Goal: Transaction & Acquisition: Book appointment/travel/reservation

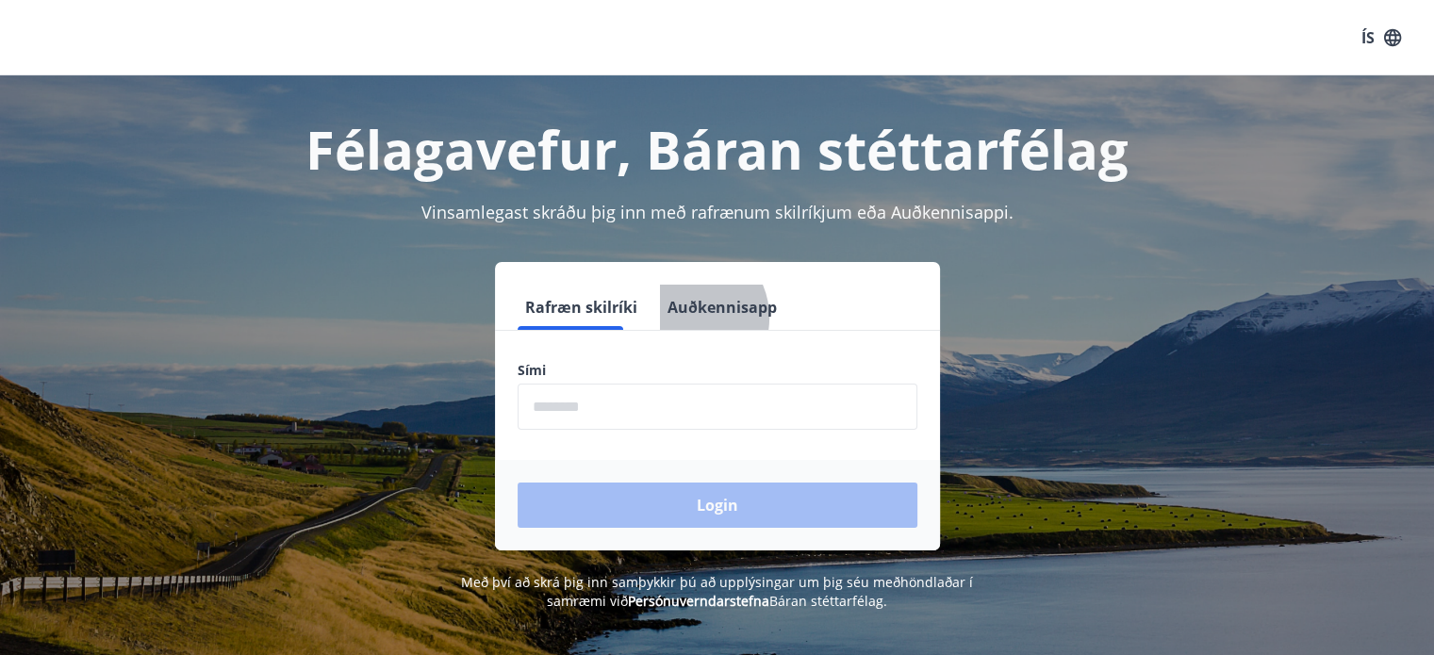
click at [666, 318] on button "Auðkennisapp" at bounding box center [722, 307] width 124 height 45
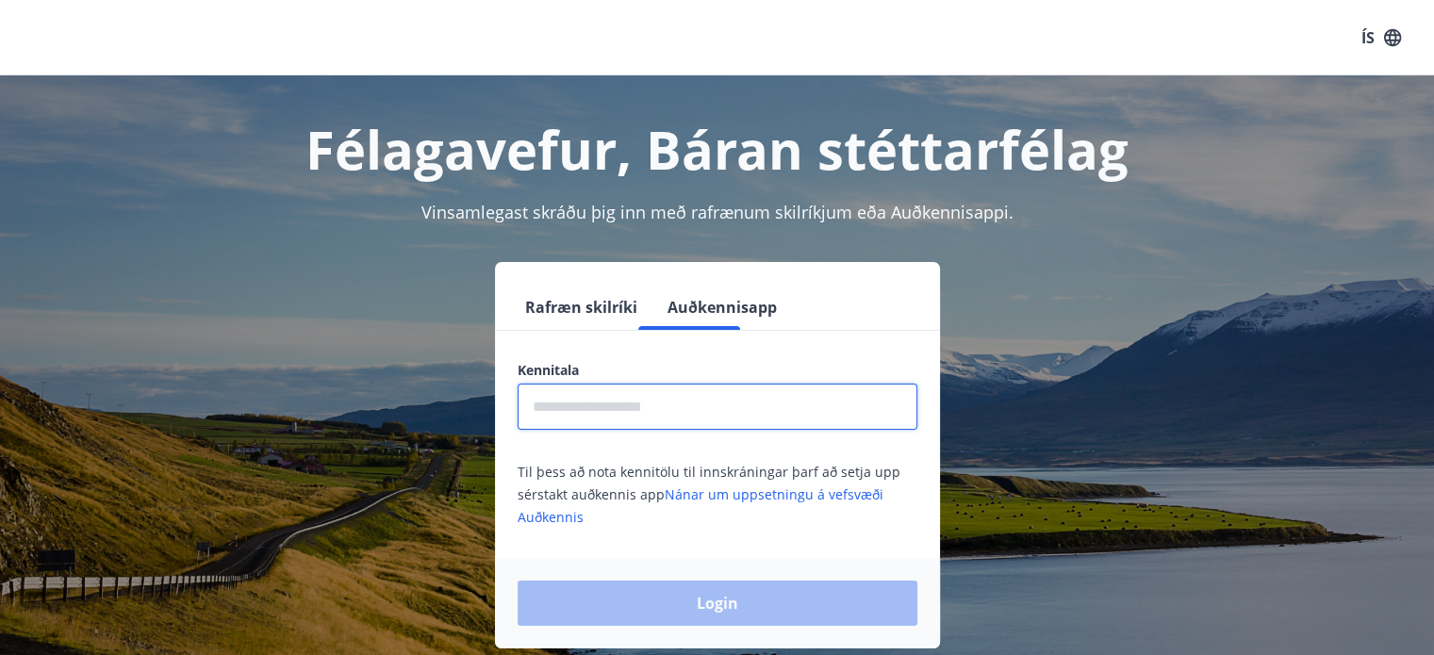
click at [609, 403] on input "text" at bounding box center [718, 407] width 400 height 46
click at [1367, 41] on button "ÍS" at bounding box center [1381, 38] width 60 height 34
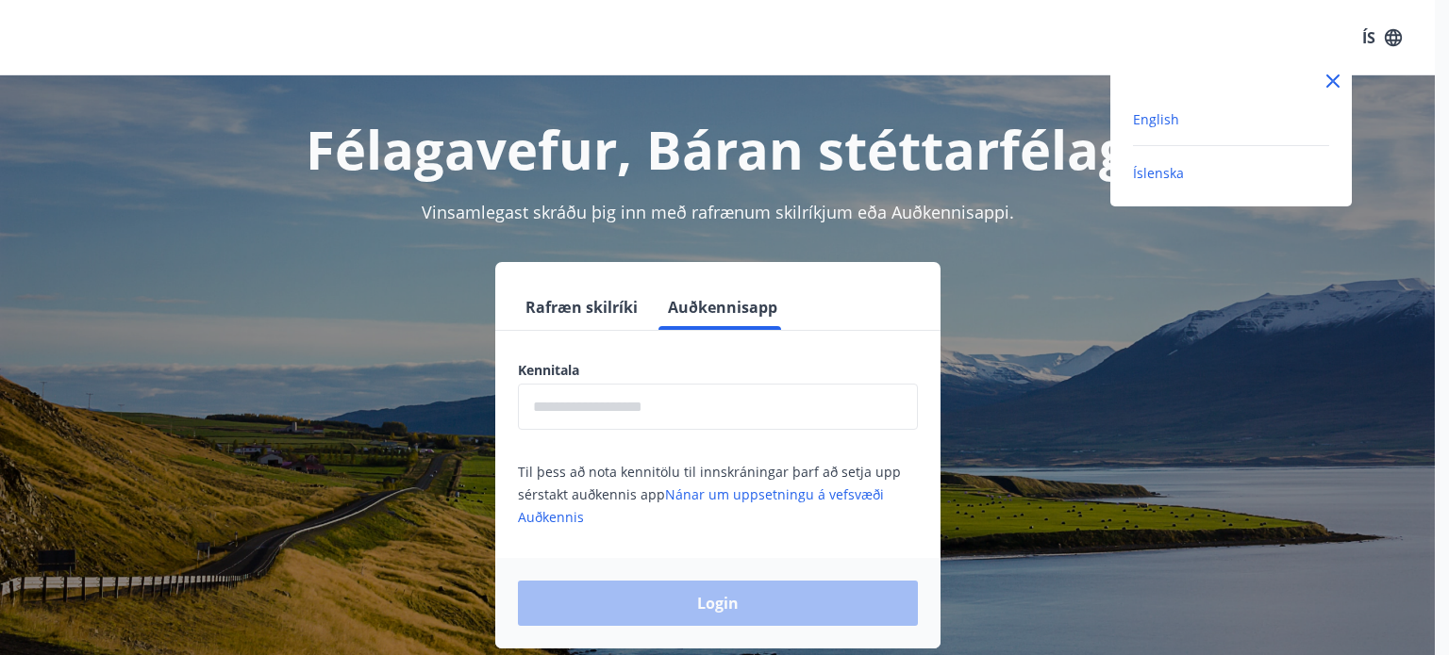
click at [1162, 116] on span "English" at bounding box center [1156, 119] width 46 height 18
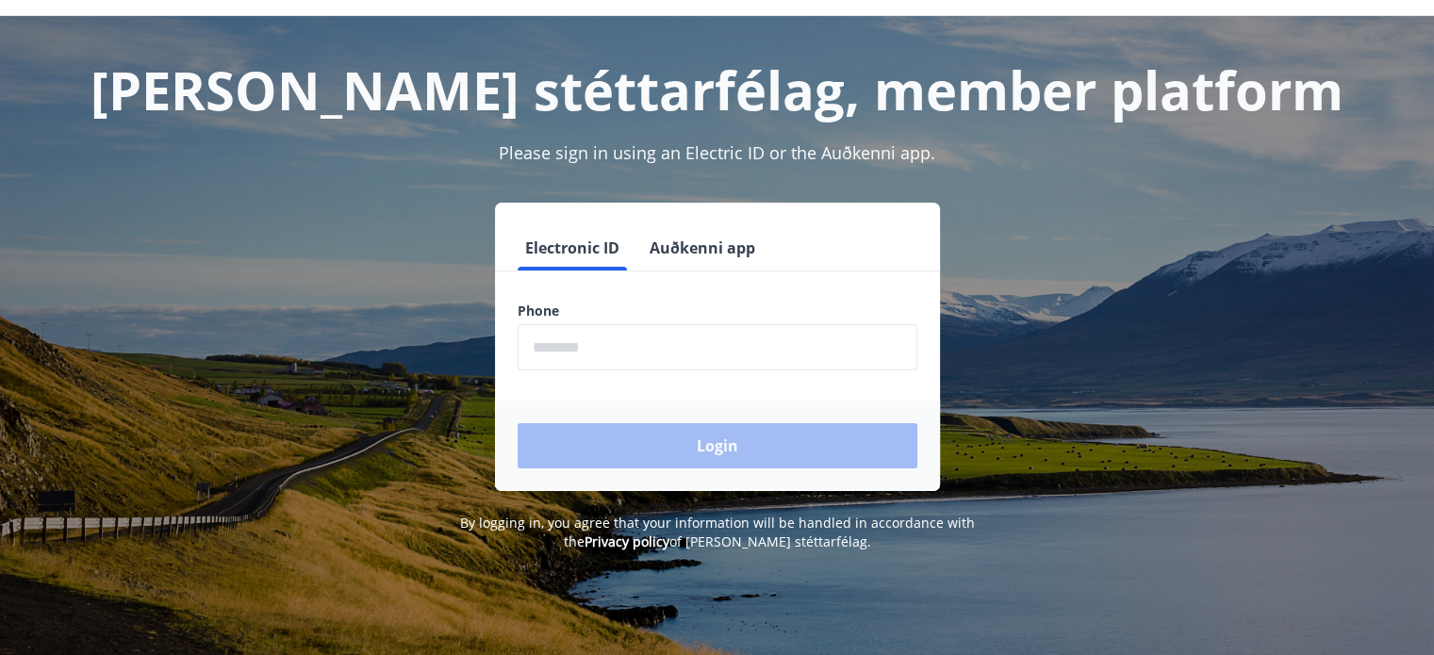
scroll to position [60, 0]
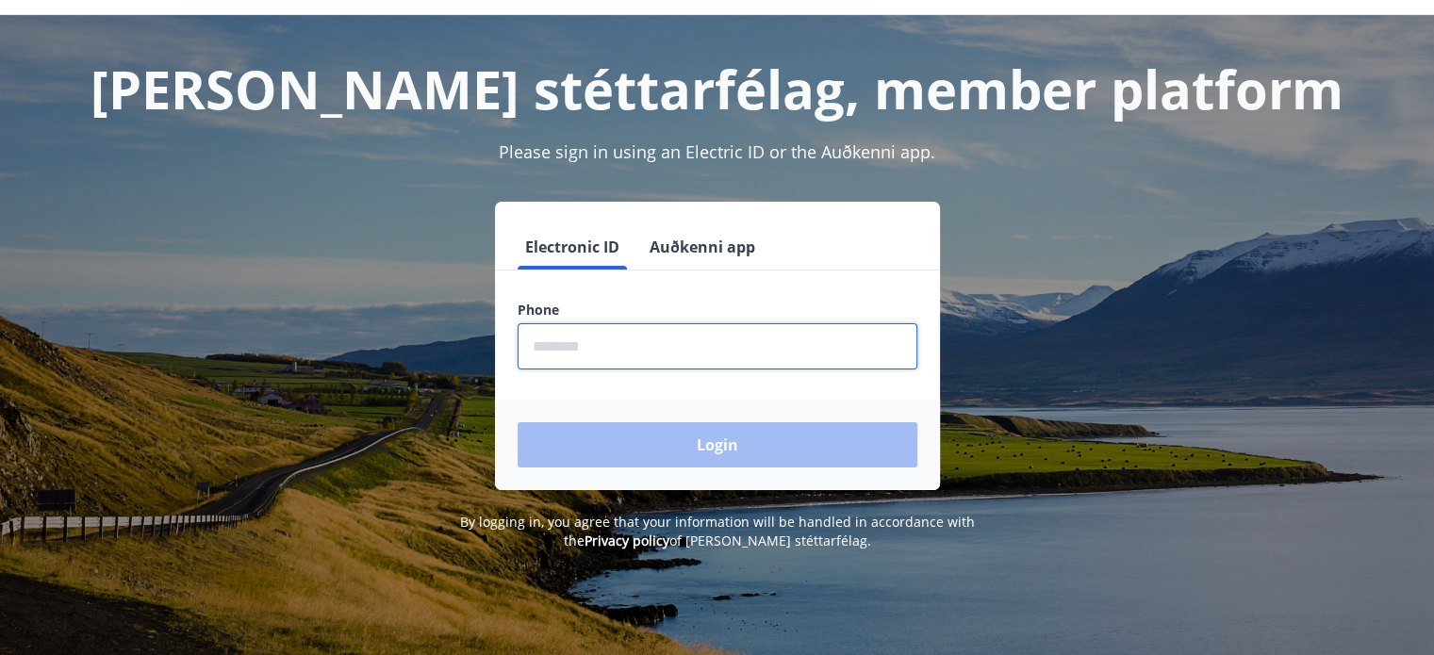
click at [845, 346] on input "phone" at bounding box center [718, 346] width 400 height 46
click at [736, 248] on button "Auðkenni app" at bounding box center [702, 246] width 121 height 45
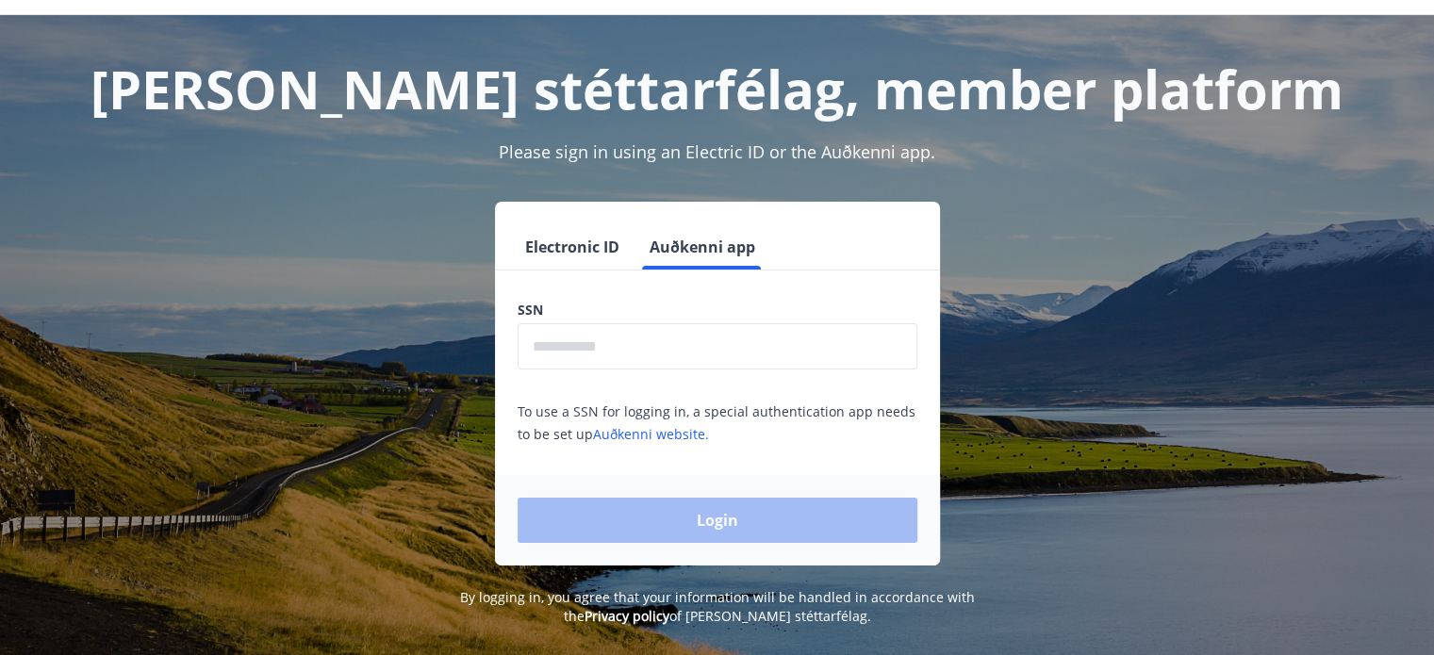
click at [664, 332] on input "text" at bounding box center [718, 346] width 400 height 46
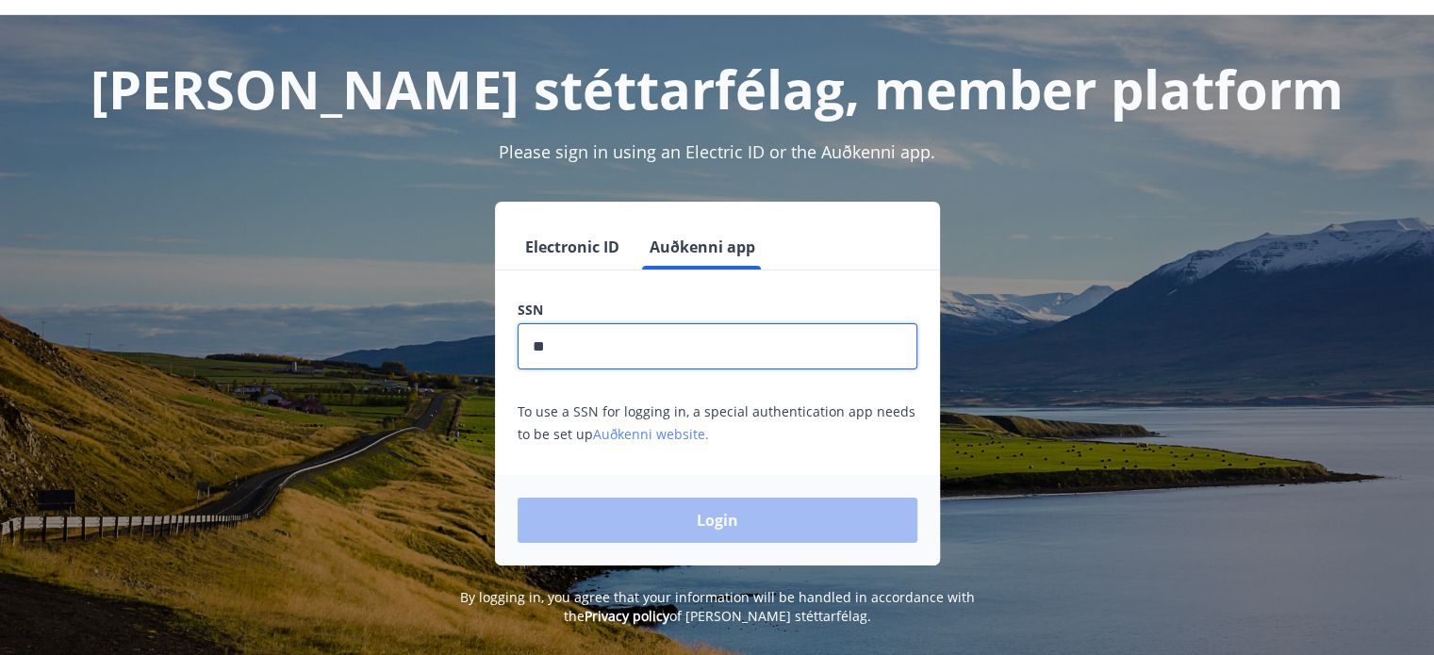
type input "**********"
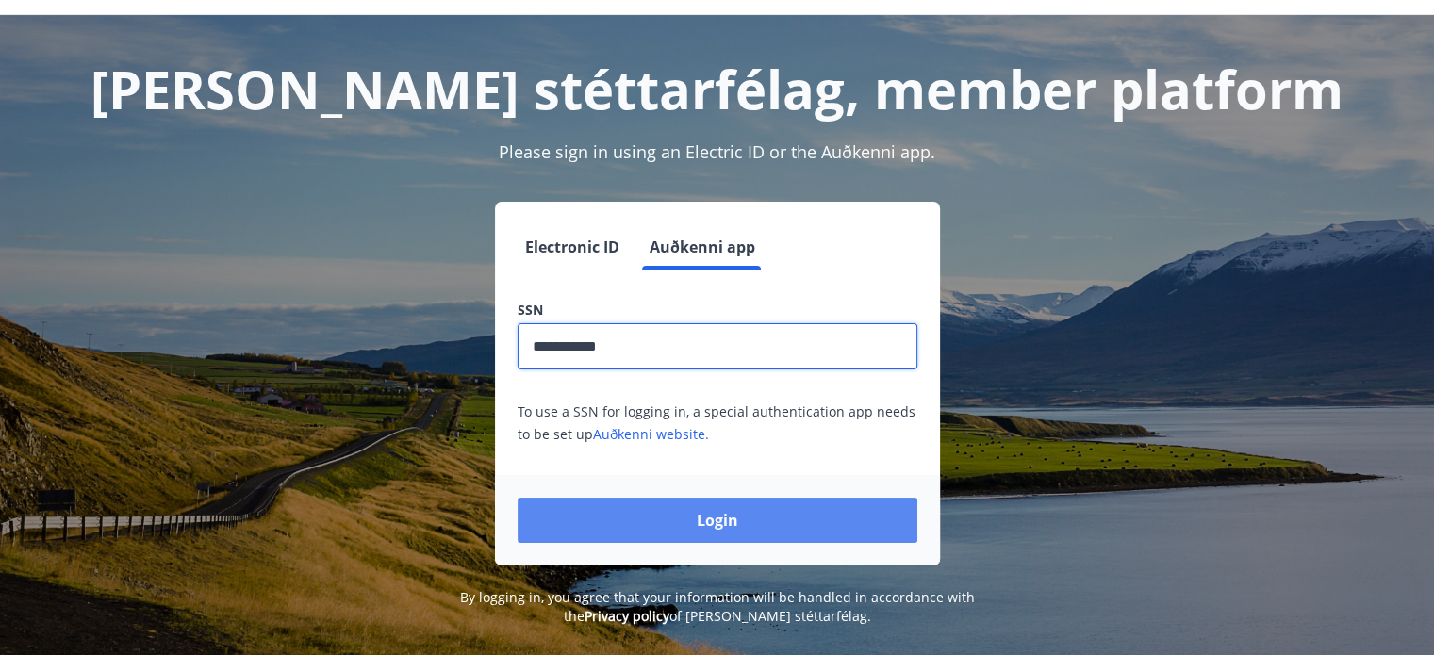
click at [734, 520] on button "Login" at bounding box center [718, 520] width 400 height 45
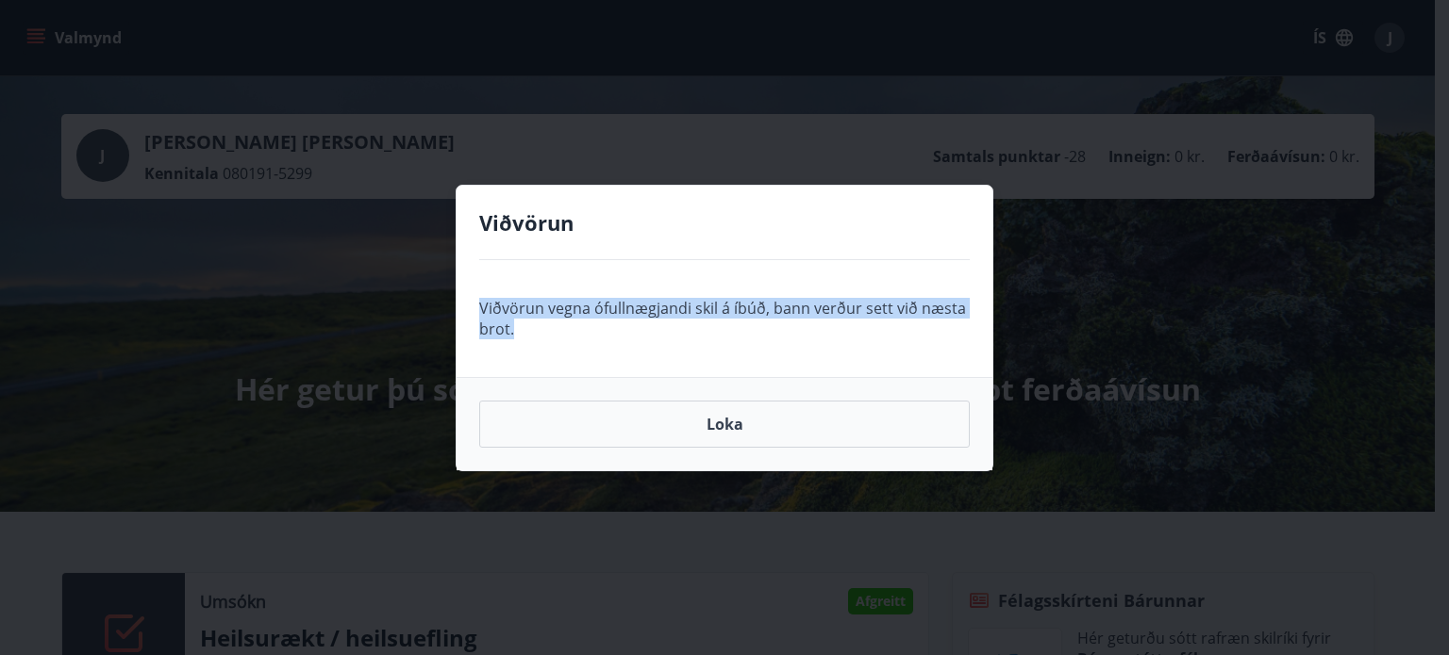
drag, startPoint x: 532, startPoint y: 337, endPoint x: 471, endPoint y: 291, distance: 76.2
click at [471, 291] on div "Viðvörun vegna ófullnægjandi skil á íbúð, bann verður sett við næsta brot." at bounding box center [724, 318] width 536 height 117
copy p "Viðvörun vegna ófullnægjandi skil á íbúð, bann verður sett við næsta brot."
click at [645, 425] on button "Loka" at bounding box center [724, 424] width 490 height 47
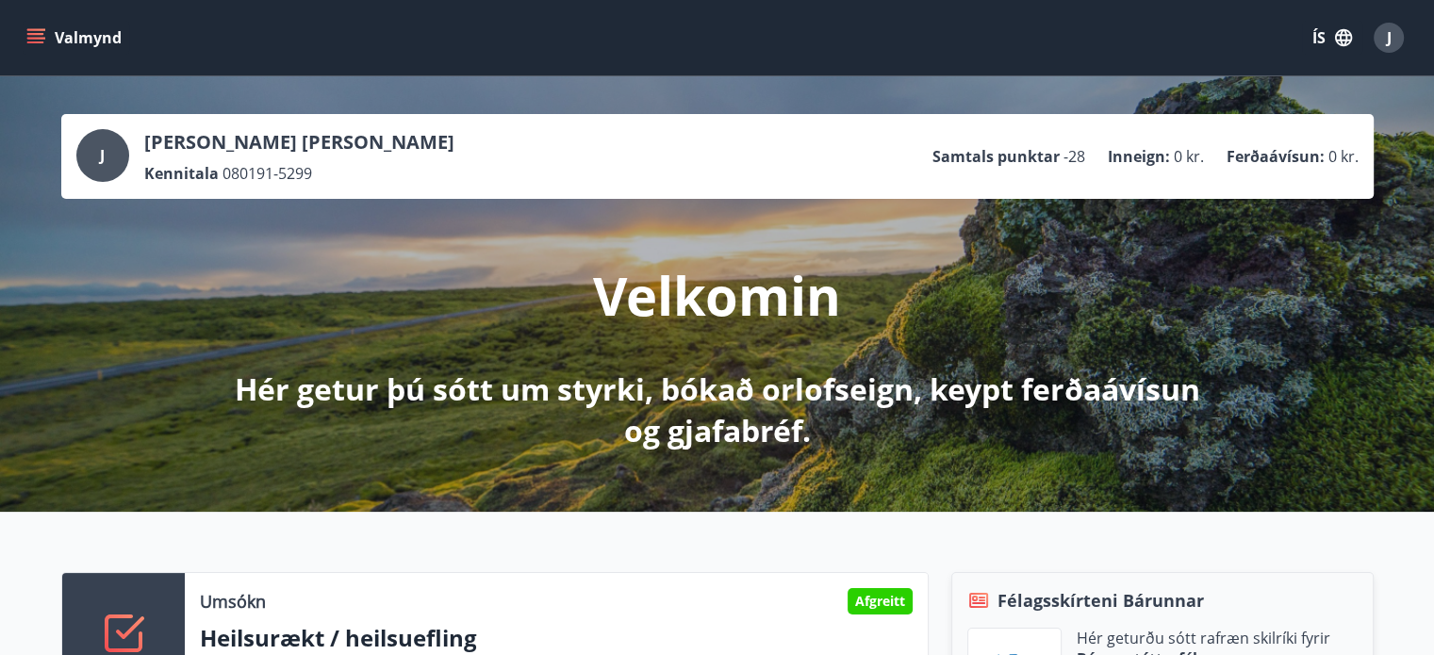
click at [1342, 37] on icon "button" at bounding box center [1344, 37] width 21 height 21
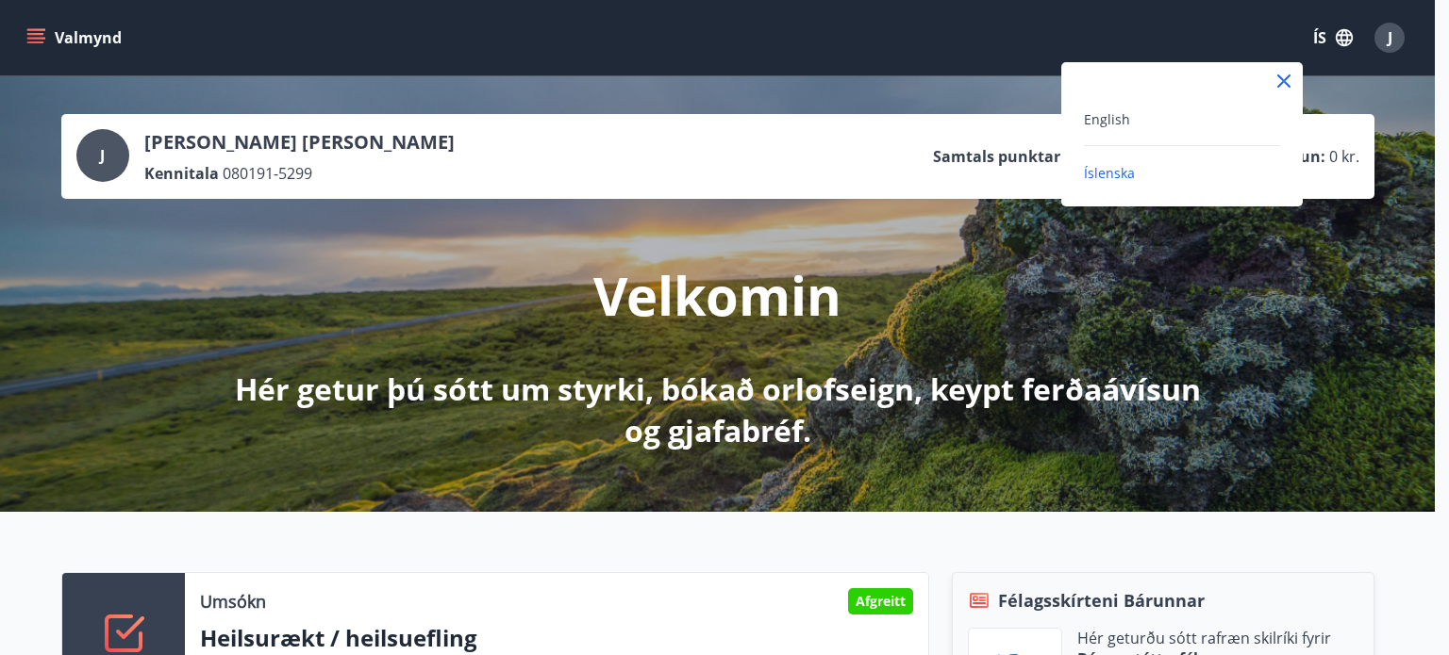
click at [1395, 45] on div at bounding box center [724, 327] width 1449 height 655
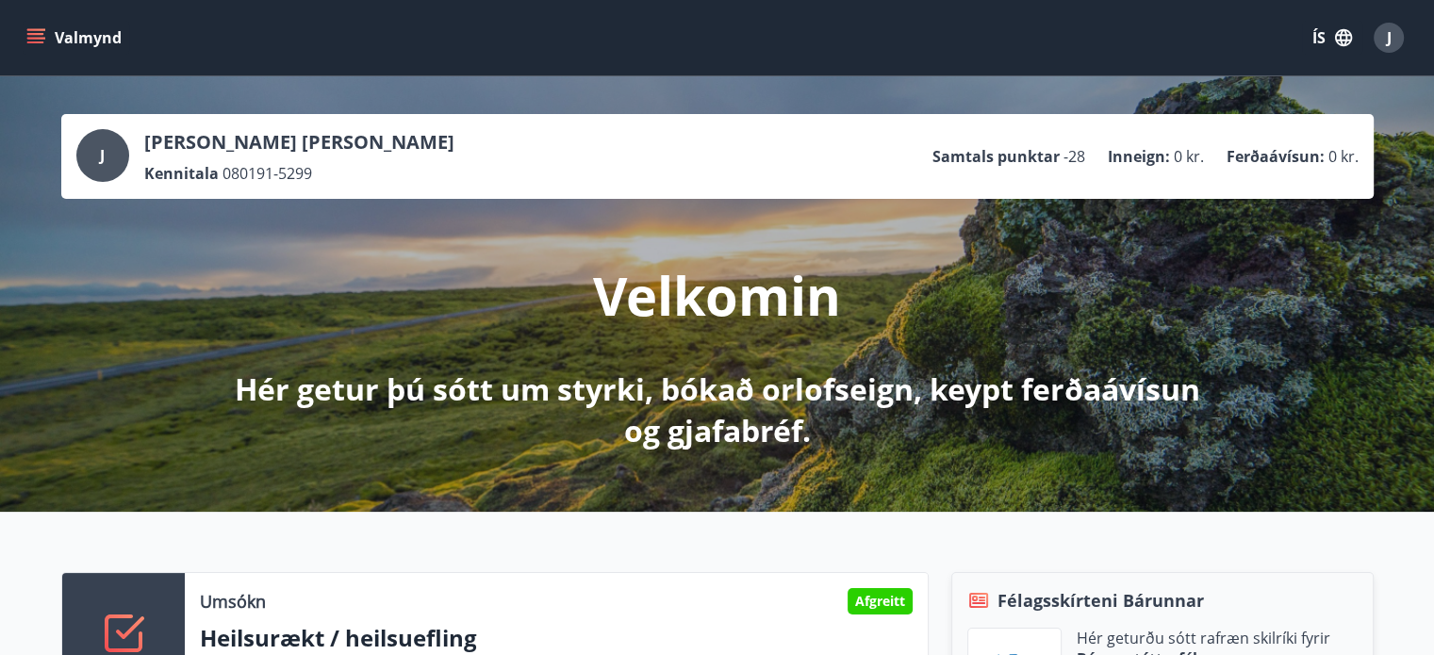
click at [1395, 45] on div "J" at bounding box center [1389, 38] width 30 height 30
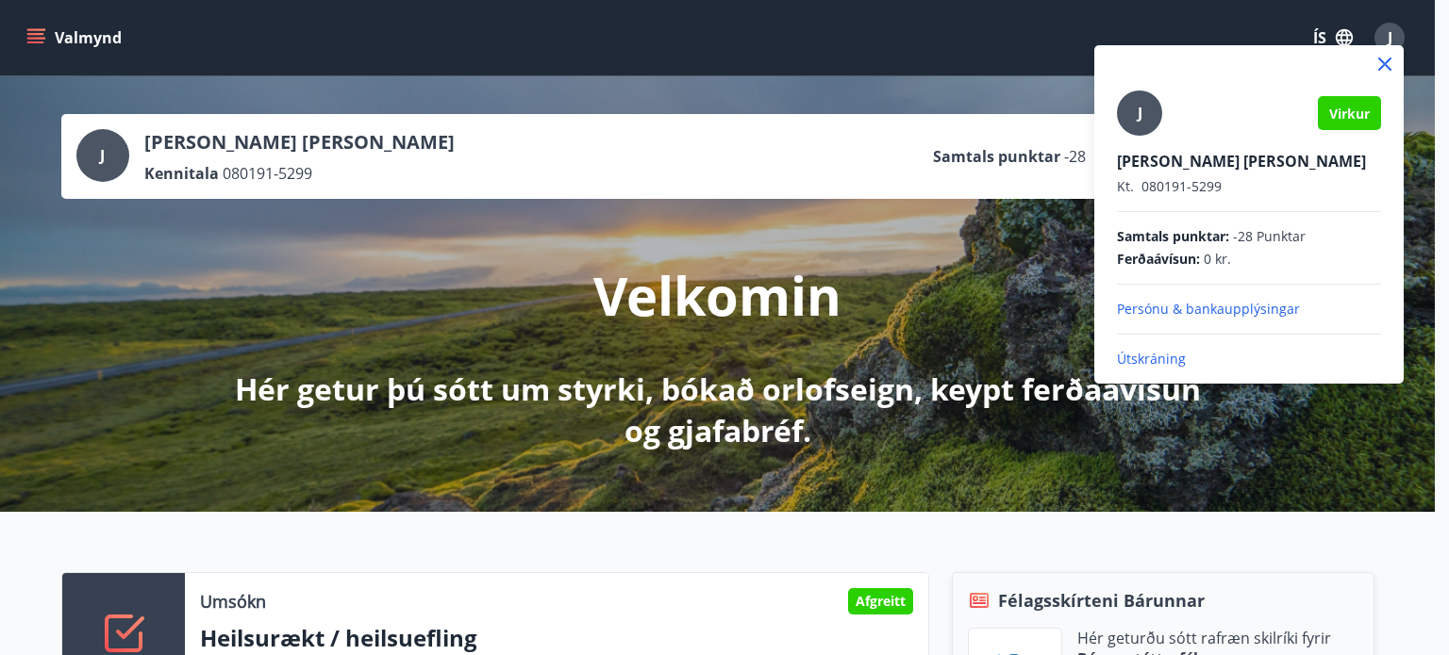
click at [1316, 36] on div at bounding box center [724, 327] width 1449 height 655
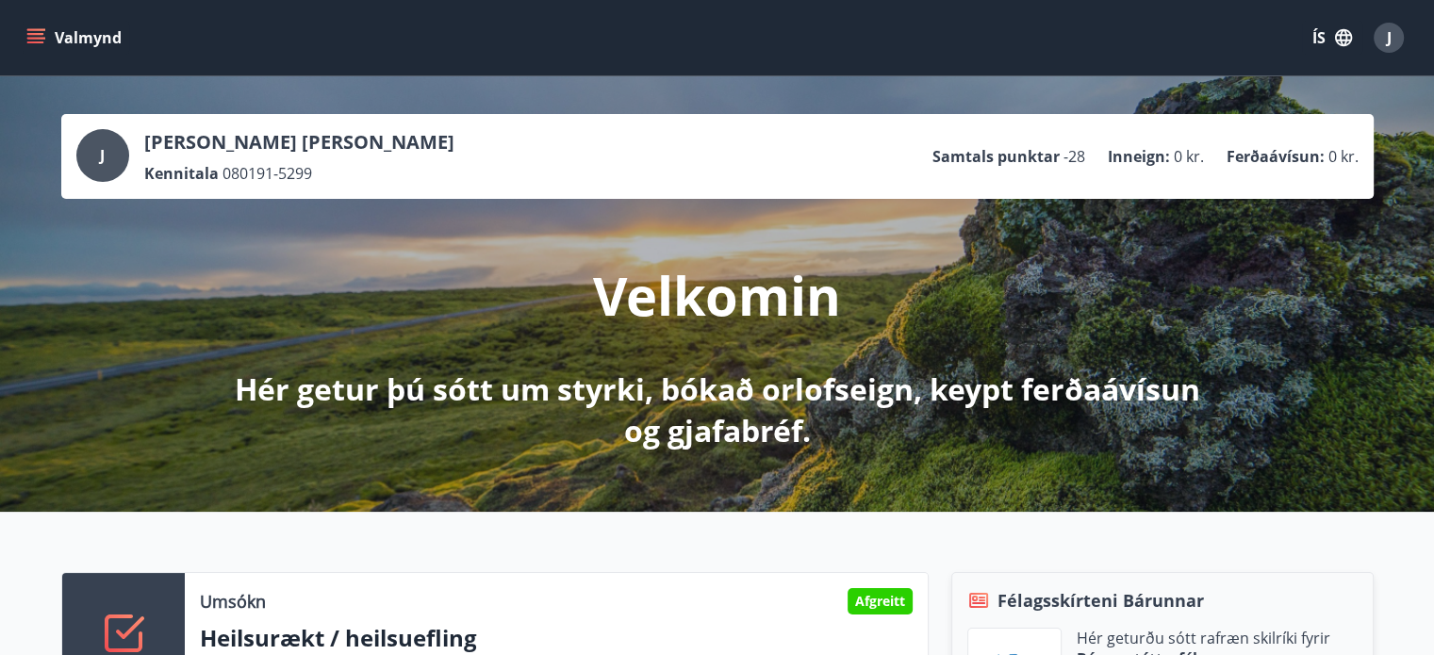
click at [1316, 36] on button "ÍS" at bounding box center [1332, 38] width 60 height 34
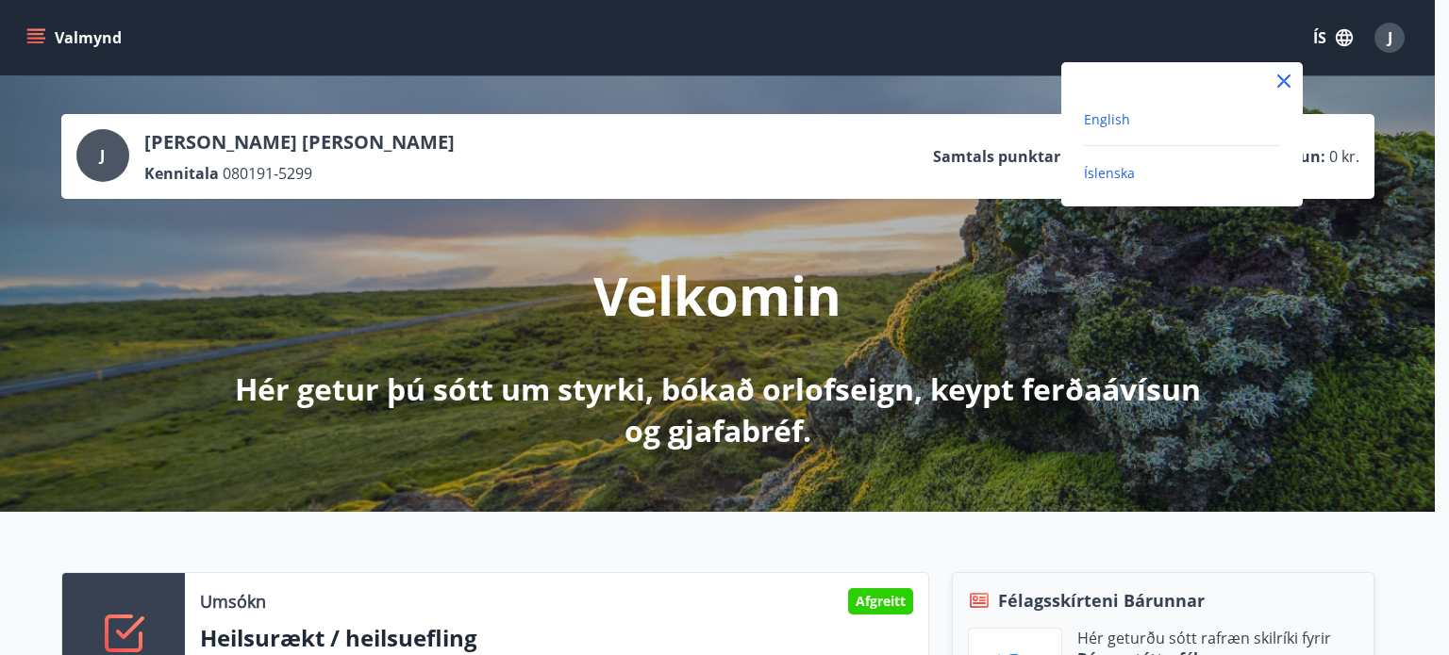
click at [1102, 116] on span "English" at bounding box center [1107, 119] width 46 height 18
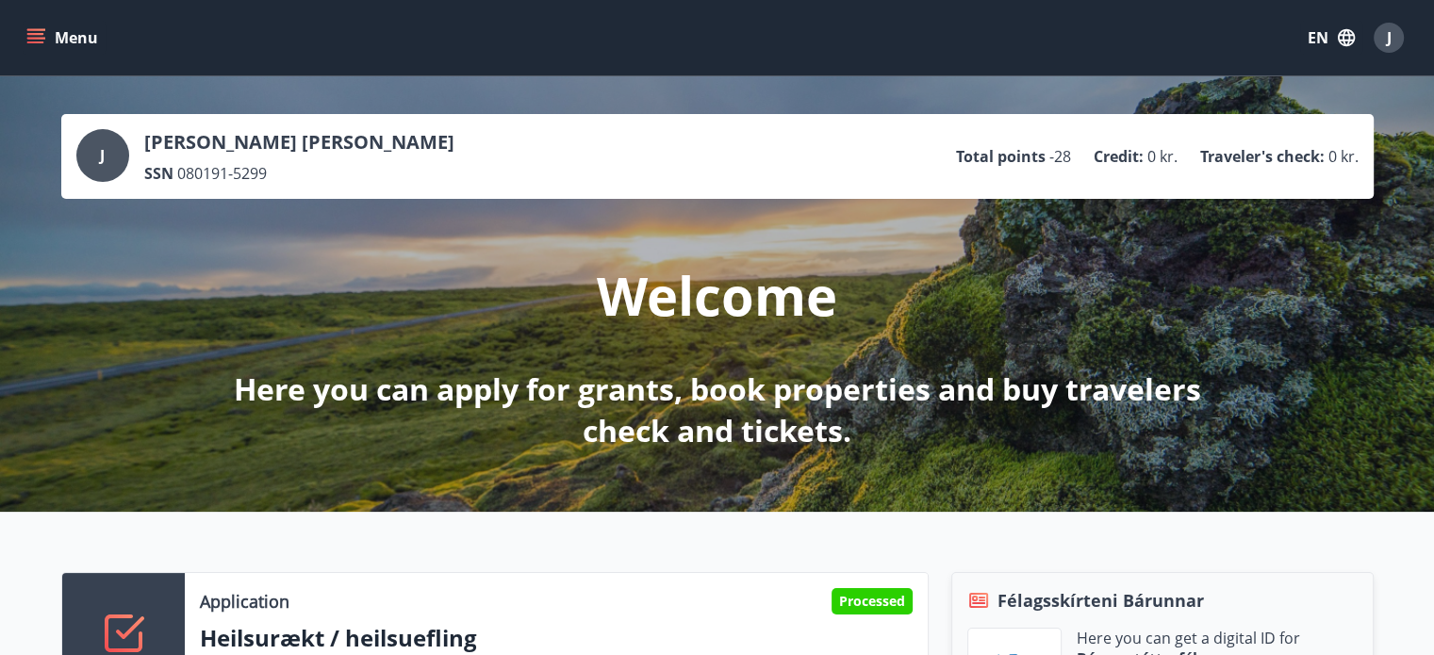
click at [41, 44] on icon "menu" at bounding box center [35, 37] width 19 height 19
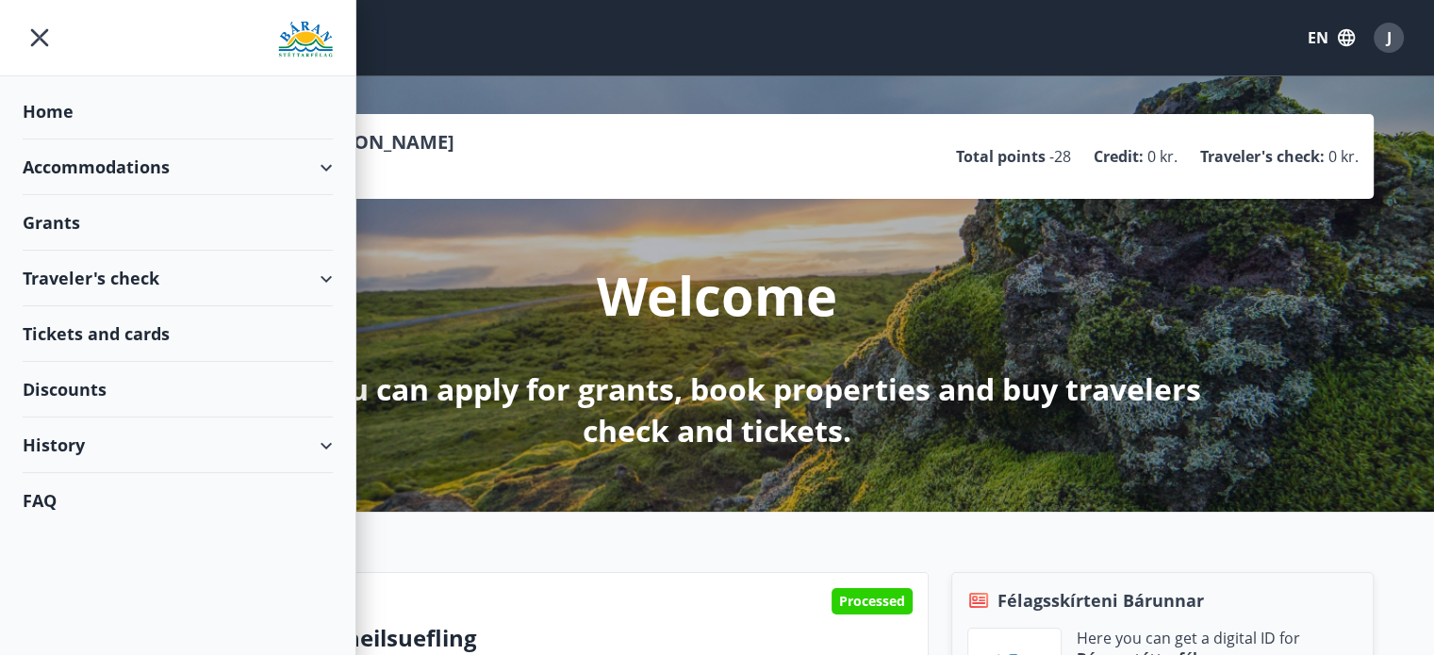
click at [90, 452] on div "History" at bounding box center [178, 446] width 310 height 56
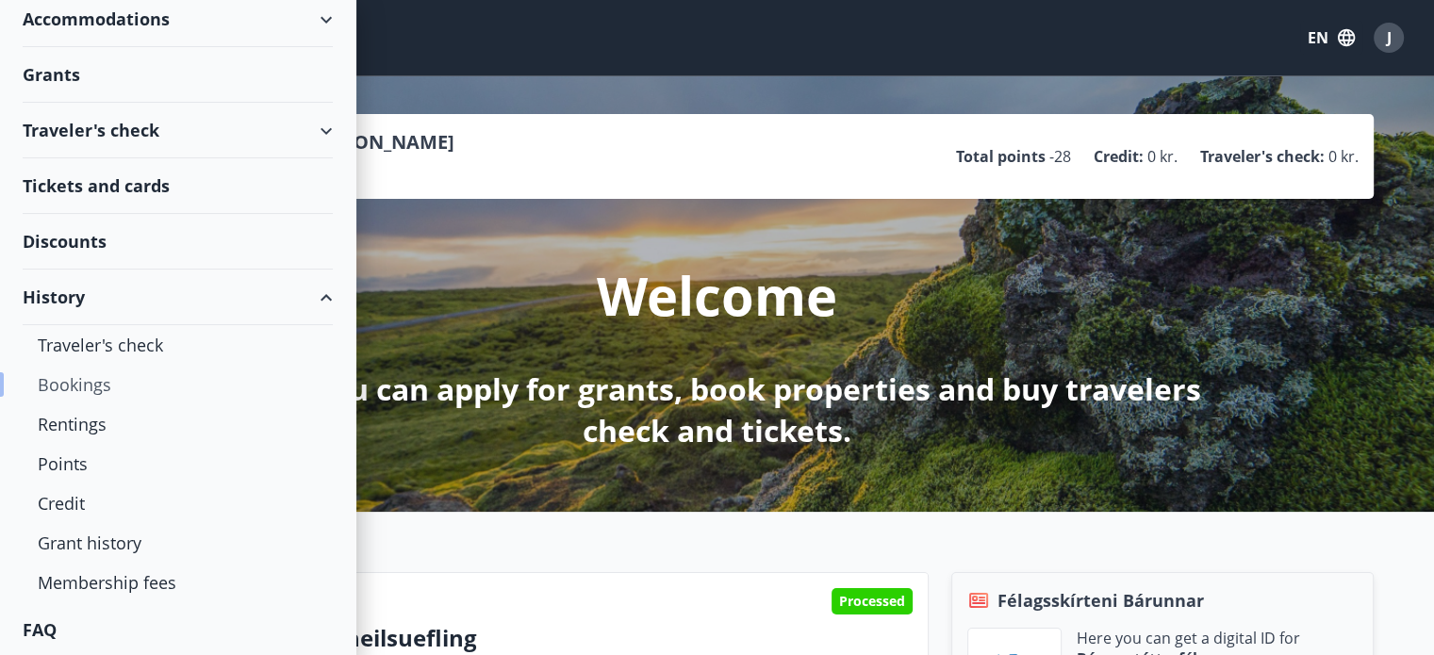
click at [90, 390] on div "Bookings" at bounding box center [178, 385] width 280 height 40
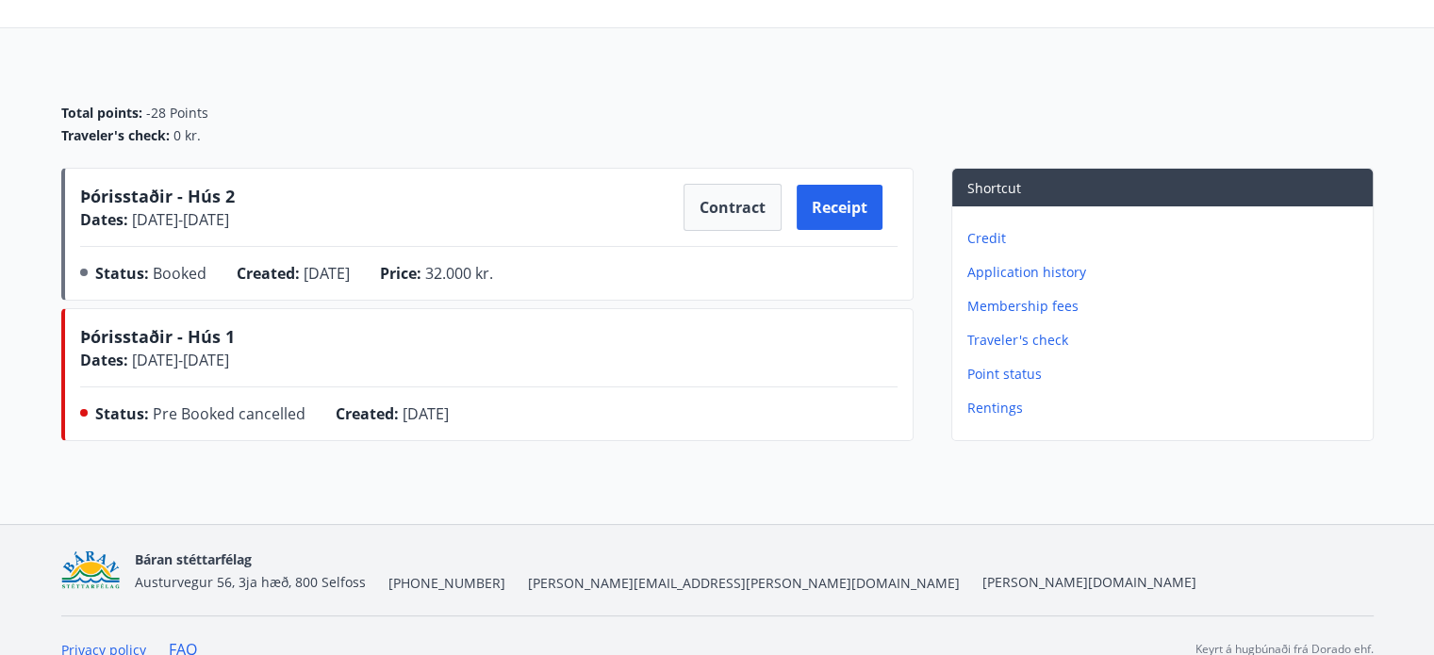
scroll to position [128, 0]
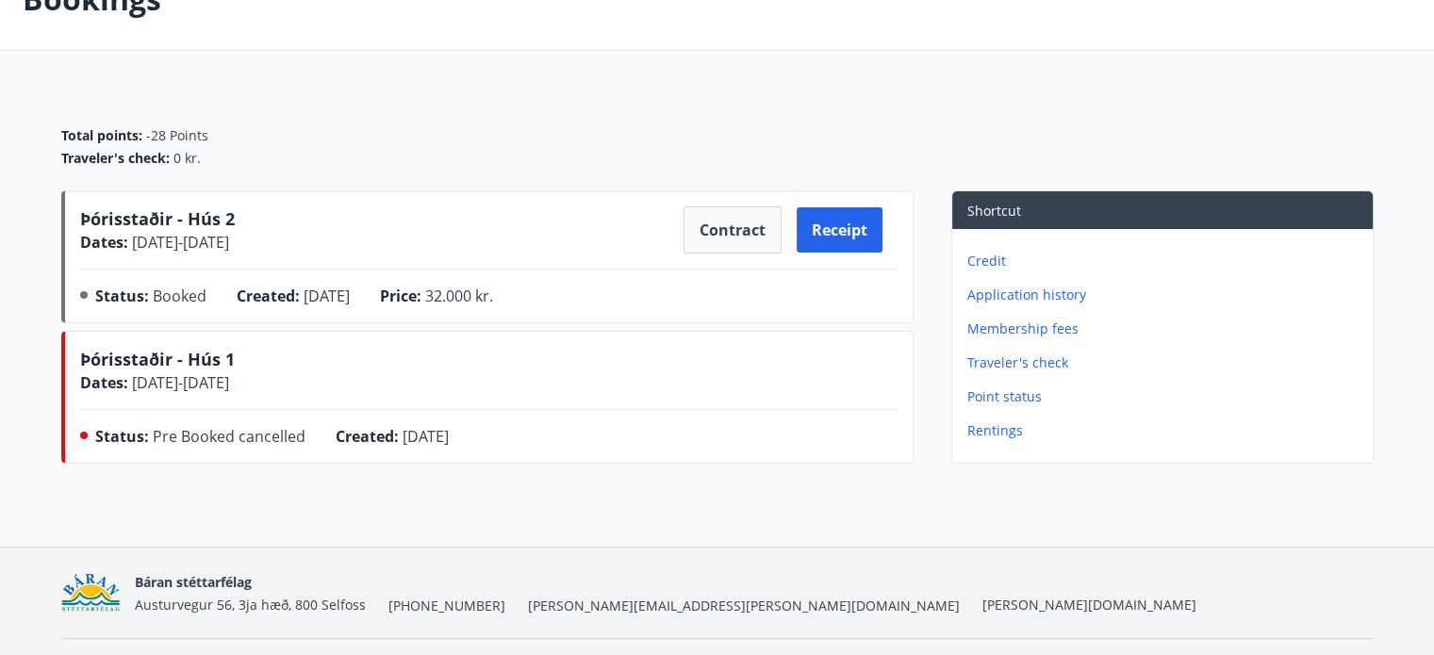
drag, startPoint x: 158, startPoint y: 240, endPoint x: 358, endPoint y: 241, distance: 199.9
click at [358, 241] on div "Þórisstaðir - Hús 2 Dates : 19.06.2025 - 26.06.2025 Contract Receipt" at bounding box center [489, 230] width 818 height 47
click at [358, 245] on div "Þórisstaðir - Hús 2 Dates : 19.06.2025 - 26.06.2025 Contract Receipt" at bounding box center [489, 230] width 818 height 47
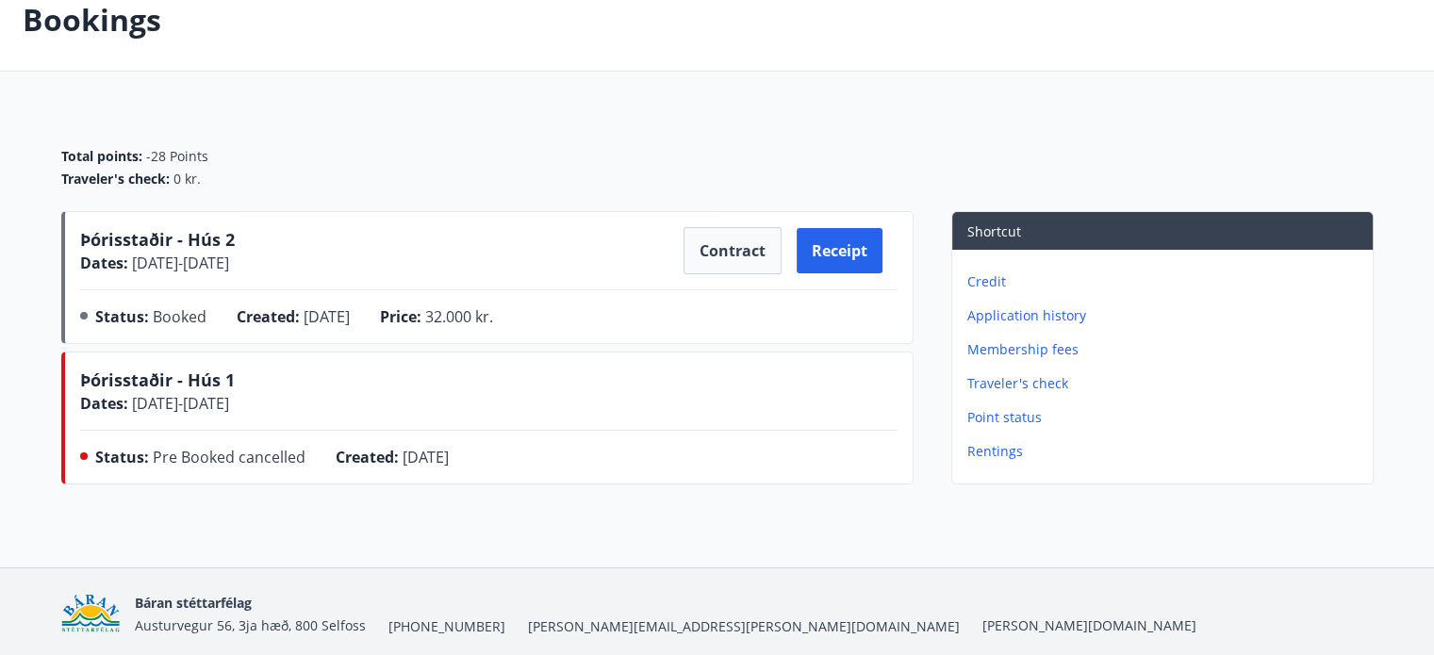
scroll to position [0, 0]
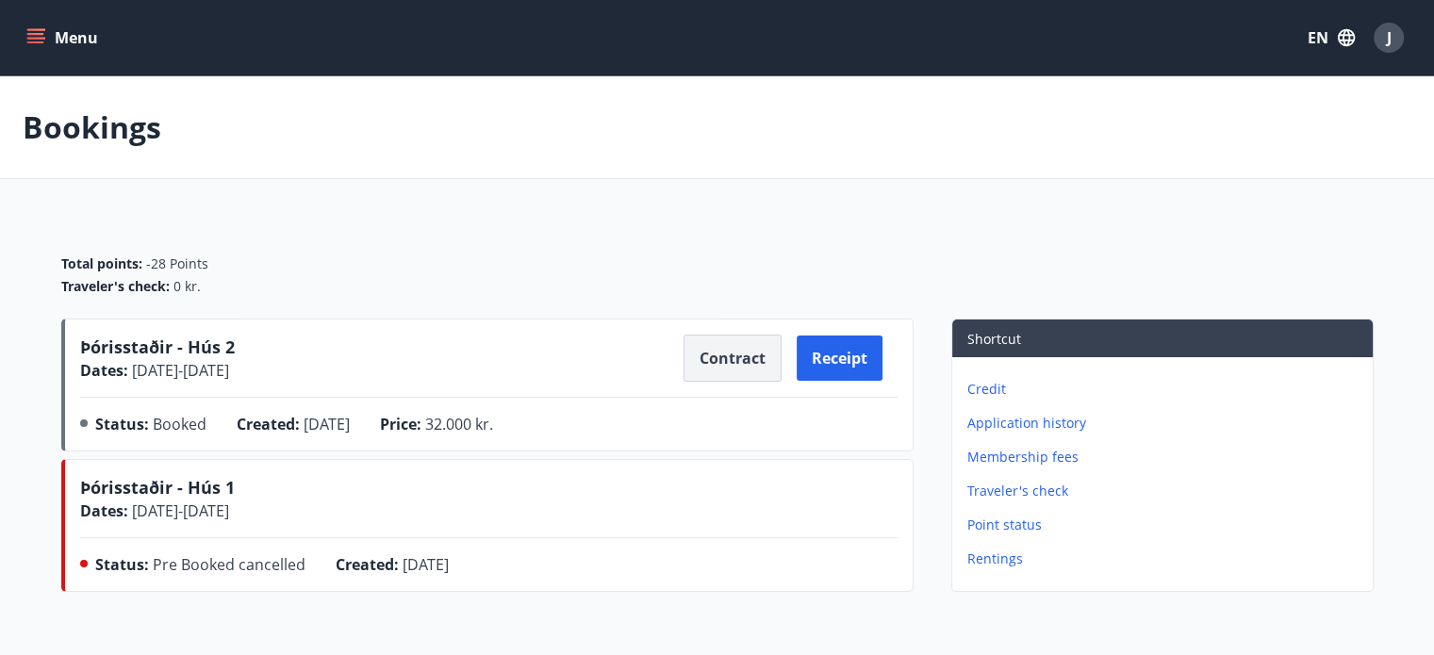
click at [733, 367] on button "Contract" at bounding box center [733, 358] width 98 height 47
click at [50, 39] on button "Menu" at bounding box center [64, 38] width 83 height 34
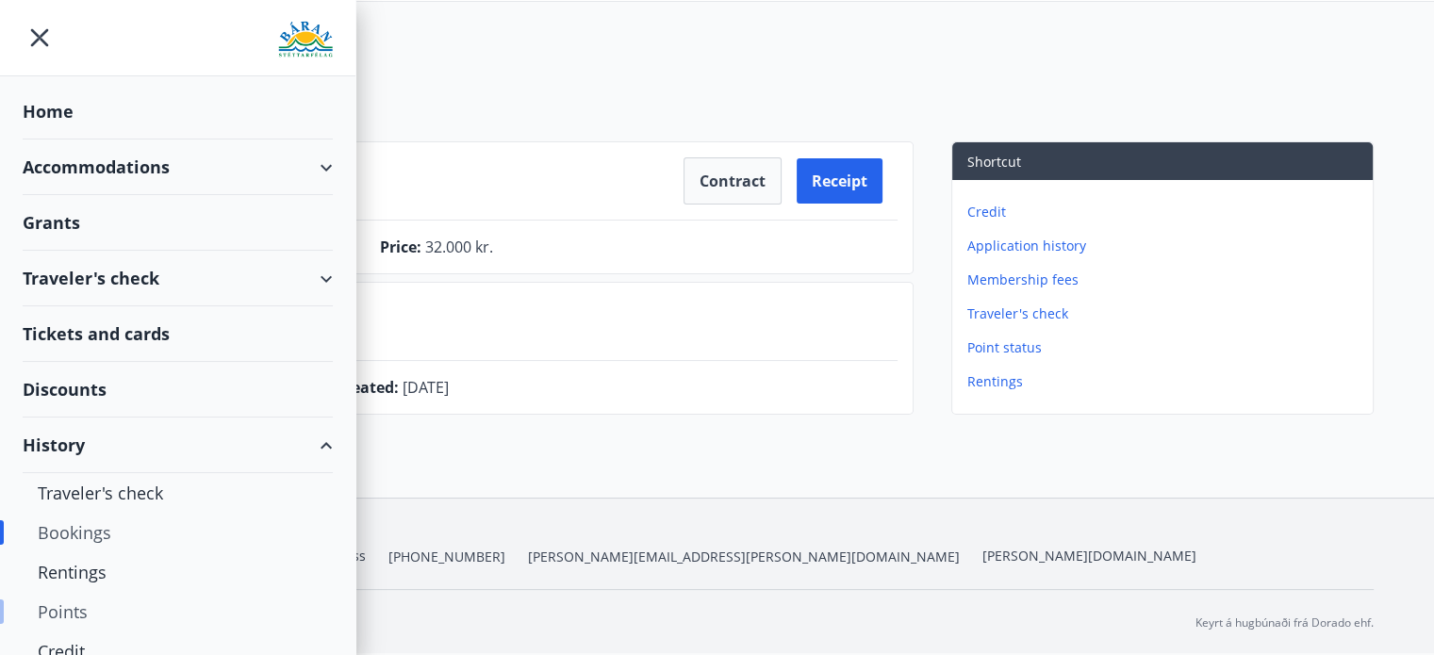
scroll to position [148, 0]
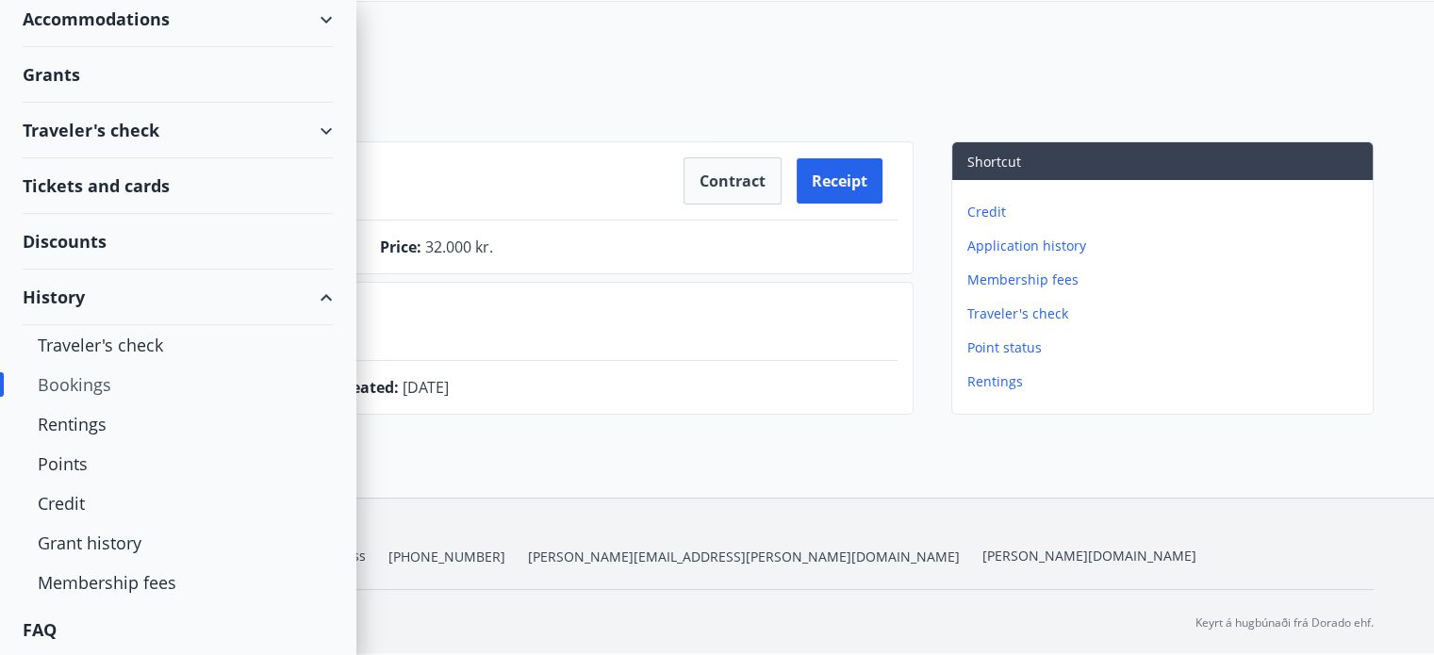
click at [50, 622] on div "FAQ" at bounding box center [178, 630] width 310 height 55
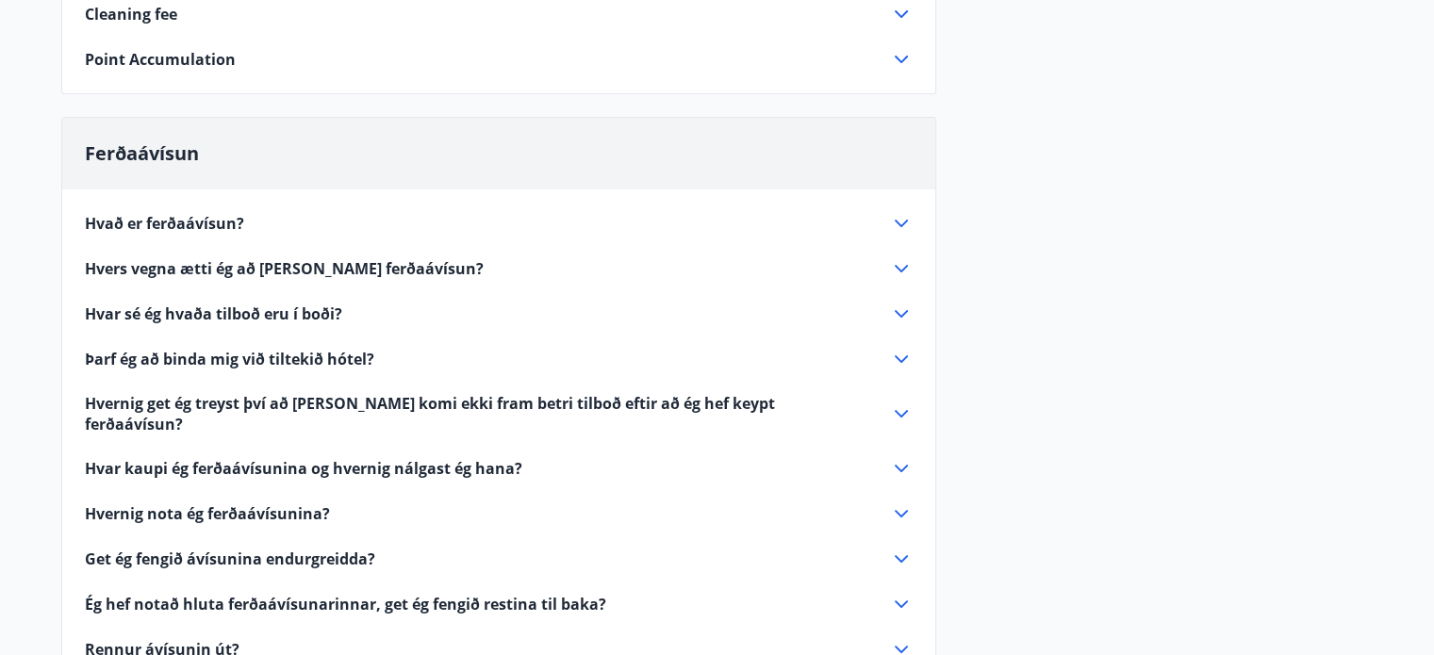
scroll to position [729, 0]
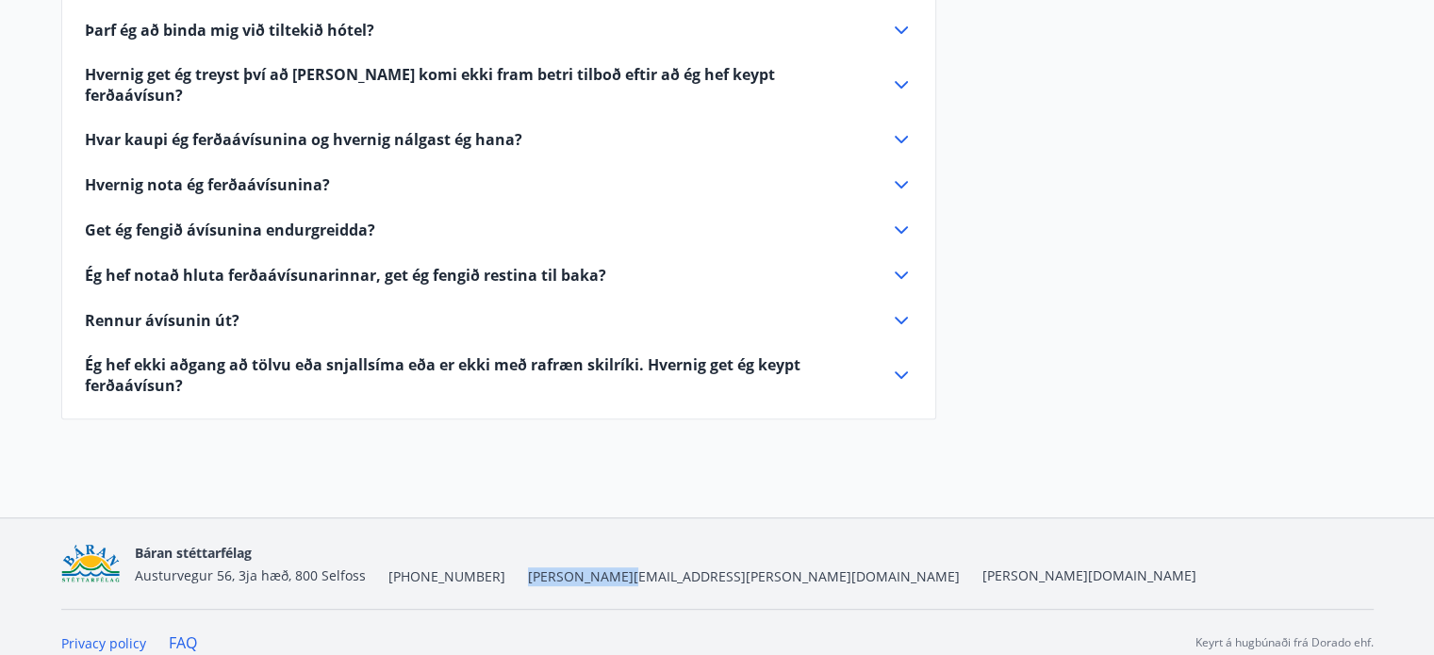
drag, startPoint x: 600, startPoint y: 558, endPoint x: 499, endPoint y: 550, distance: 101.3
click at [499, 550] on div "Báran stéttarfélag Austurvegur 56, 3ja hæð, 800 Selfoss +354 480-5000 baran@bar…" at bounding box center [666, 563] width 1062 height 45
copy span "[PERSON_NAME][EMAIL_ADDRESS][PERSON_NAME][DOMAIN_NAME]"
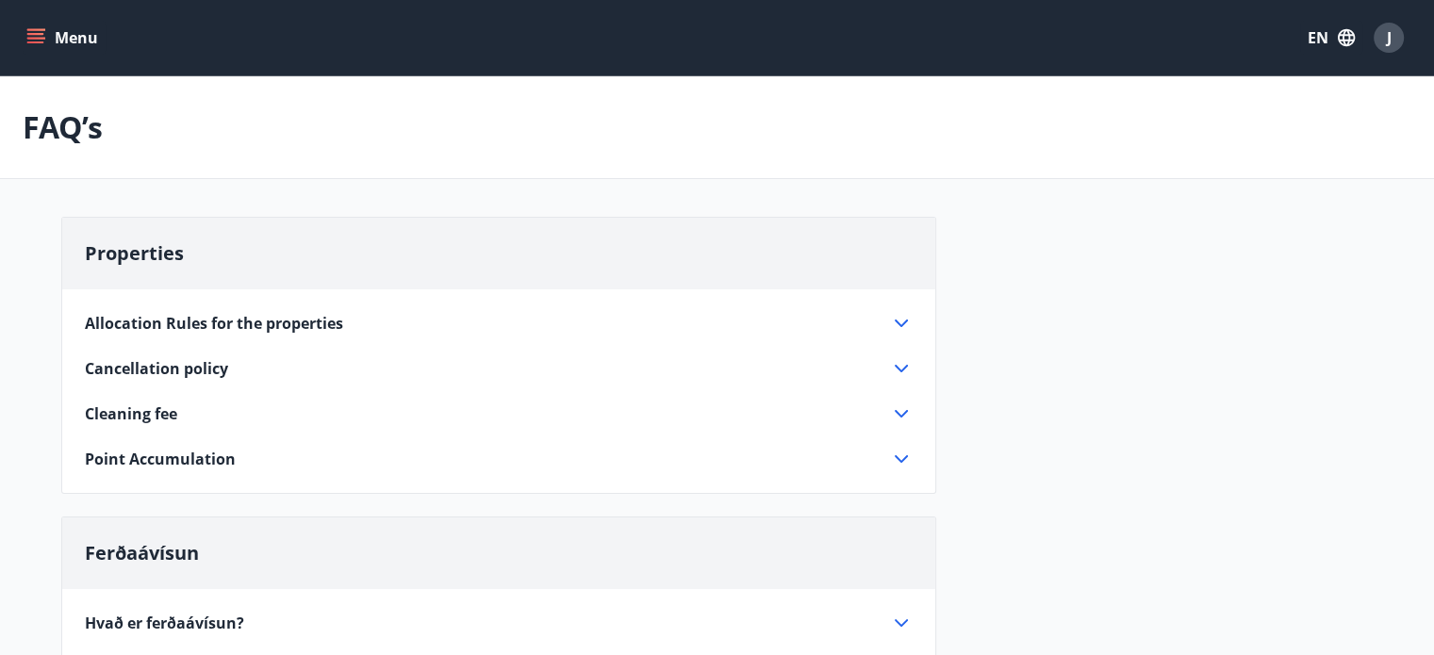
click at [40, 39] on icon "menu" at bounding box center [37, 38] width 21 height 2
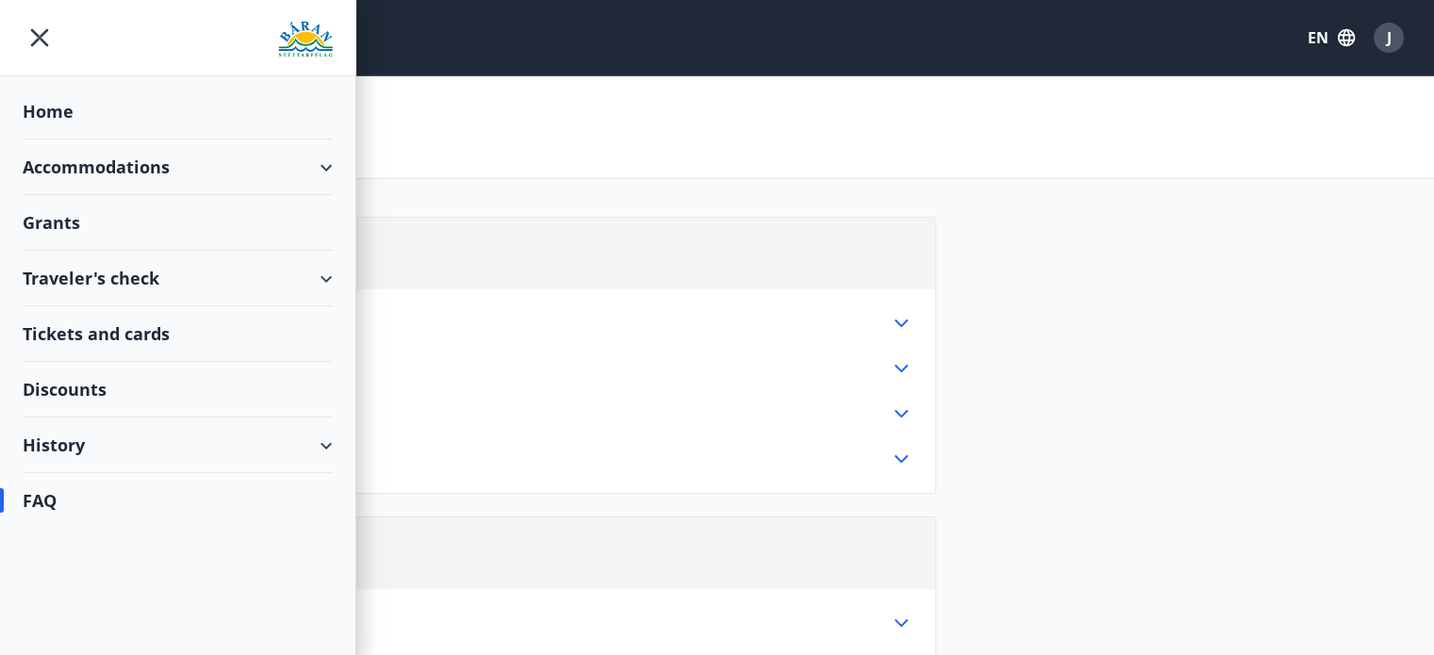
click at [120, 169] on div "Accommodations" at bounding box center [178, 168] width 310 height 56
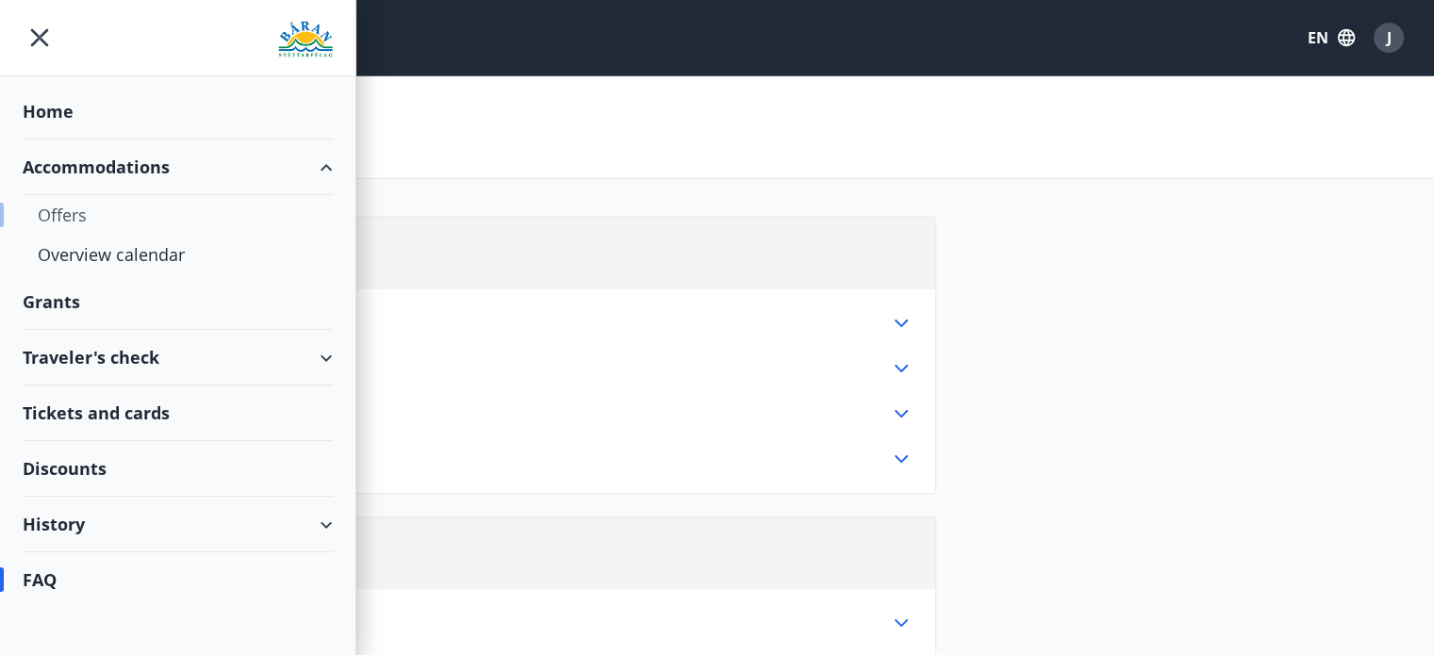
click at [73, 217] on div "Offers" at bounding box center [178, 215] width 280 height 40
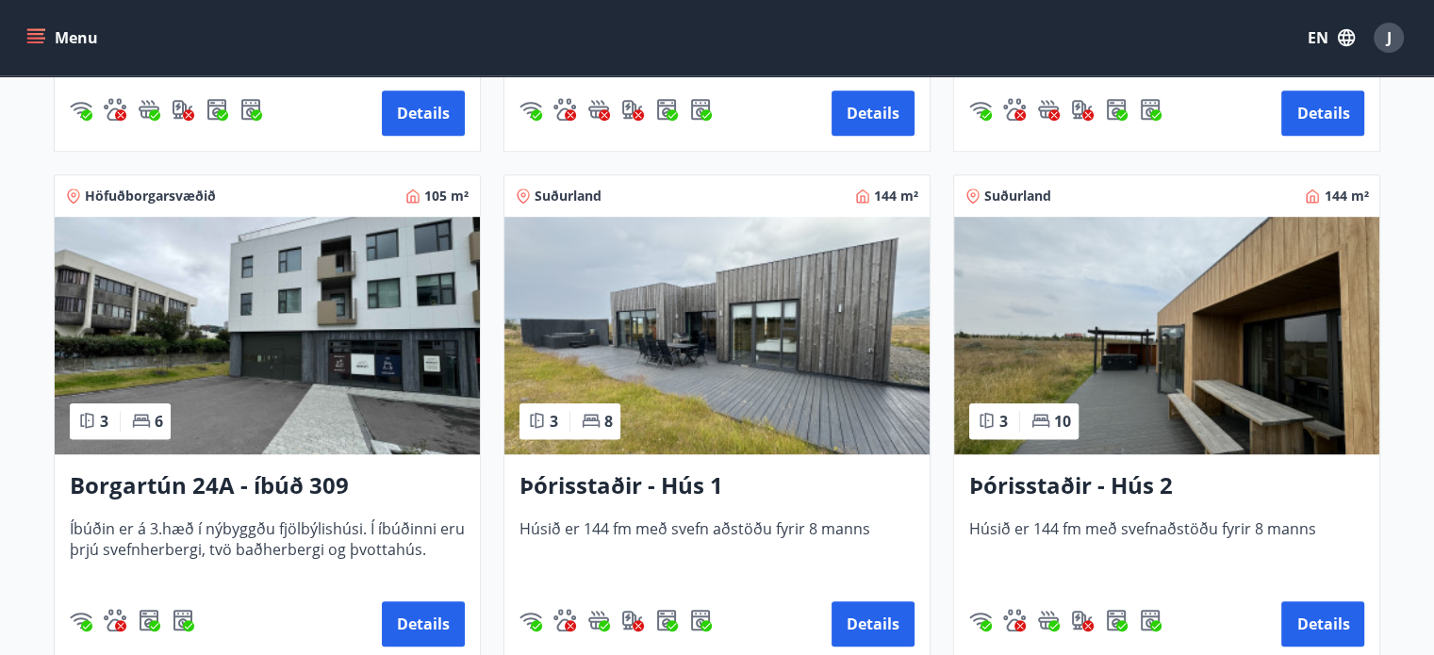
scroll to position [1535, 0]
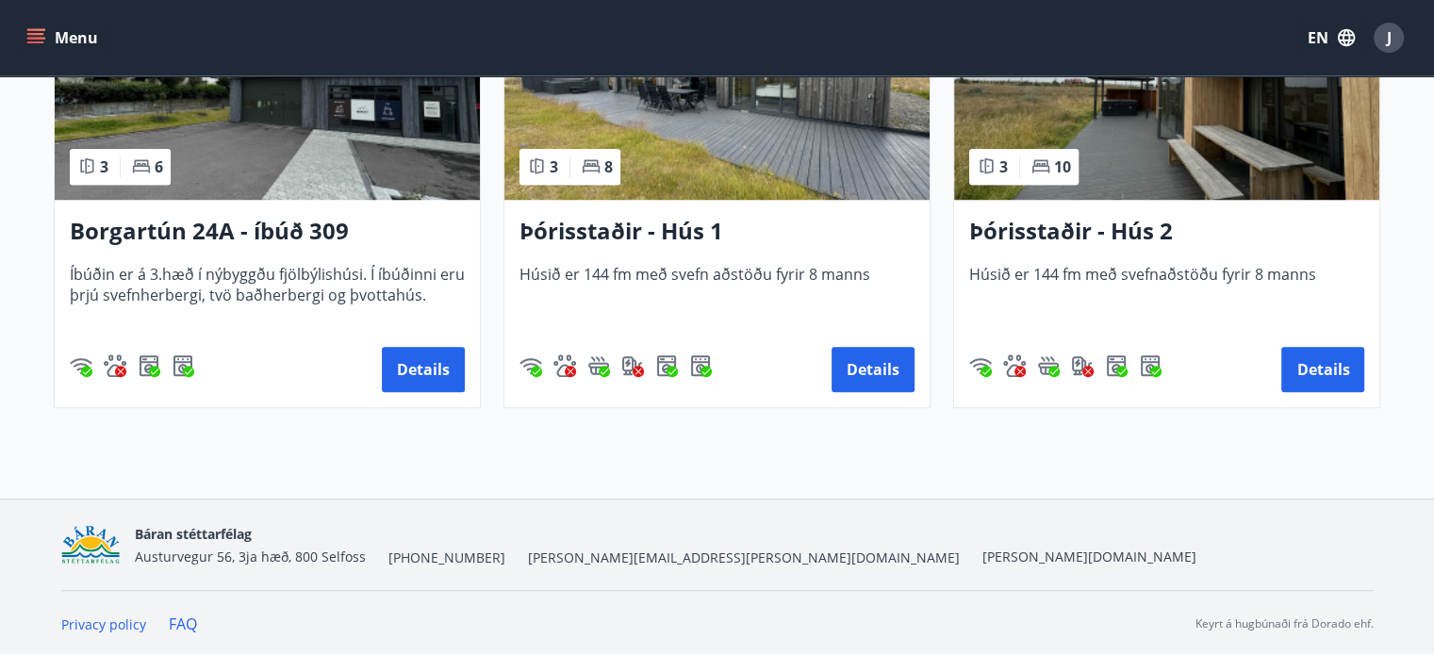
click at [634, 239] on h3 "Þórisstaðir - Hús 1" at bounding box center [717, 232] width 395 height 34
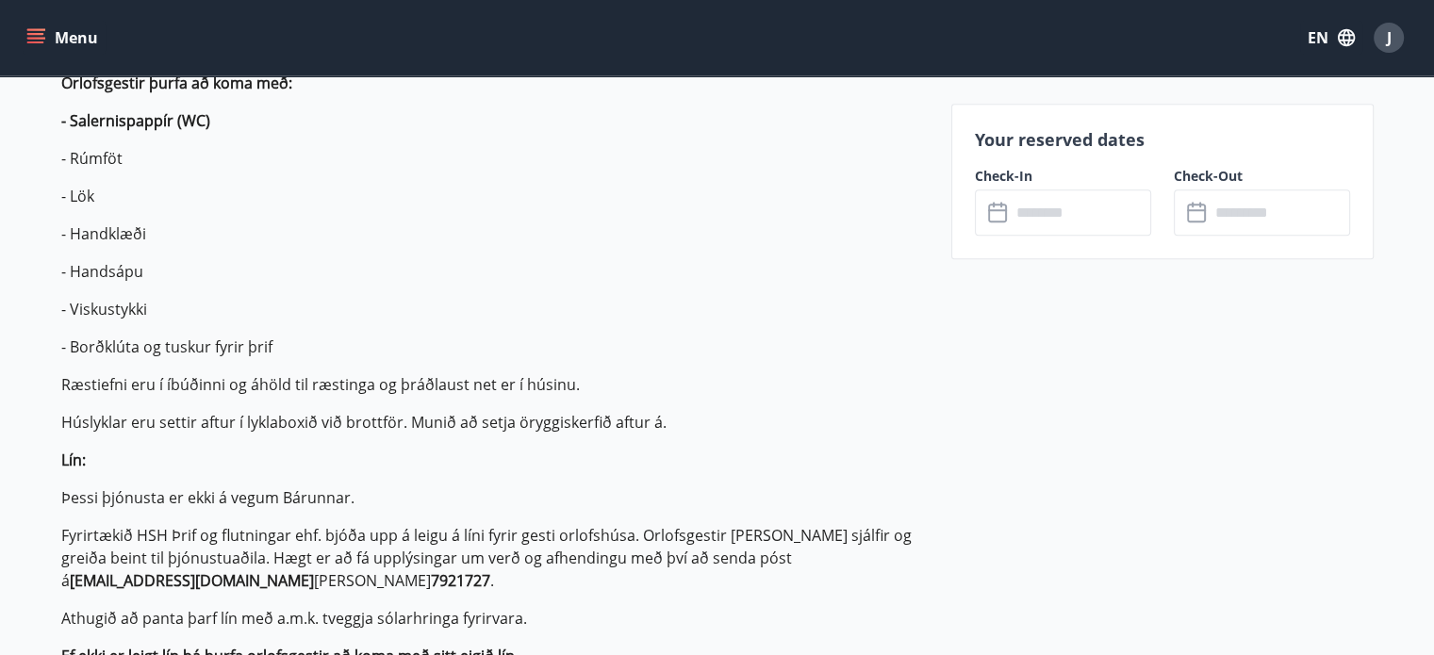
scroll to position [768, 0]
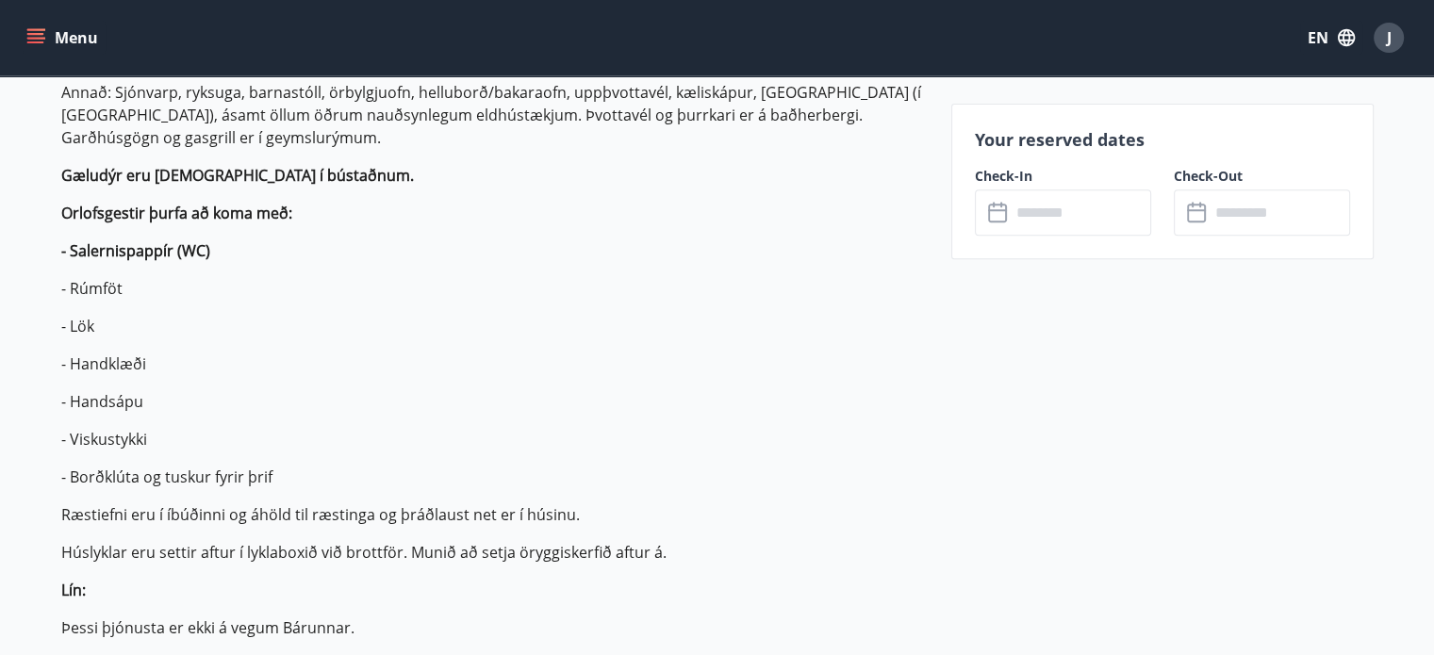
click at [1016, 228] on input "text" at bounding box center [1081, 213] width 141 height 46
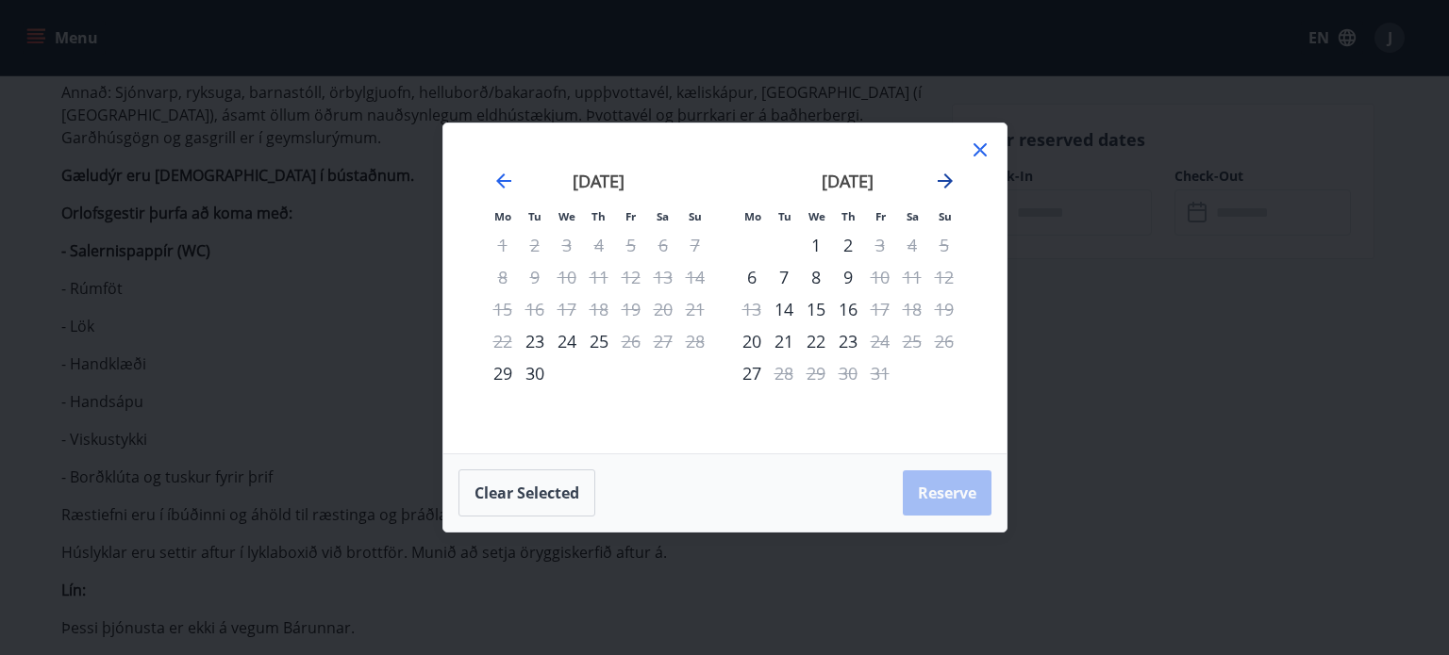
click at [954, 174] on icon "Move forward to switch to the next month." at bounding box center [945, 181] width 23 height 23
click at [978, 149] on icon at bounding box center [979, 149] width 13 height 13
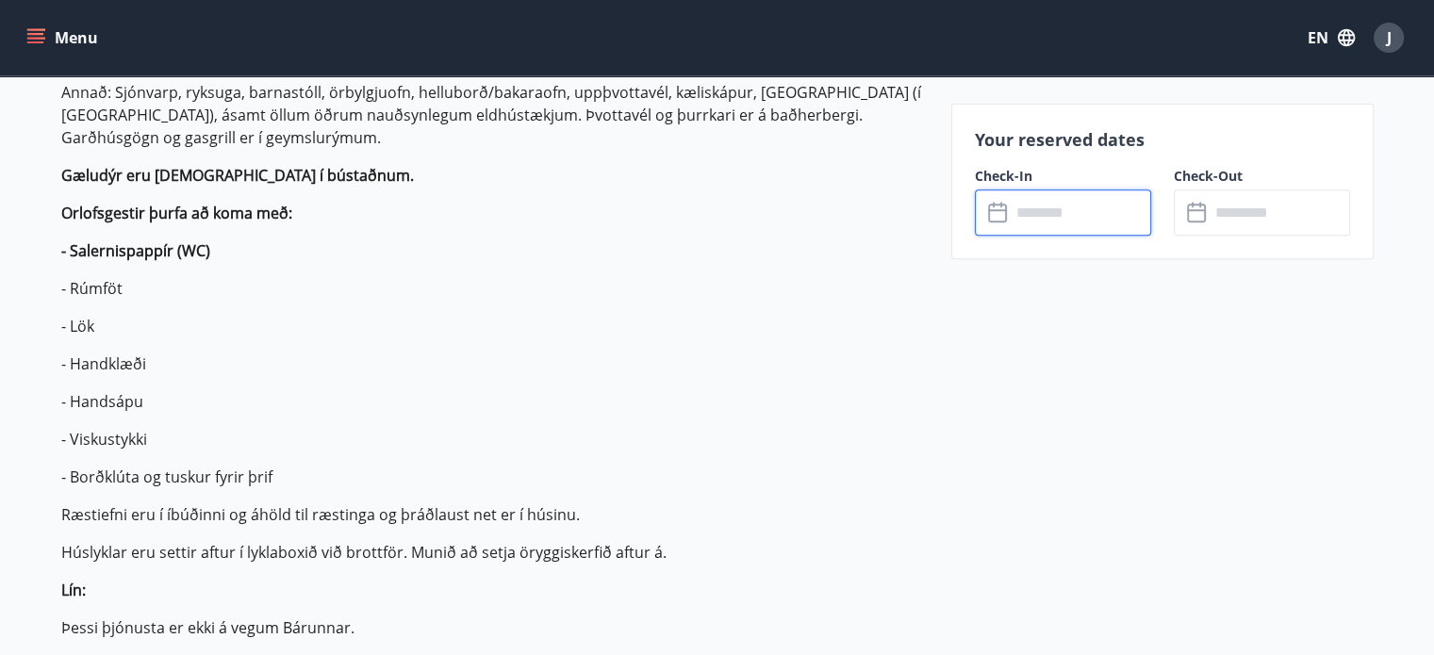
scroll to position [0, 0]
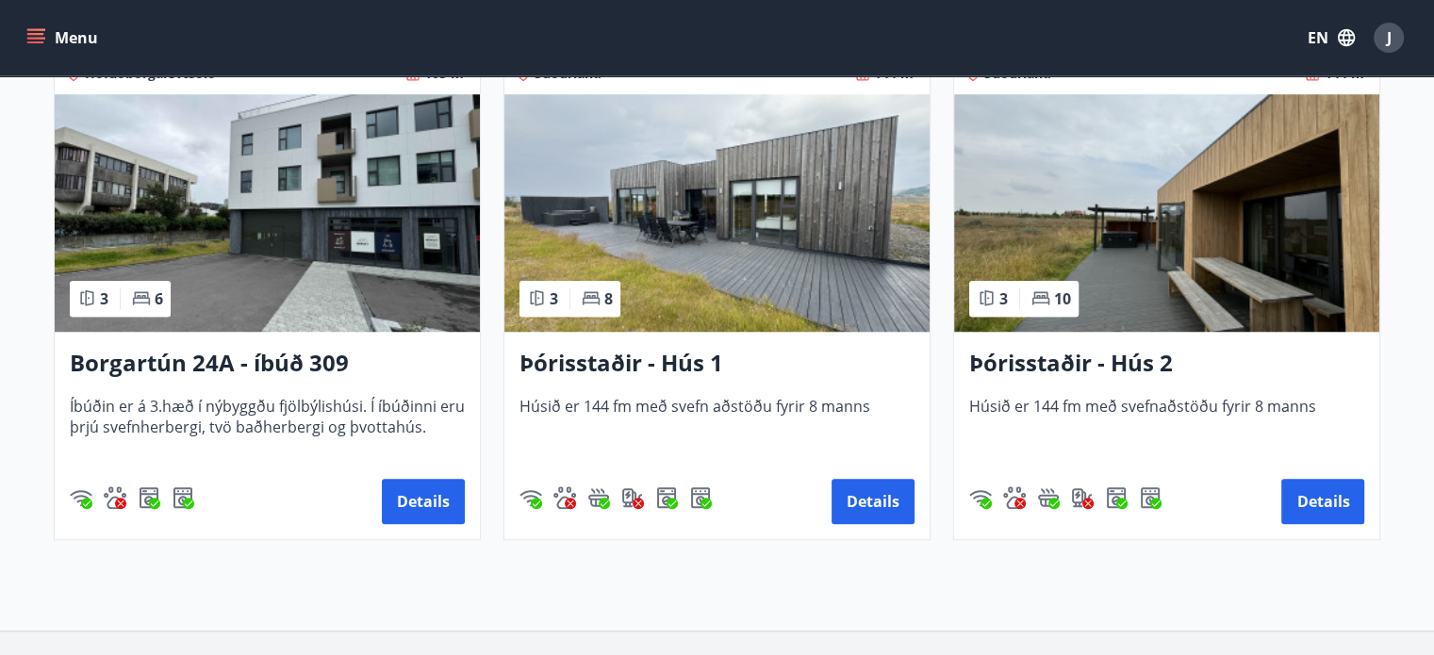
scroll to position [1407, 0]
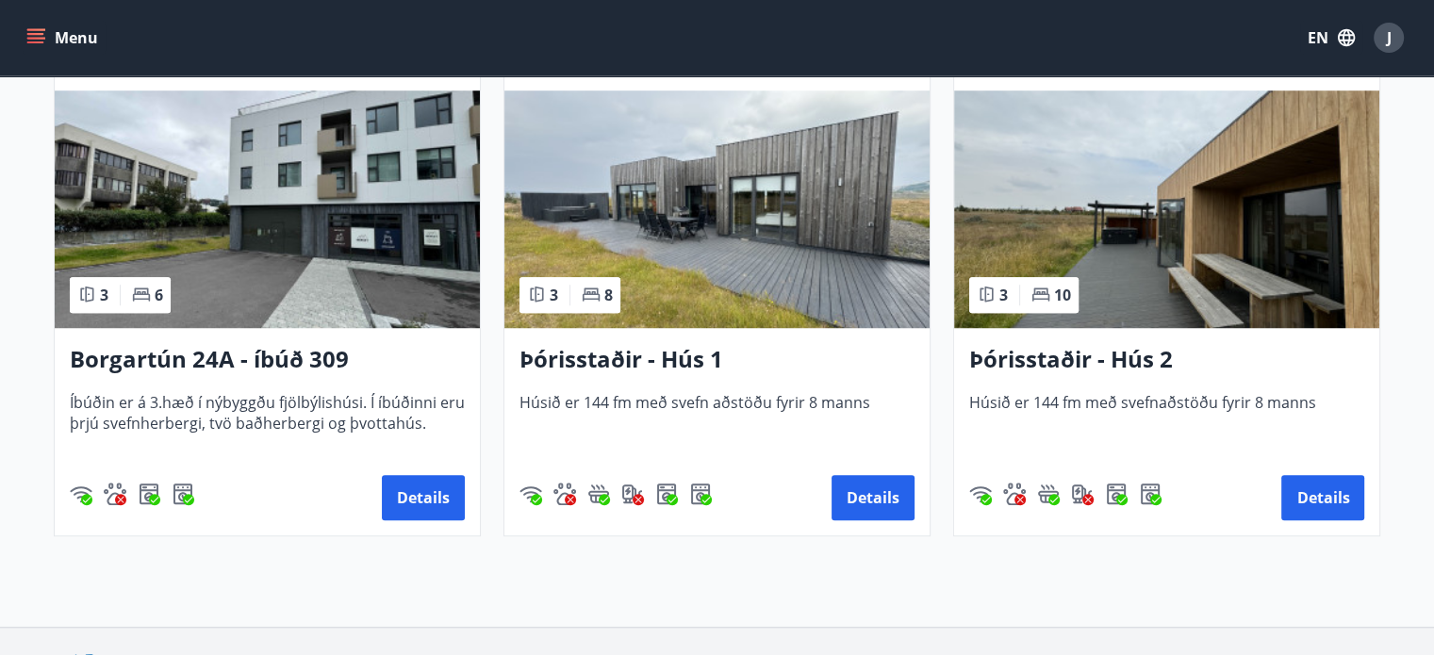
click at [1069, 359] on h3 "Þórisstaðir - Hús 2" at bounding box center [1166, 360] width 395 height 34
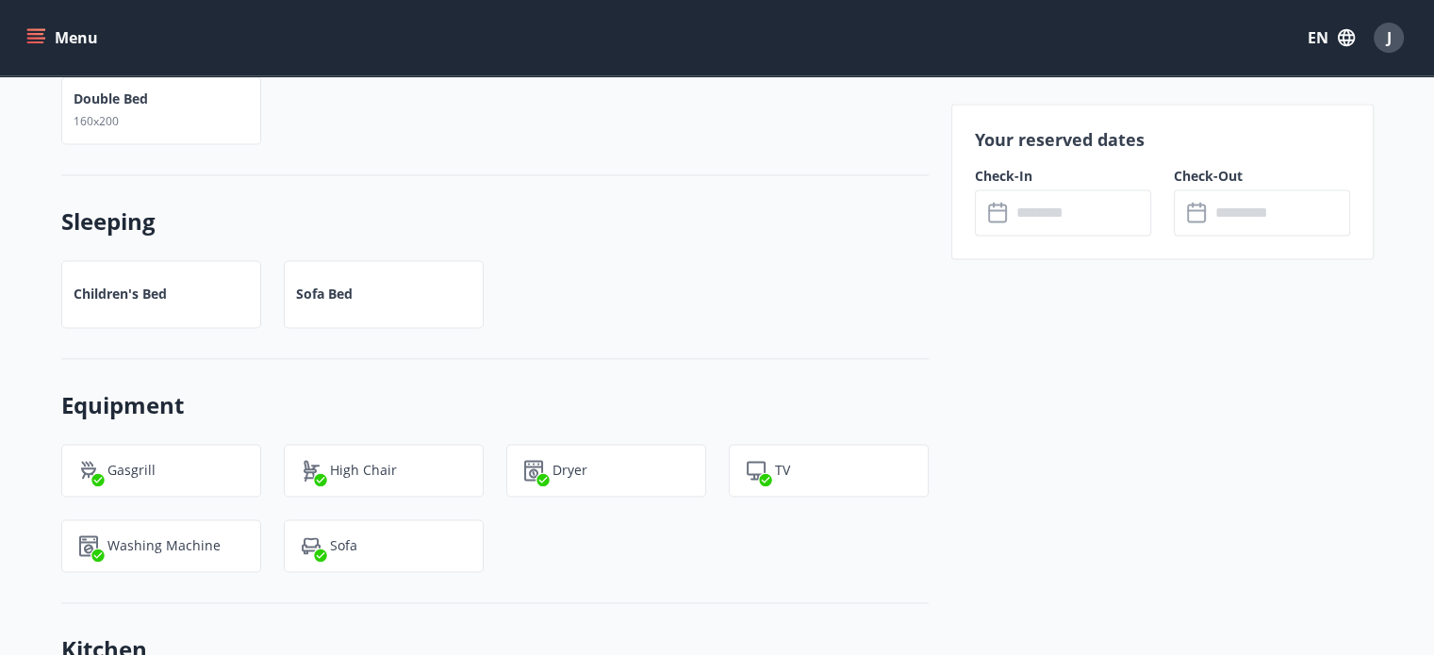
scroll to position [2780, 0]
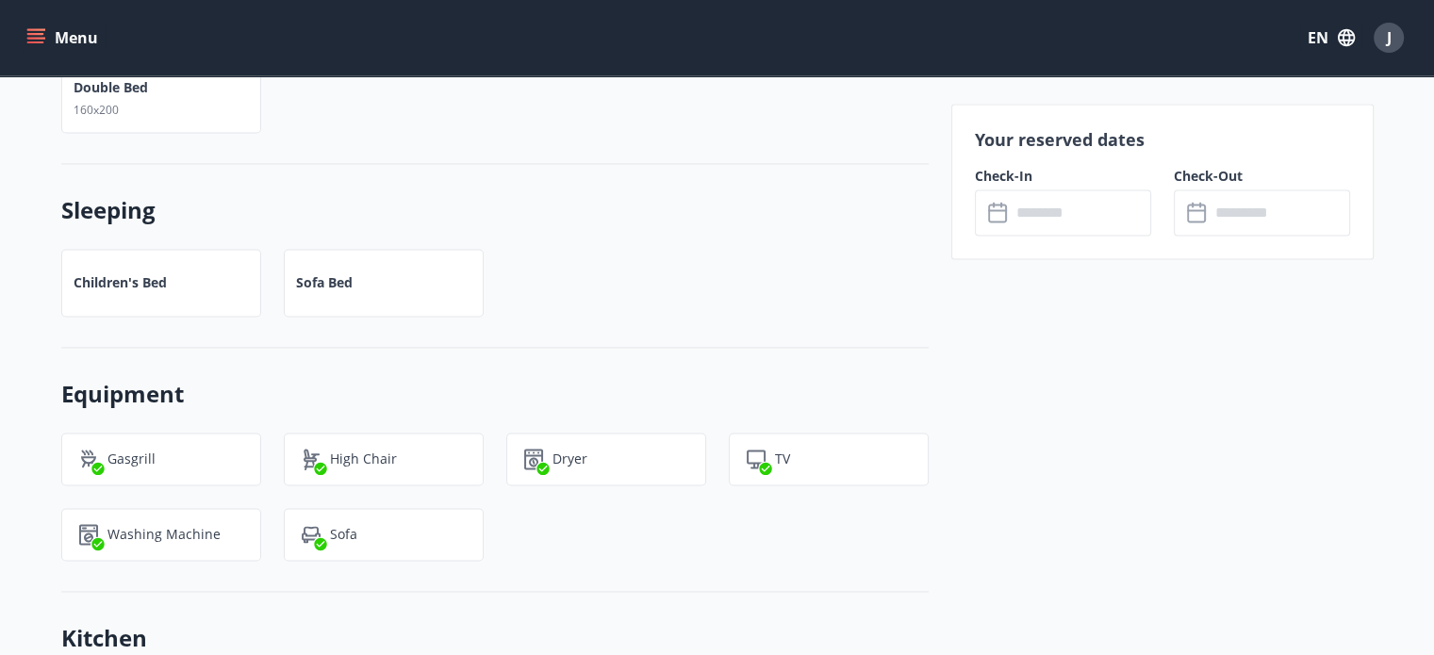
click at [1022, 215] on input "text" at bounding box center [1081, 213] width 141 height 46
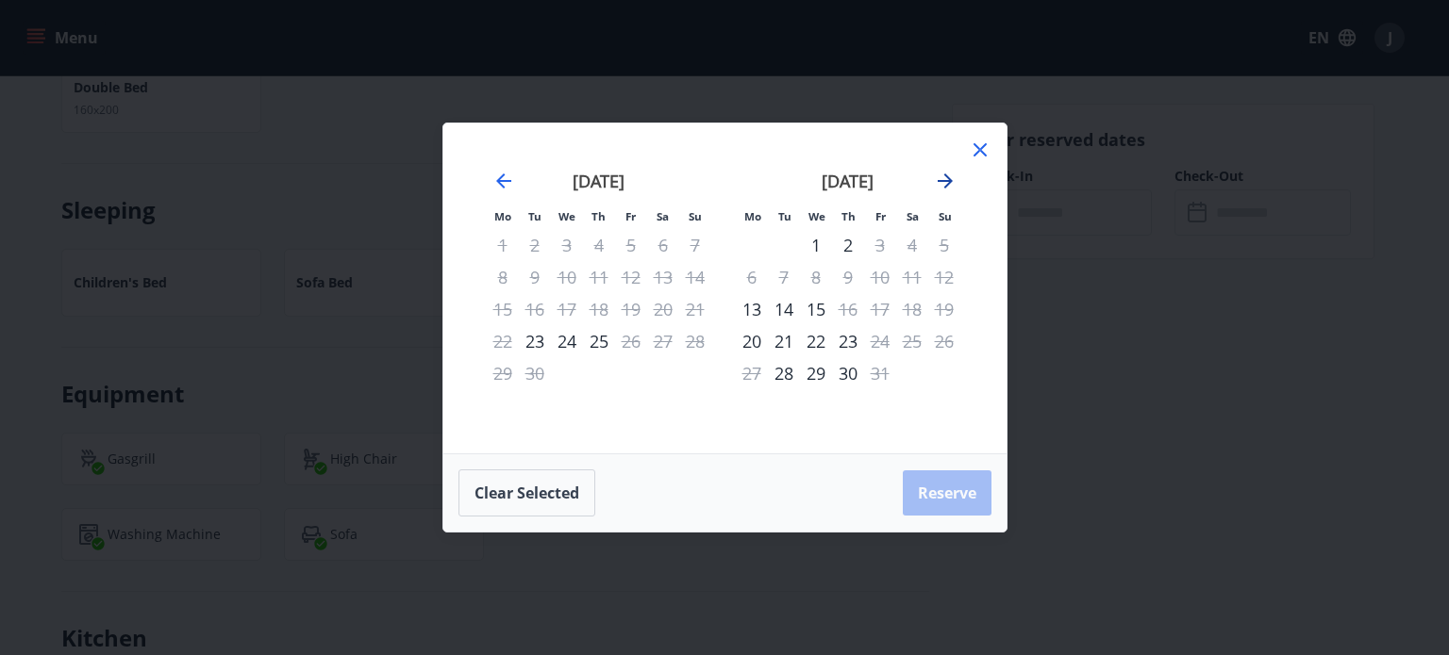
click at [951, 185] on icon "Move forward to switch to the next month." at bounding box center [945, 181] width 23 height 23
click at [952, 180] on icon "Move forward to switch to the next month." at bounding box center [945, 181] width 23 height 23
click at [983, 146] on icon at bounding box center [979, 149] width 13 height 13
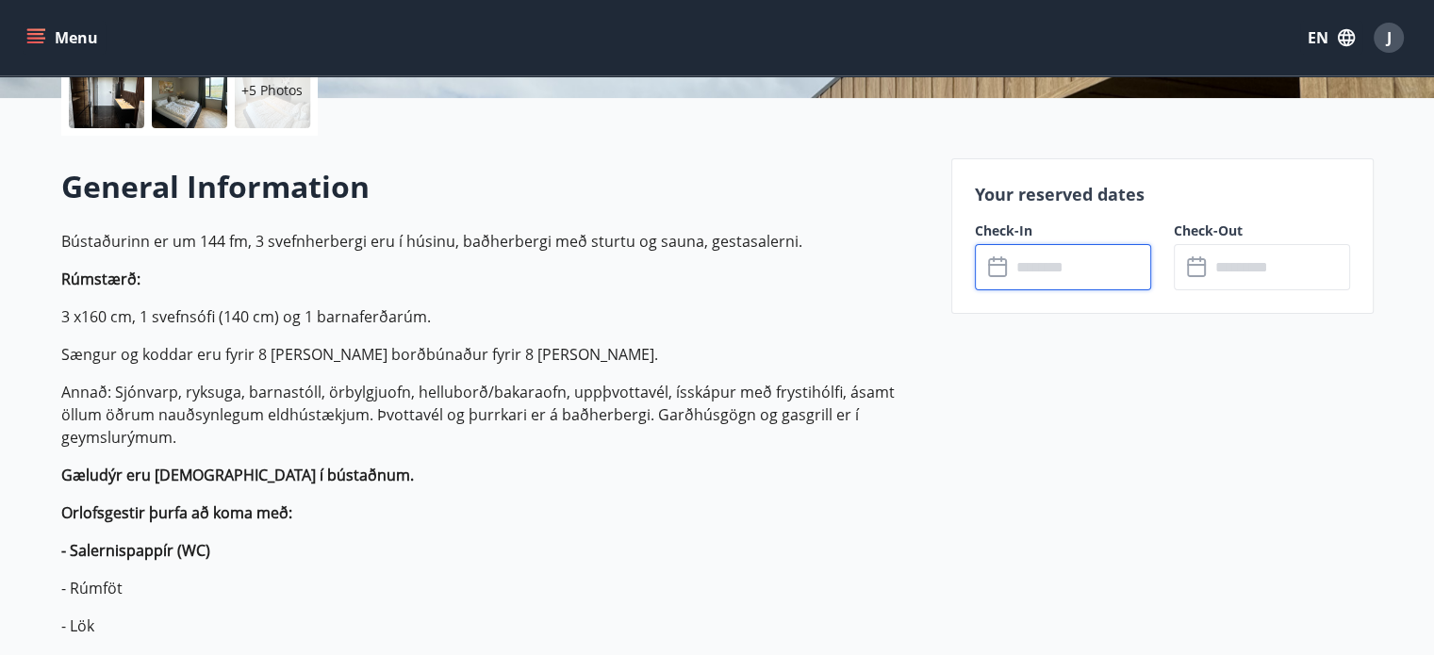
scroll to position [0, 0]
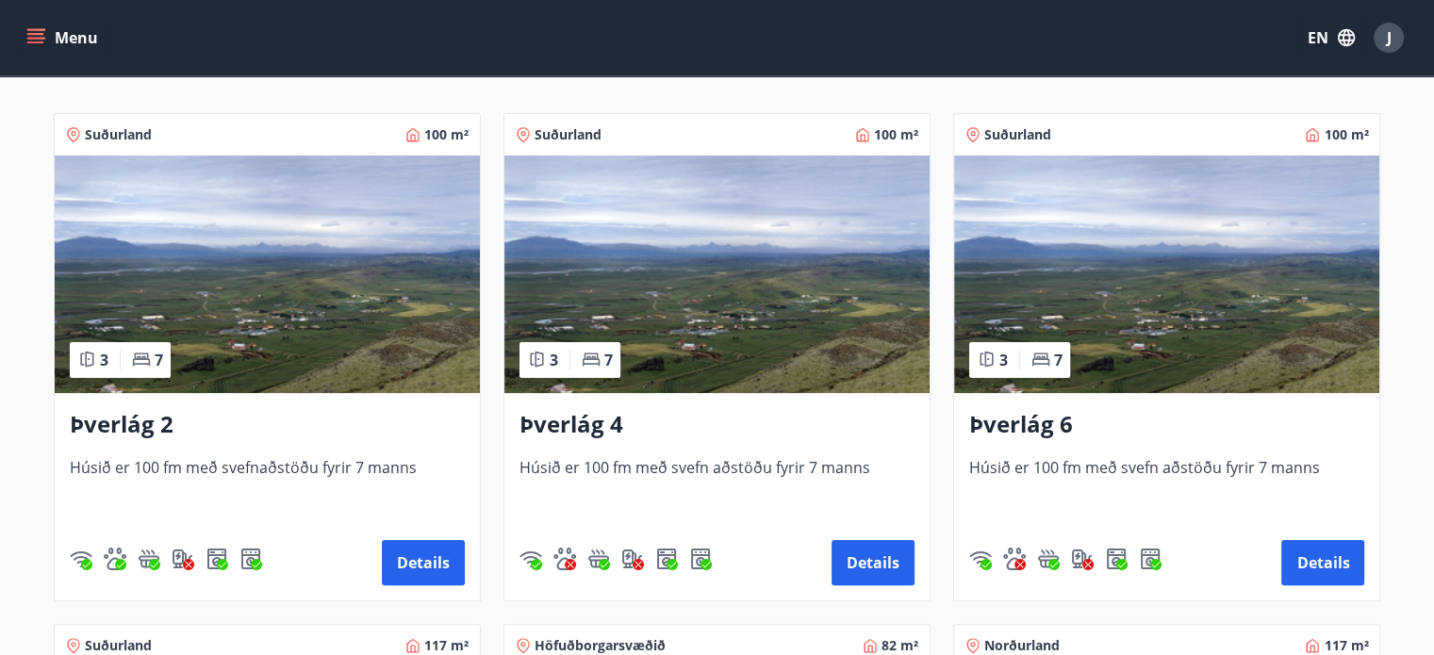
scroll to position [321, 0]
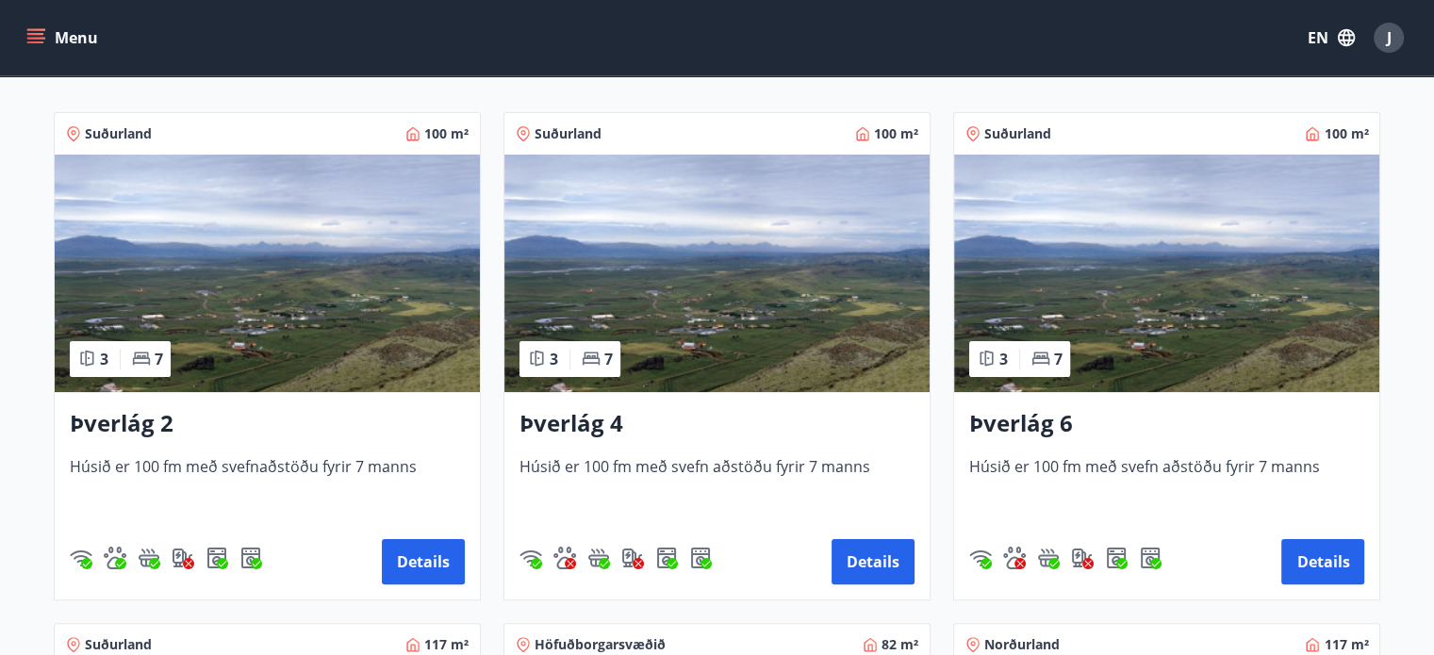
click at [666, 352] on img at bounding box center [717, 274] width 425 height 238
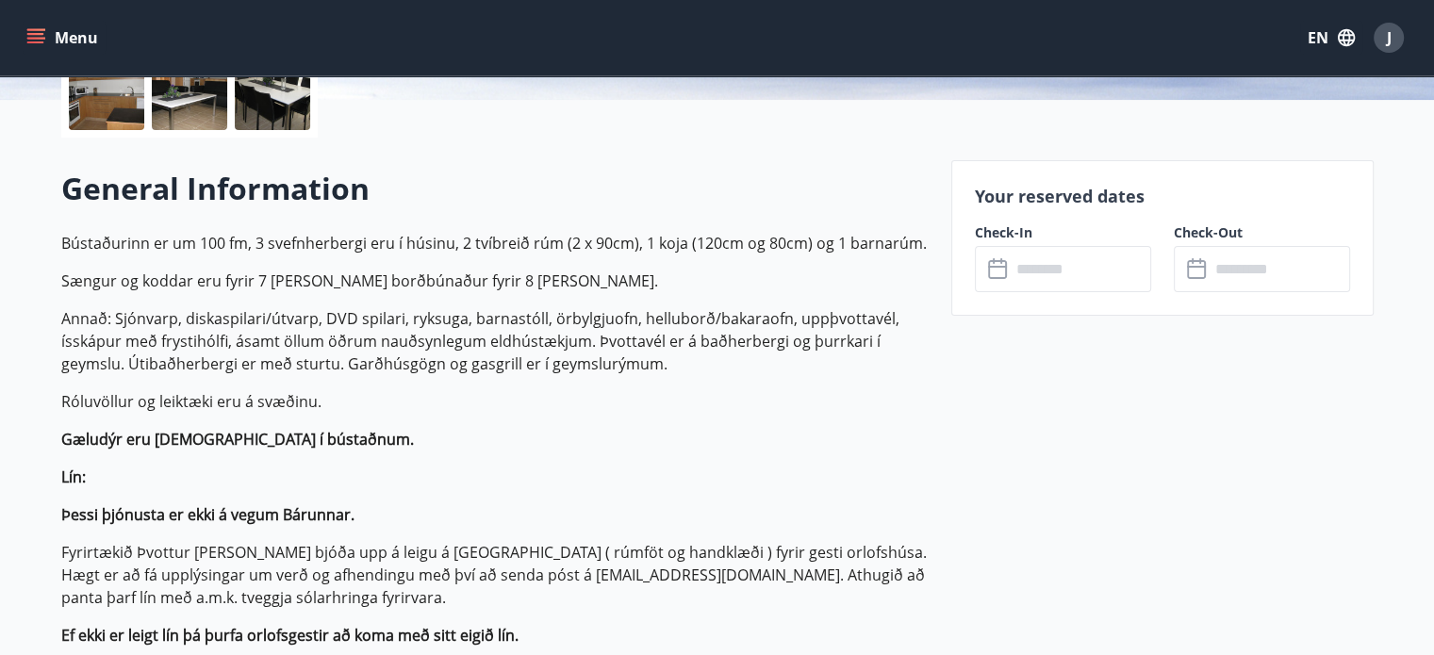
scroll to position [467, 0]
drag, startPoint x: 254, startPoint y: 238, endPoint x: 924, endPoint y: 246, distance: 670.6
click at [924, 246] on p "Bústaðurinn er um 100 fm, 3 svefnherbergi eru í húsinu, 2 tvíbreið rúm (2 x 90c…" at bounding box center [495, 242] width 868 height 23
copy p "3 svefnherbergi eru í húsinu, 2 tvíbreið rúm (2 x 90cm), 1 koja (120cm og 80cm)…"
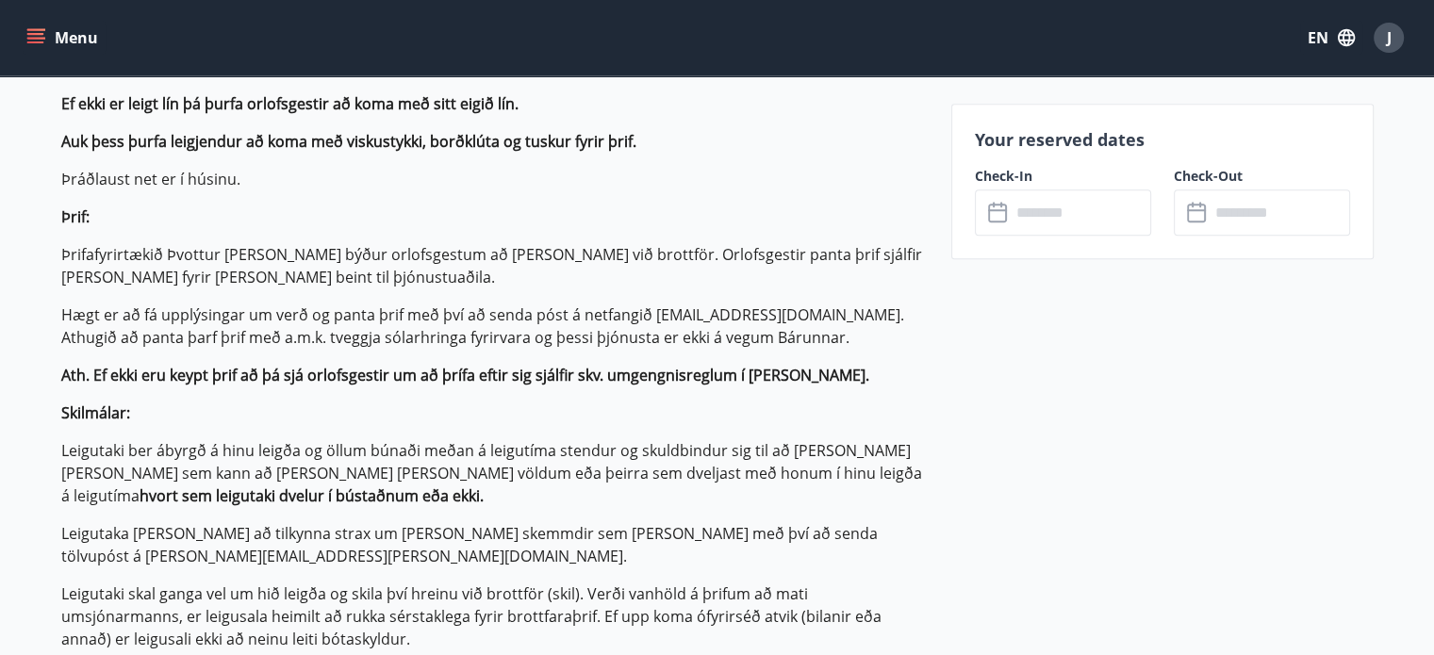
scroll to position [1000, 0]
click at [1028, 213] on input "text" at bounding box center [1081, 213] width 141 height 46
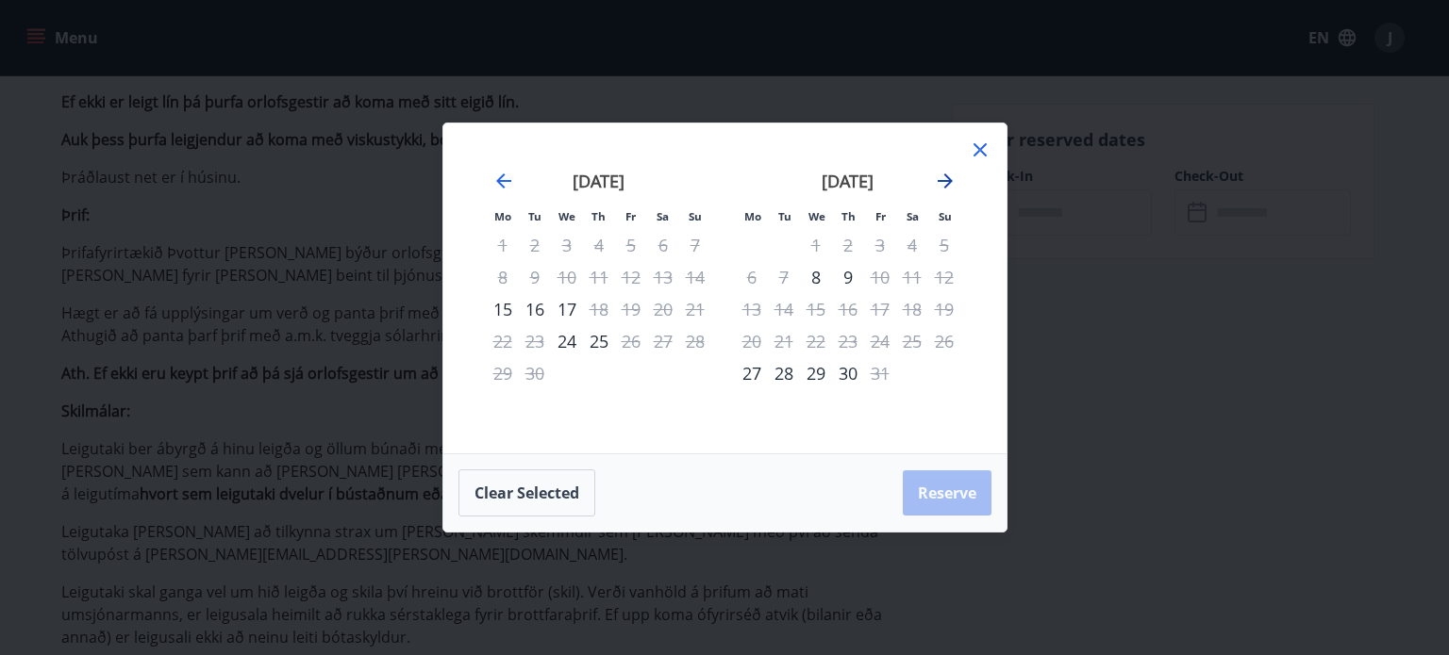
click at [942, 181] on icon "Move forward to switch to the next month." at bounding box center [944, 181] width 15 height 15
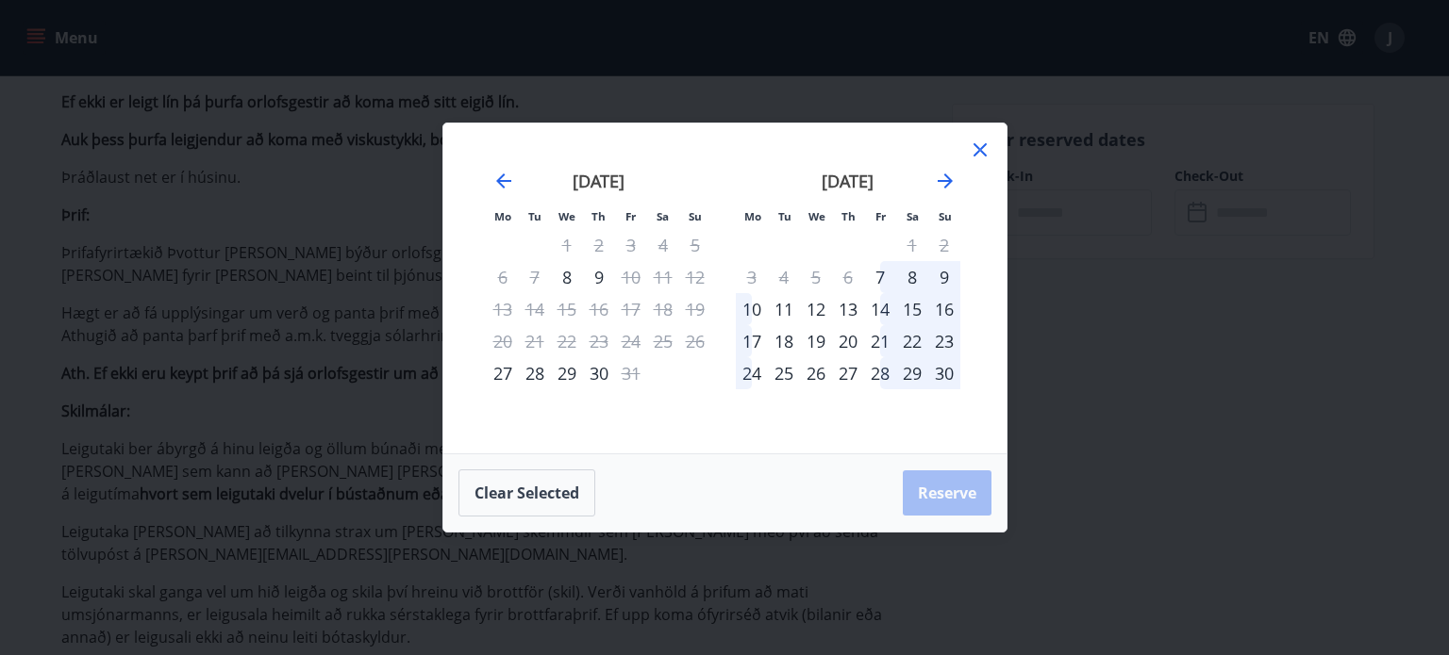
click at [917, 309] on div "15" at bounding box center [912, 309] width 32 height 32
click at [914, 339] on div "22" at bounding box center [912, 341] width 32 height 32
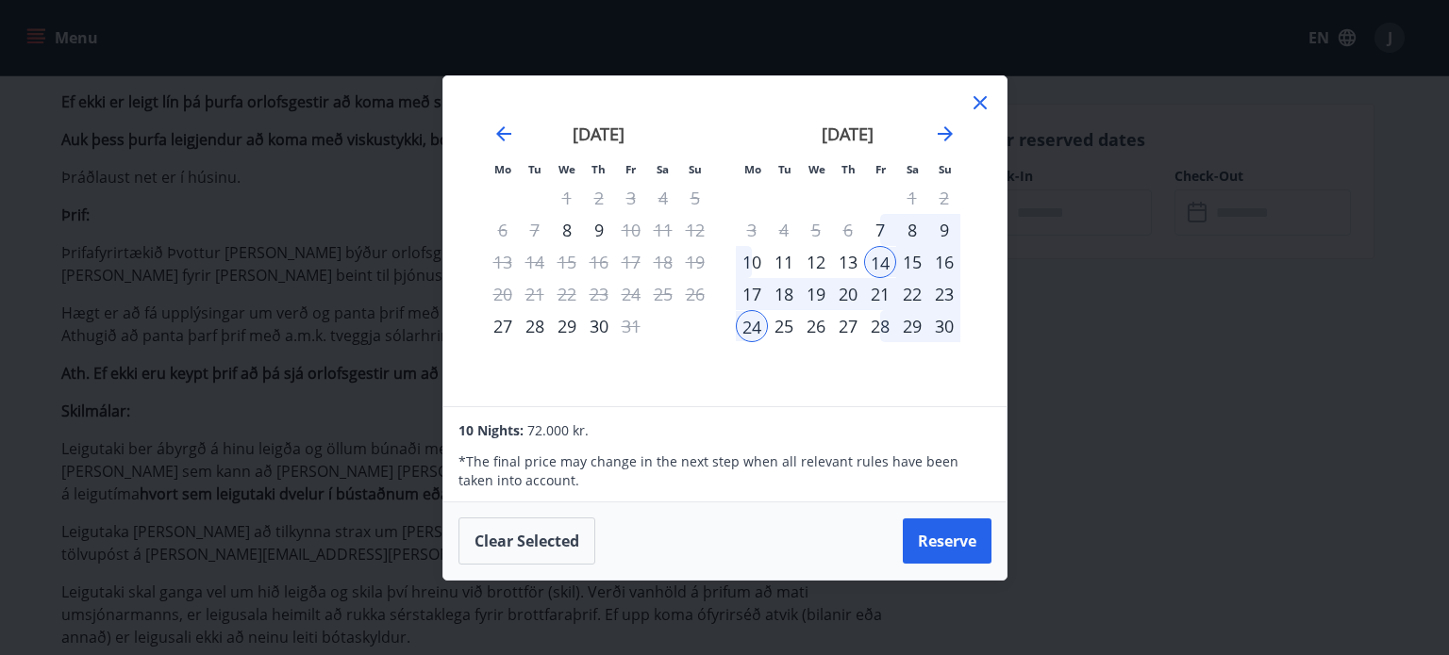
click at [920, 264] on div "15" at bounding box center [912, 262] width 32 height 32
click at [920, 266] on div "15" at bounding box center [912, 262] width 32 height 32
click at [881, 290] on div "21" at bounding box center [880, 294] width 32 height 32
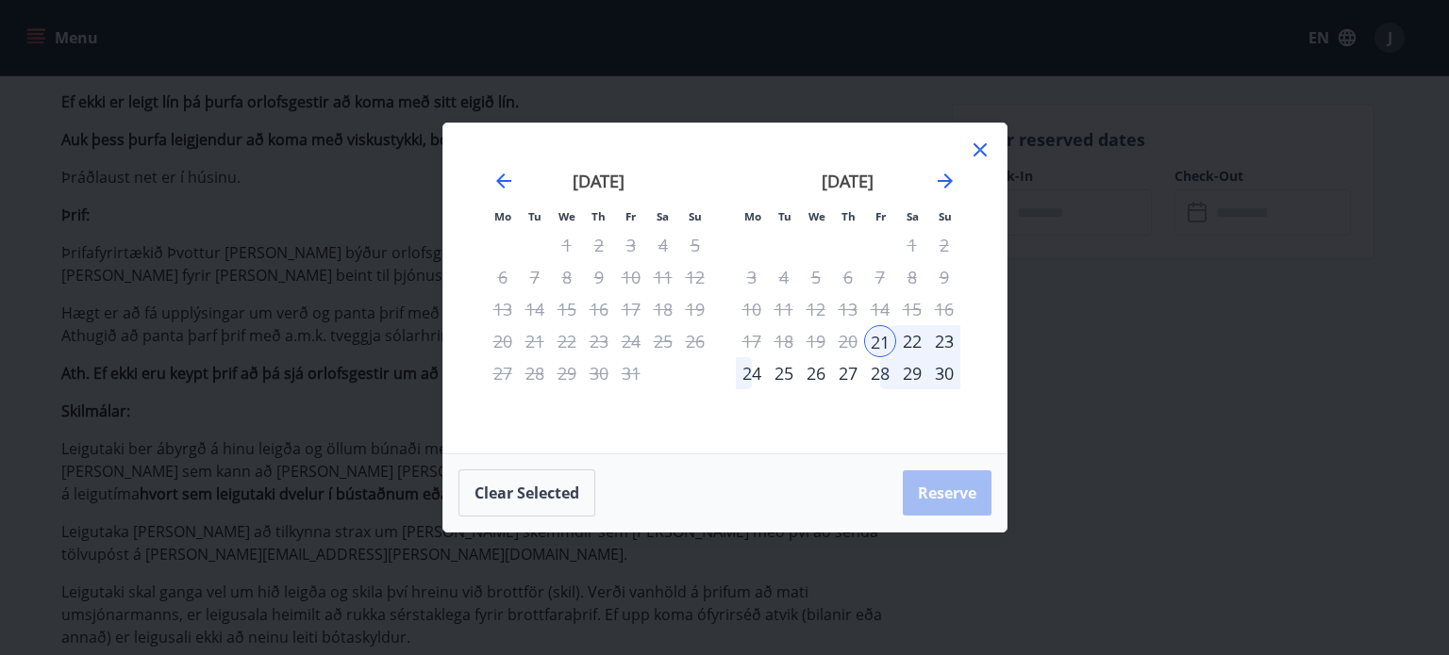
click at [983, 158] on icon at bounding box center [980, 150] width 23 height 23
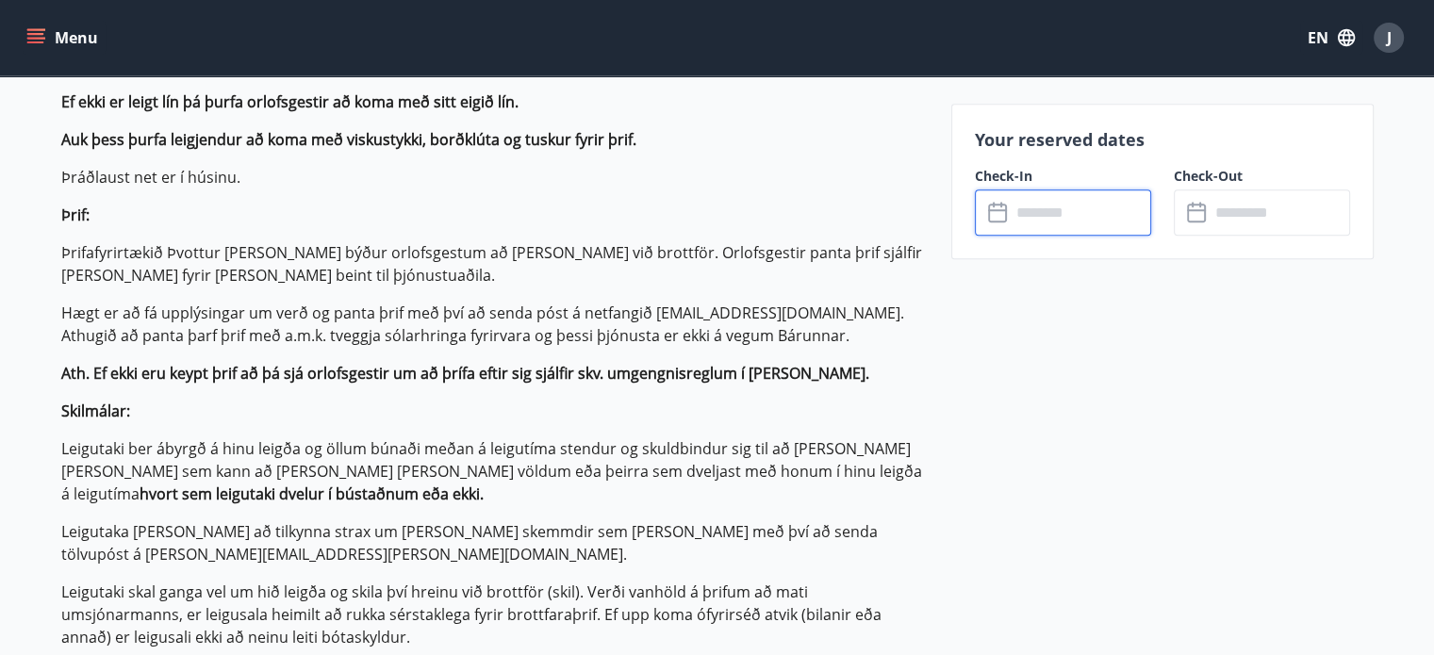
click at [1002, 210] on icon at bounding box center [997, 210] width 19 height 2
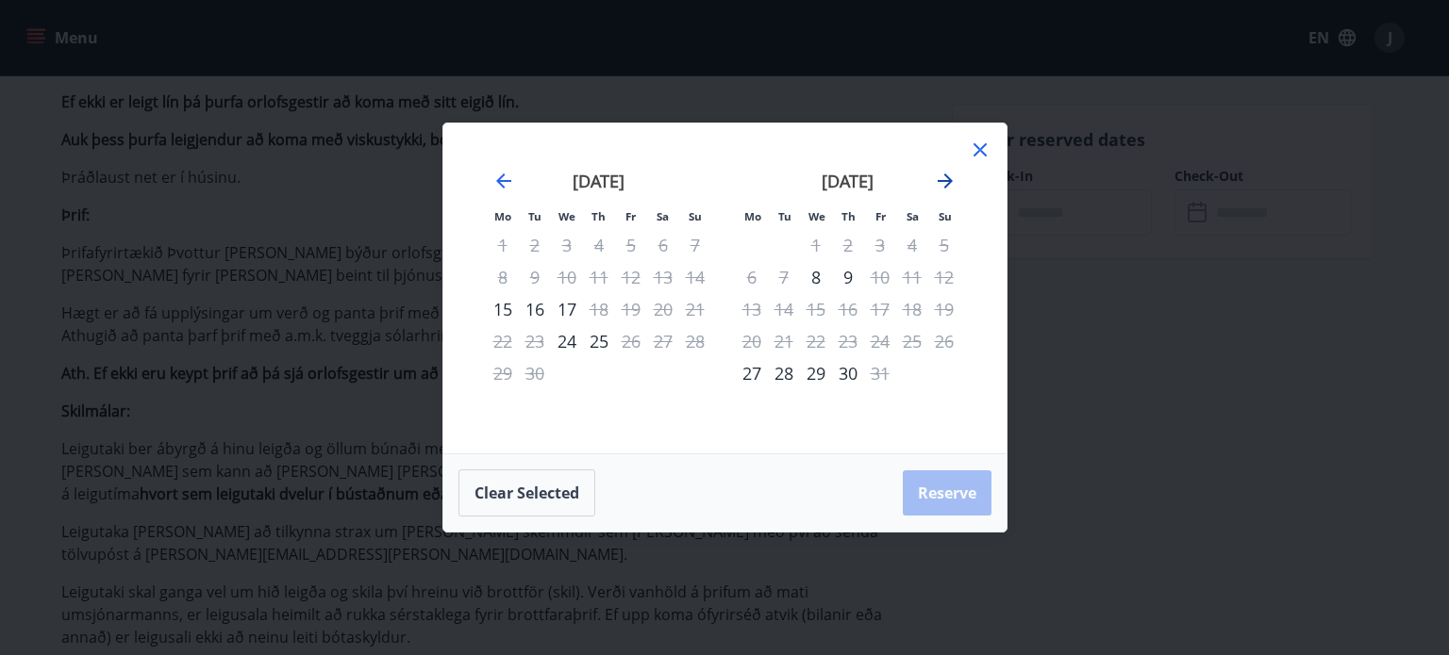
click at [943, 178] on icon "Move forward to switch to the next month." at bounding box center [945, 181] width 23 height 23
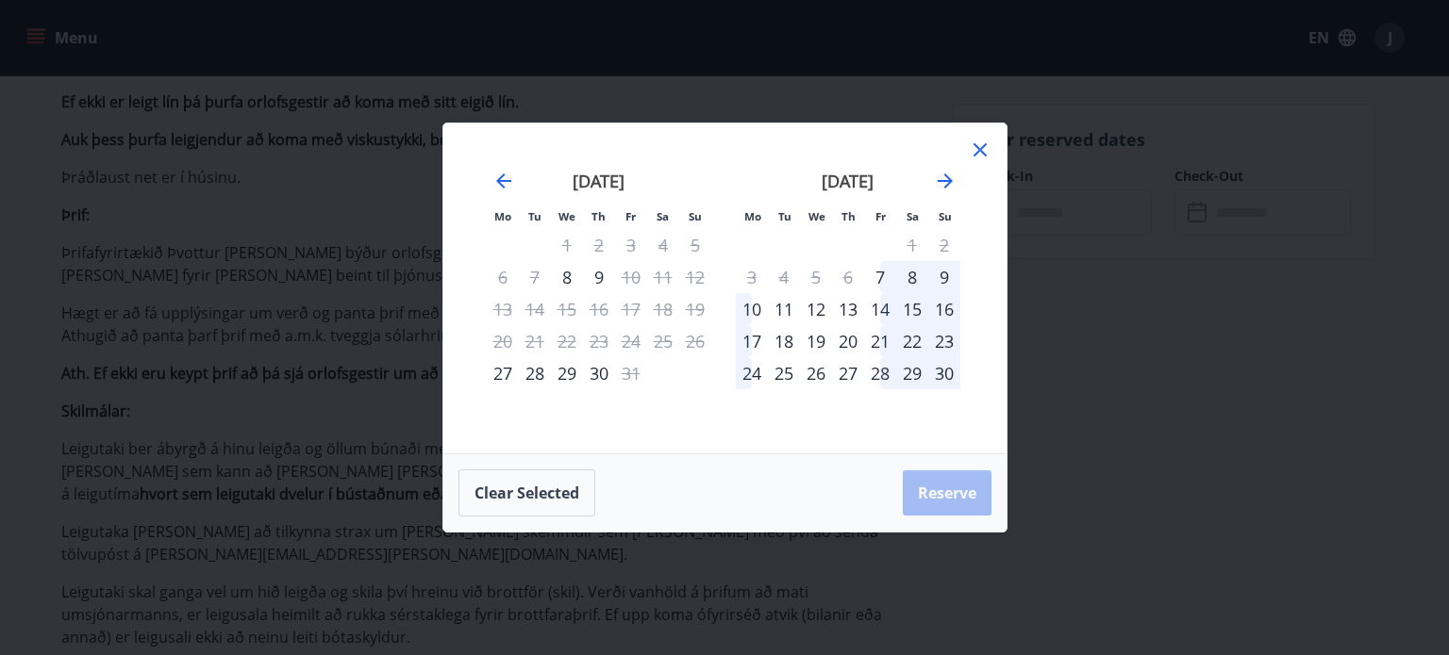
click at [882, 311] on div "14" at bounding box center [880, 309] width 32 height 32
click at [880, 338] on div "21" at bounding box center [880, 341] width 32 height 32
click at [882, 308] on div "14" at bounding box center [880, 309] width 32 height 32
click at [873, 346] on div "21" at bounding box center [880, 341] width 32 height 32
click at [879, 316] on div "14" at bounding box center [880, 309] width 32 height 32
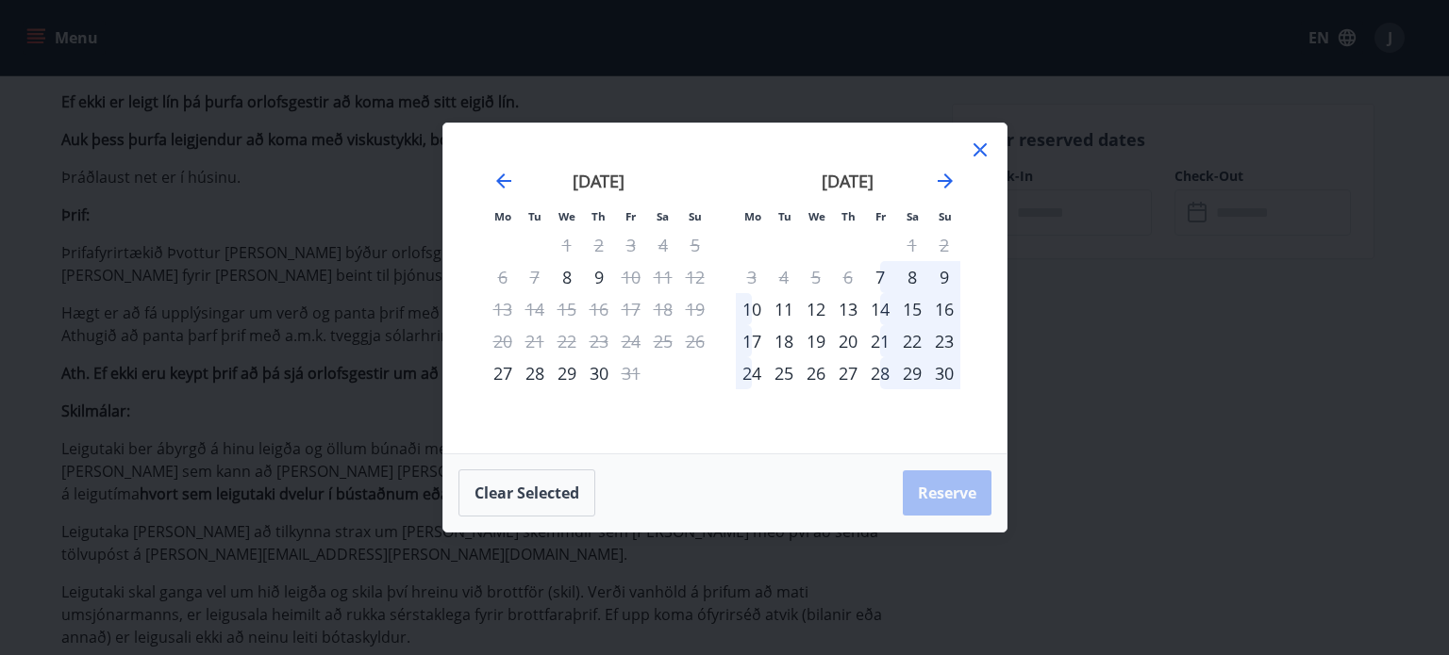
click at [886, 315] on div "14" at bounding box center [880, 309] width 32 height 32
click at [920, 315] on div "15" at bounding box center [912, 309] width 32 height 32
click at [887, 298] on div "14" at bounding box center [880, 309] width 32 height 32
click at [881, 308] on div "14" at bounding box center [880, 309] width 32 height 32
click at [969, 154] on icon at bounding box center [980, 150] width 23 height 23
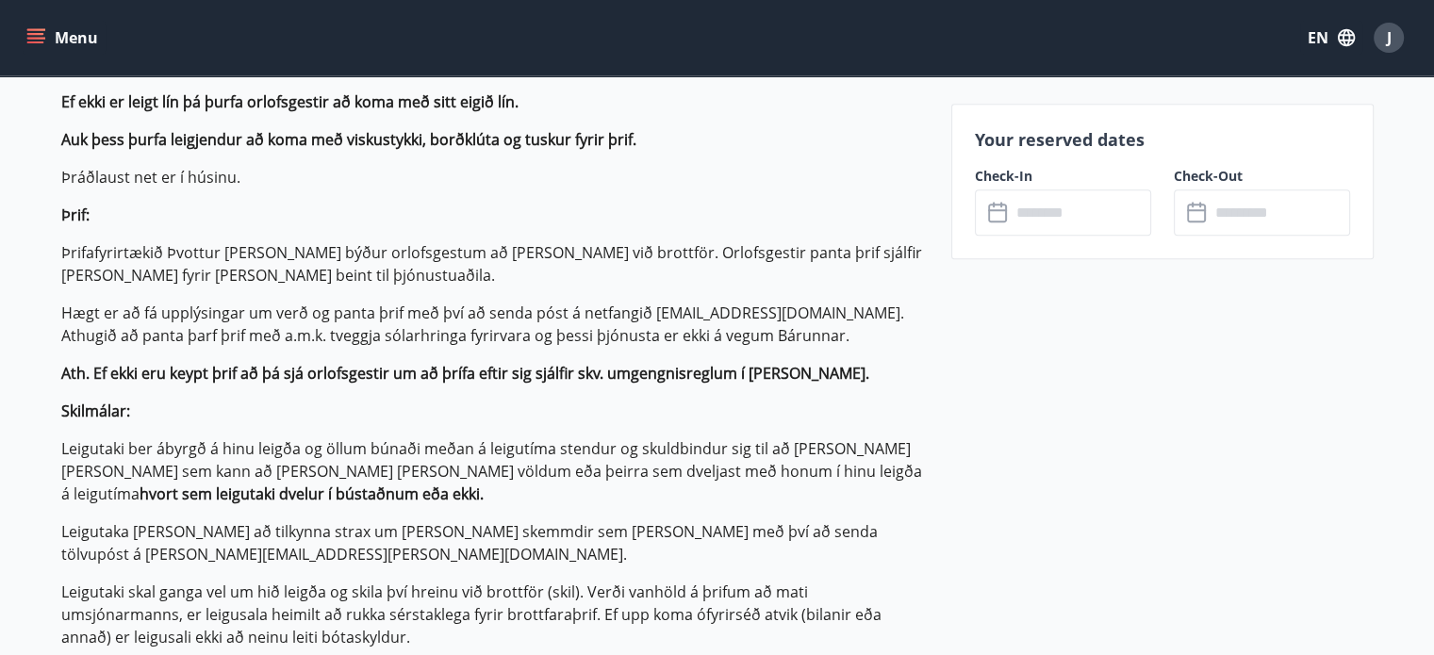
click at [1043, 224] on input "text" at bounding box center [1081, 213] width 141 height 46
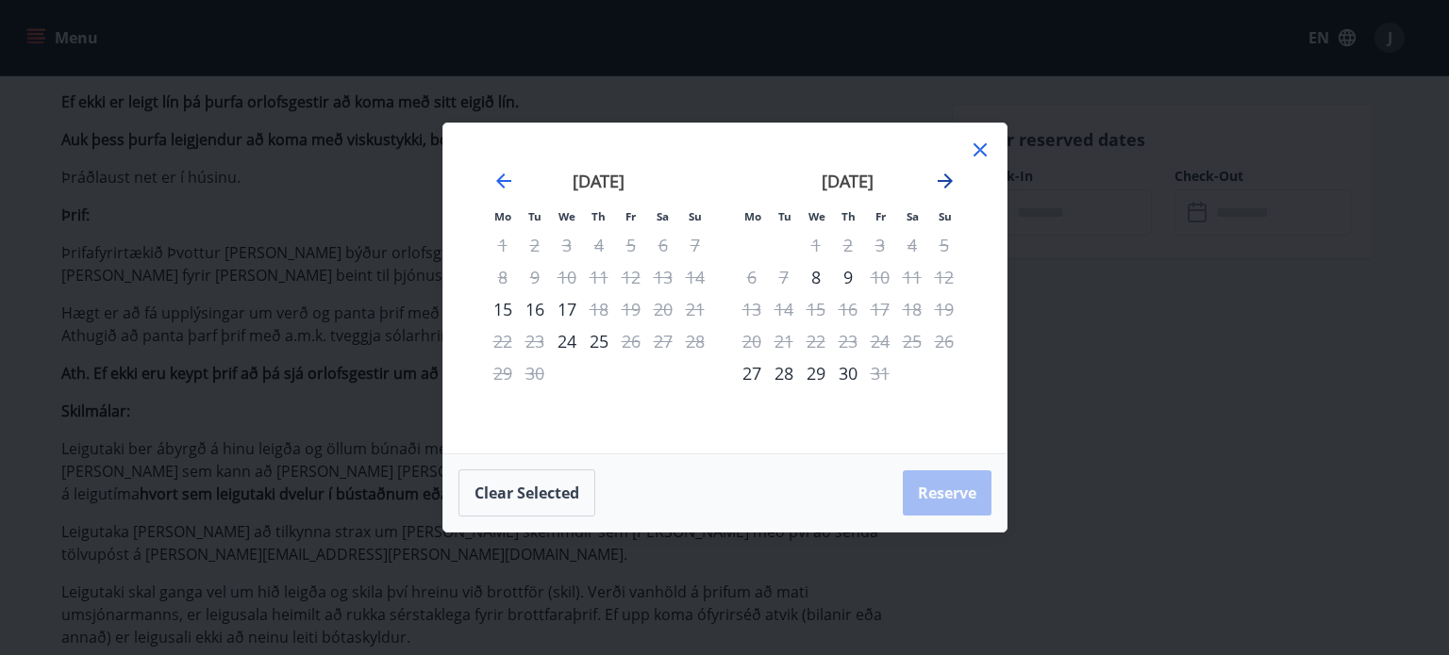
click at [954, 184] on icon "Move forward to switch to the next month." at bounding box center [945, 181] width 23 height 23
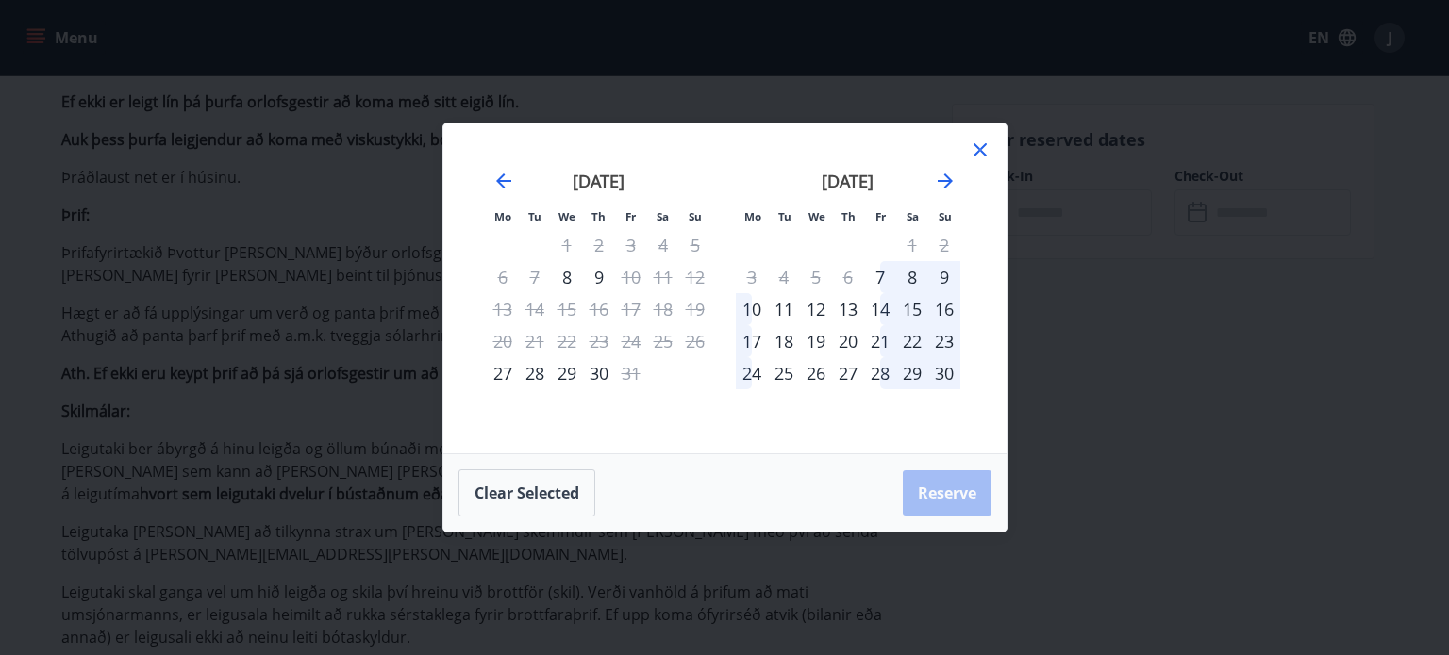
click at [883, 308] on div "14" at bounding box center [880, 309] width 32 height 32
click at [875, 342] on div "21" at bounding box center [880, 341] width 32 height 32
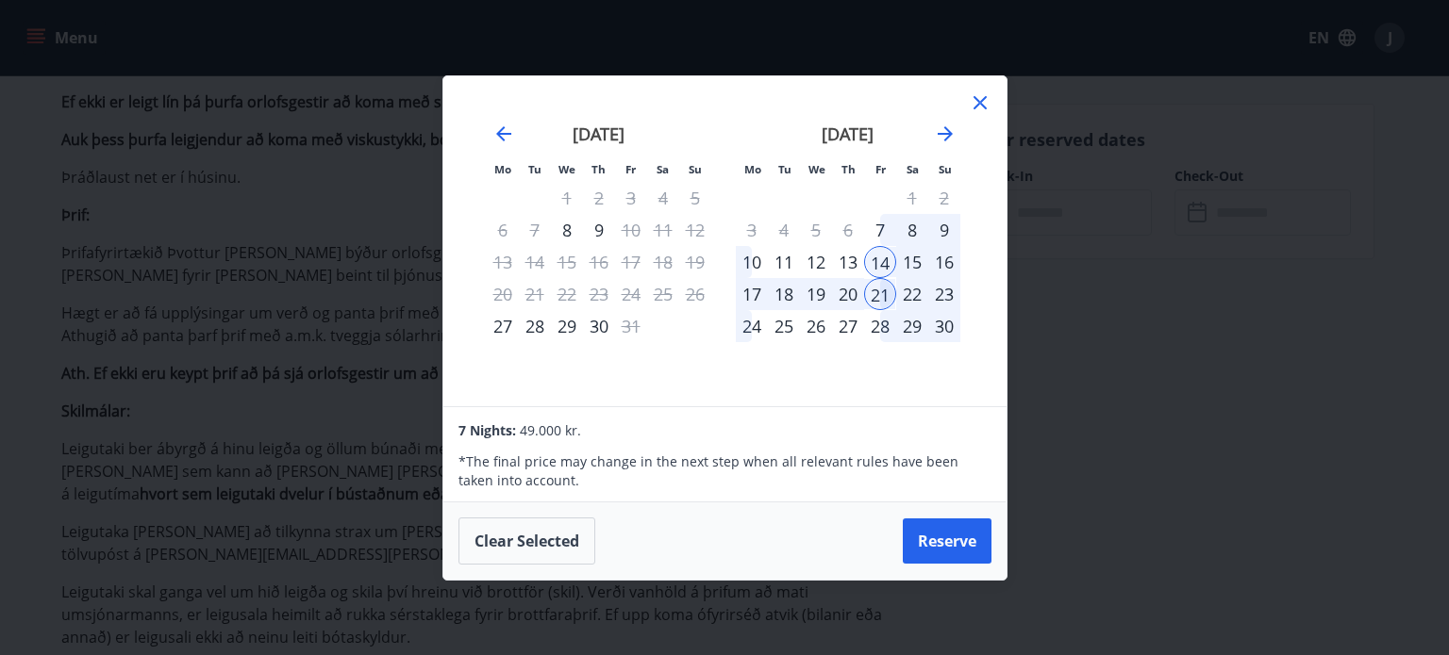
click at [907, 262] on div "15" at bounding box center [912, 262] width 32 height 32
click at [979, 103] on icon at bounding box center [979, 102] width 3 height 3
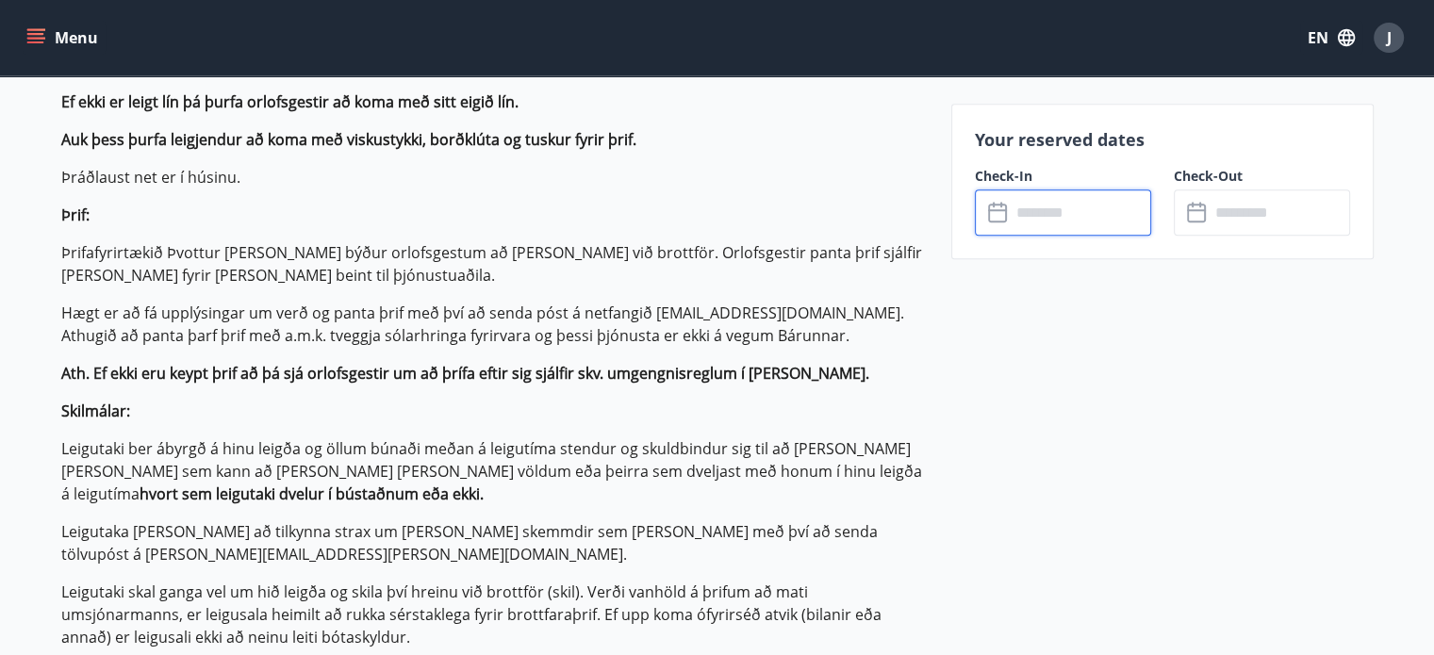
click at [1019, 207] on input "text" at bounding box center [1081, 213] width 141 height 46
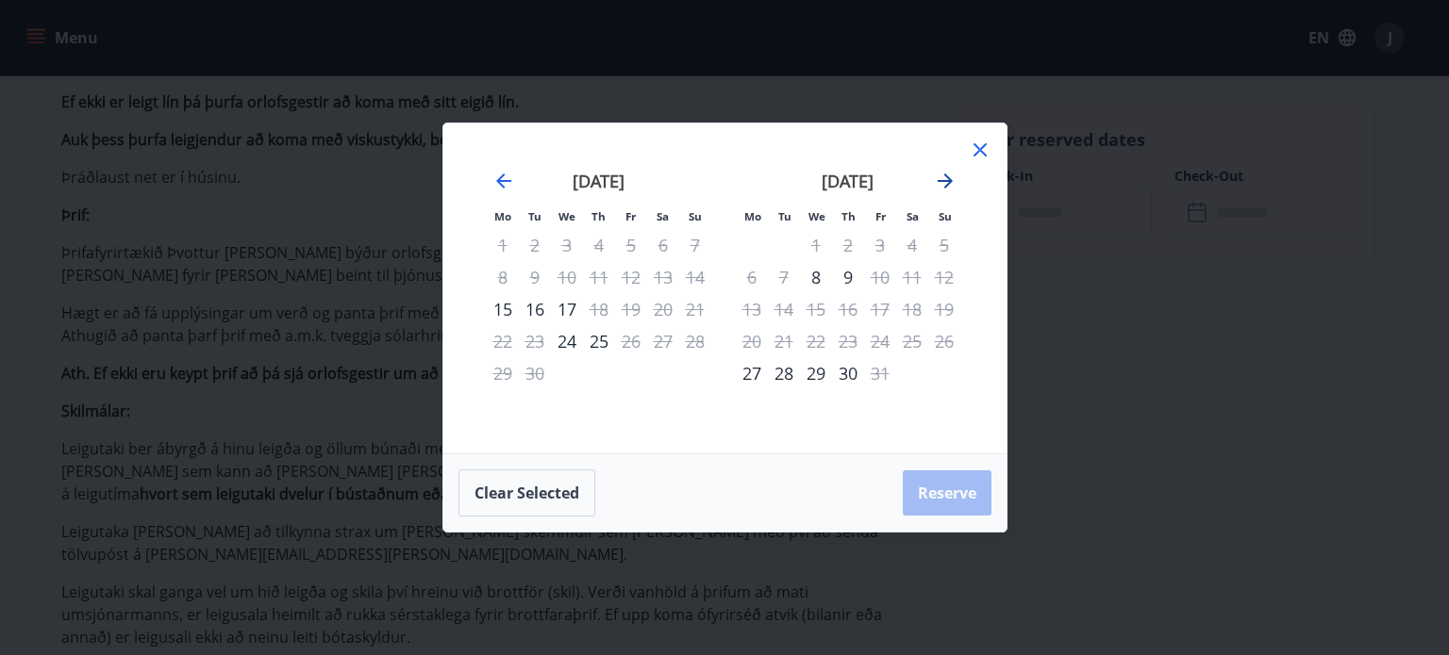
click at [947, 182] on icon "Move forward to switch to the next month." at bounding box center [944, 181] width 15 height 15
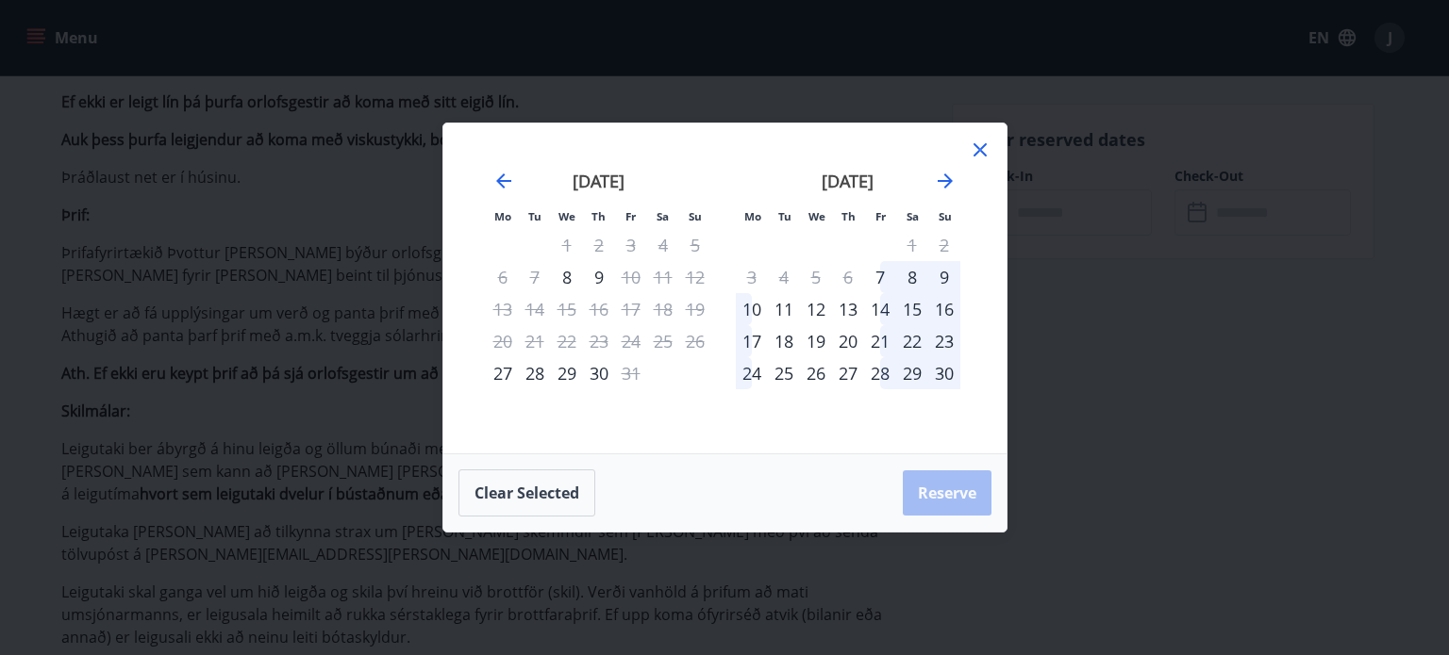
click at [918, 308] on div "15" at bounding box center [912, 309] width 32 height 32
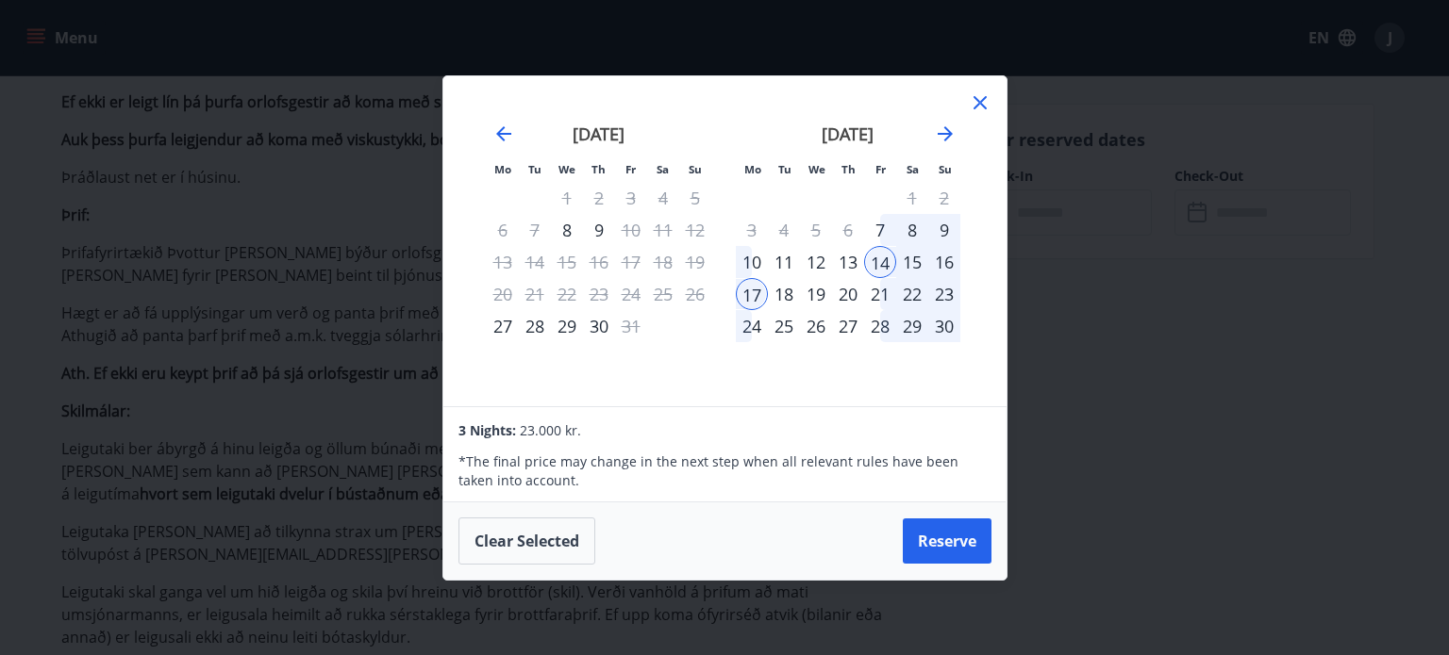
click at [915, 257] on div "15" at bounding box center [912, 262] width 32 height 32
click at [977, 108] on icon at bounding box center [980, 102] width 23 height 23
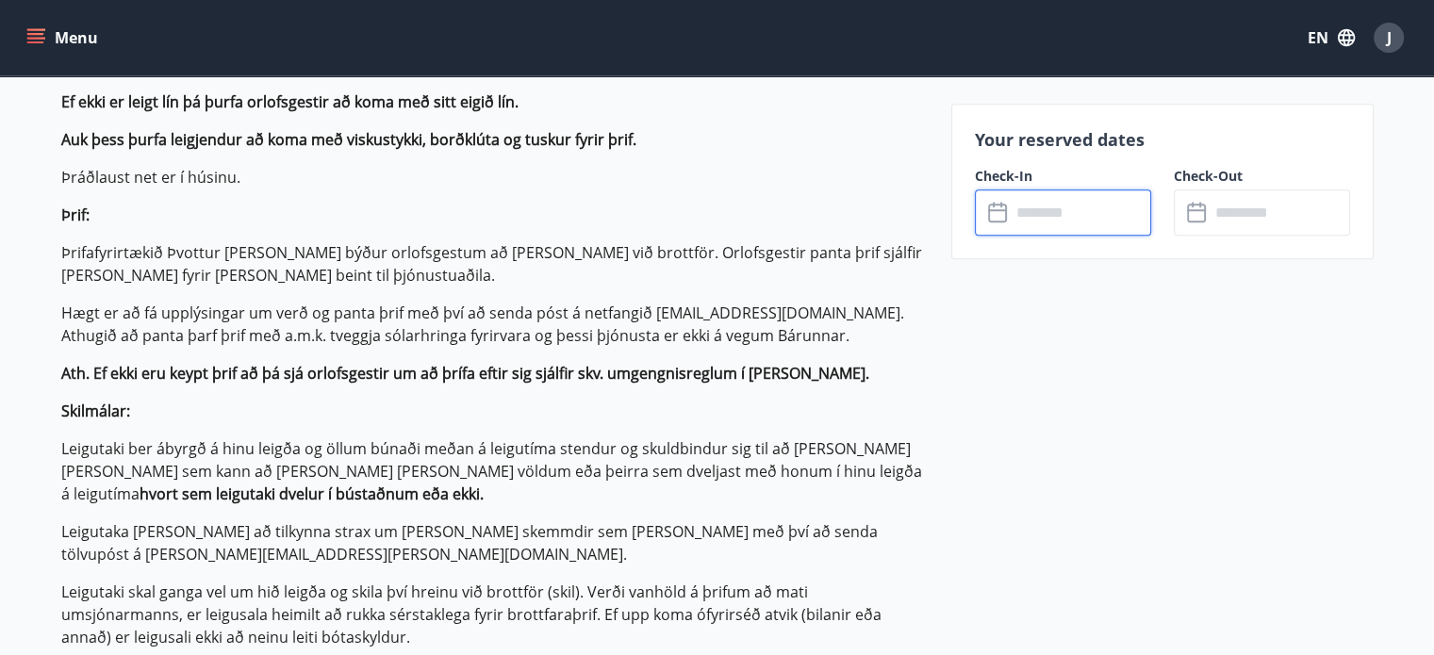
click at [1026, 227] on input "text" at bounding box center [1081, 213] width 141 height 46
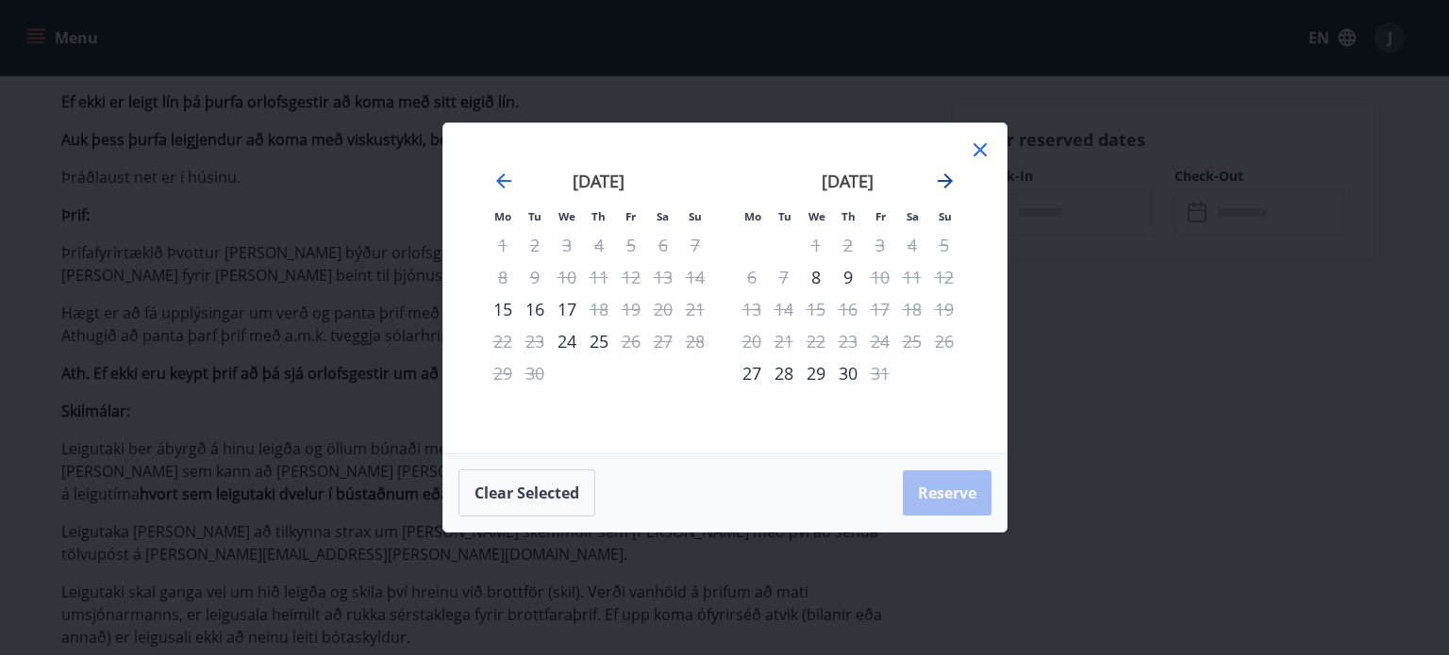
click at [943, 191] on icon "Move forward to switch to the next month." at bounding box center [945, 181] width 23 height 23
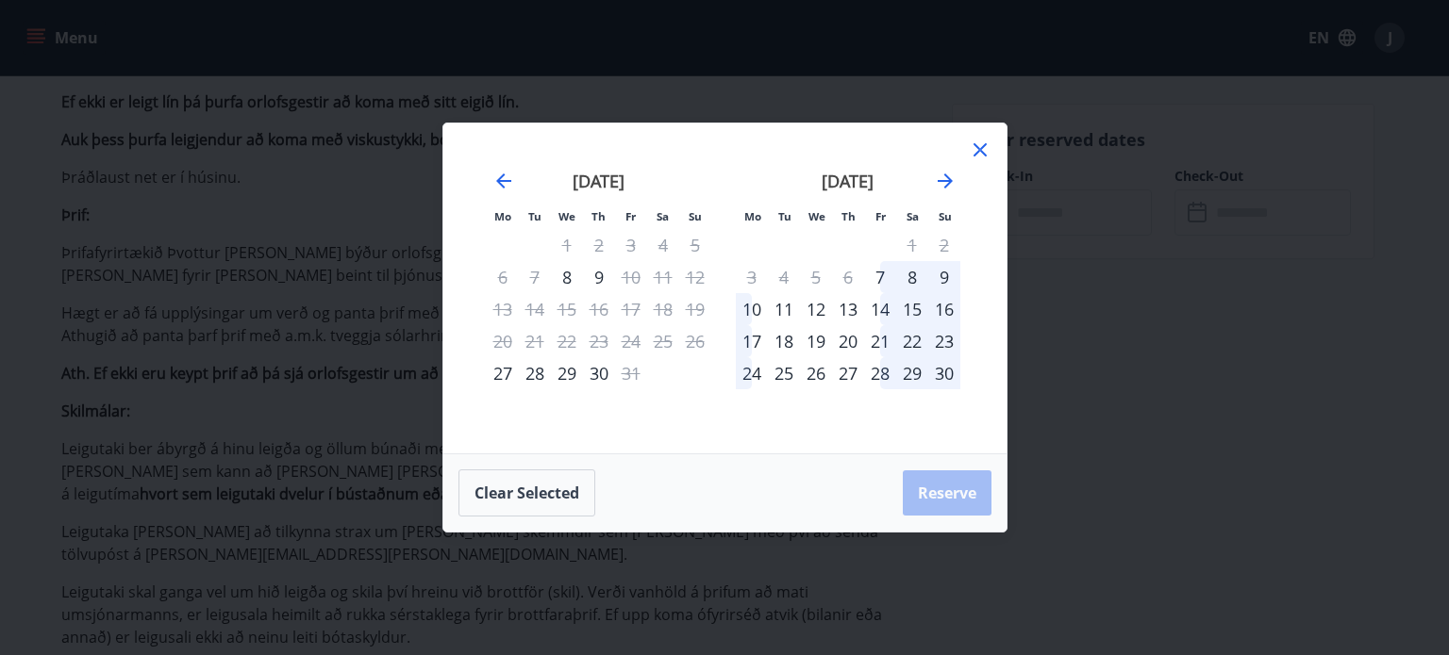
click at [881, 313] on div "14" at bounding box center [880, 309] width 32 height 32
click at [875, 339] on div "21" at bounding box center [880, 341] width 32 height 32
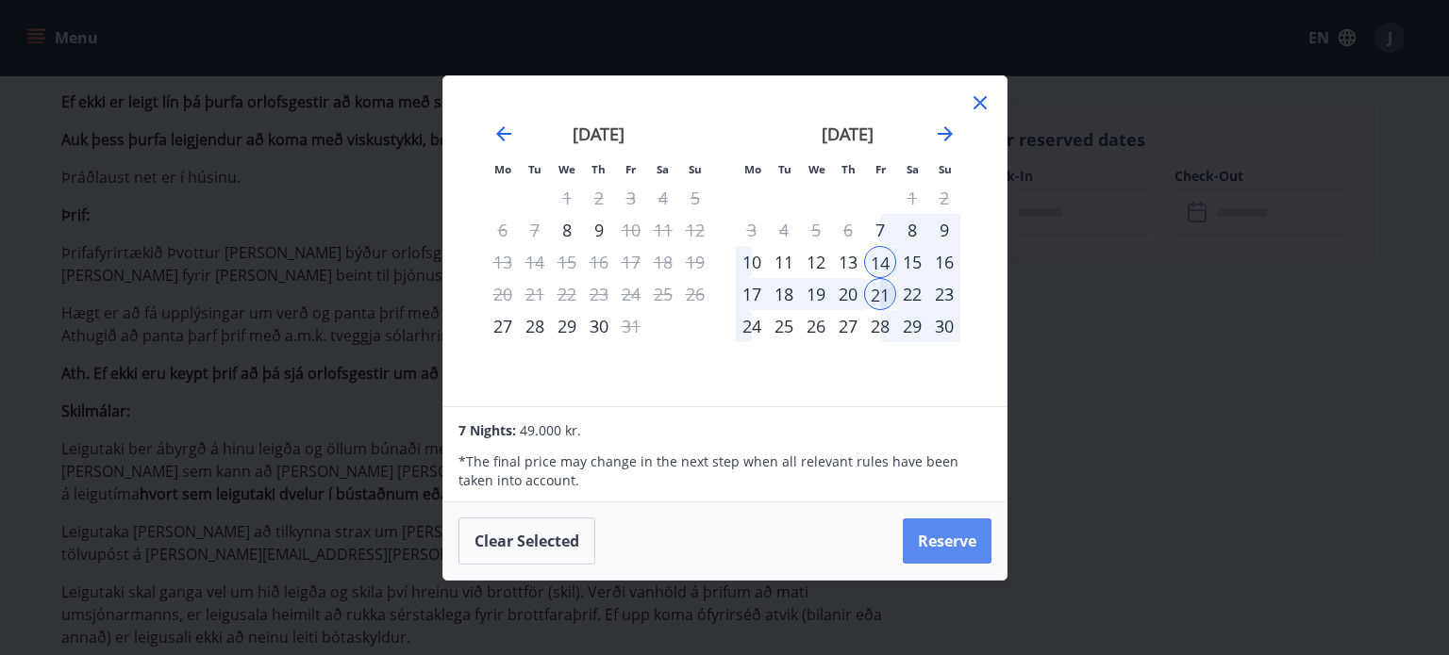
click at [957, 537] on button "Reserve" at bounding box center [947, 541] width 89 height 45
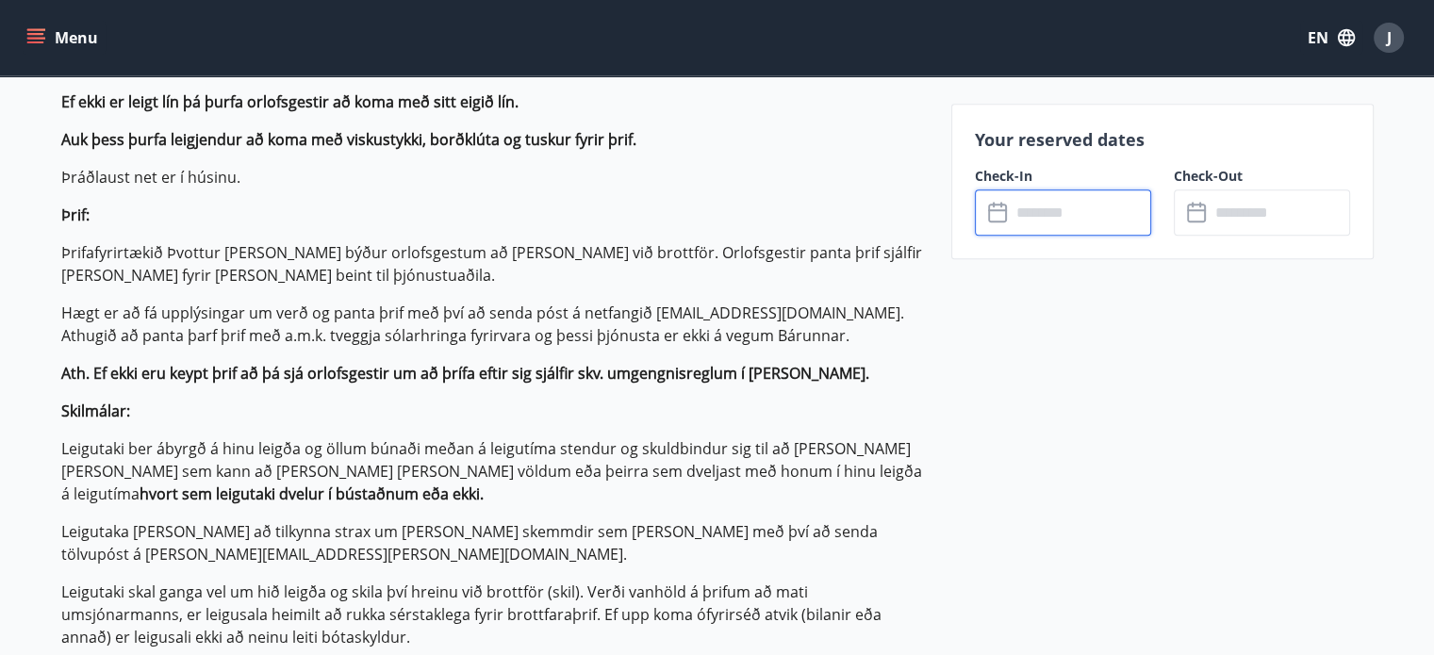
type input "******"
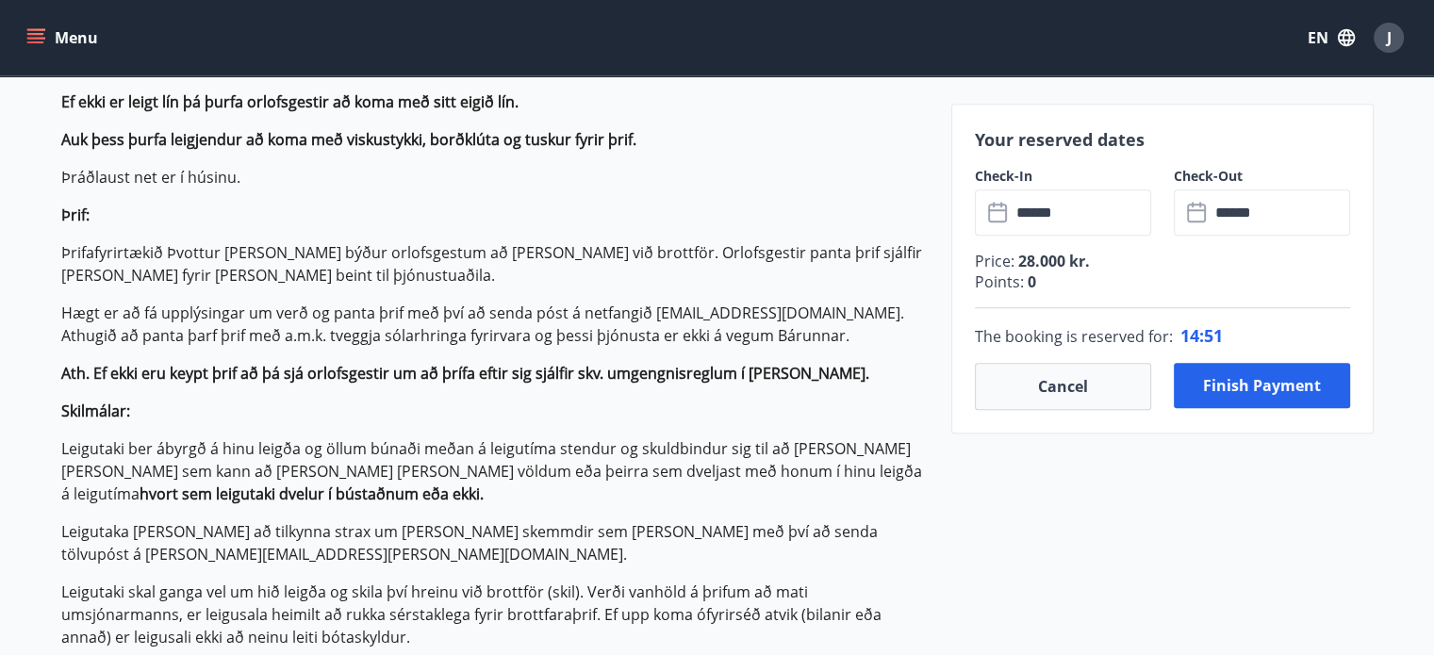
click at [1240, 329] on p "The booking is reserved for : 14 : 51" at bounding box center [1162, 335] width 375 height 25
click at [1240, 329] on p "The booking is reserved for : 14 : 50" at bounding box center [1162, 335] width 375 height 25
click at [1256, 245] on div "Price : 28.000 kr. Points : 0 The booking is reserved for : 14 : 49" at bounding box center [1162, 299] width 375 height 127
click at [1248, 394] on button "Finish payment" at bounding box center [1262, 385] width 176 height 45
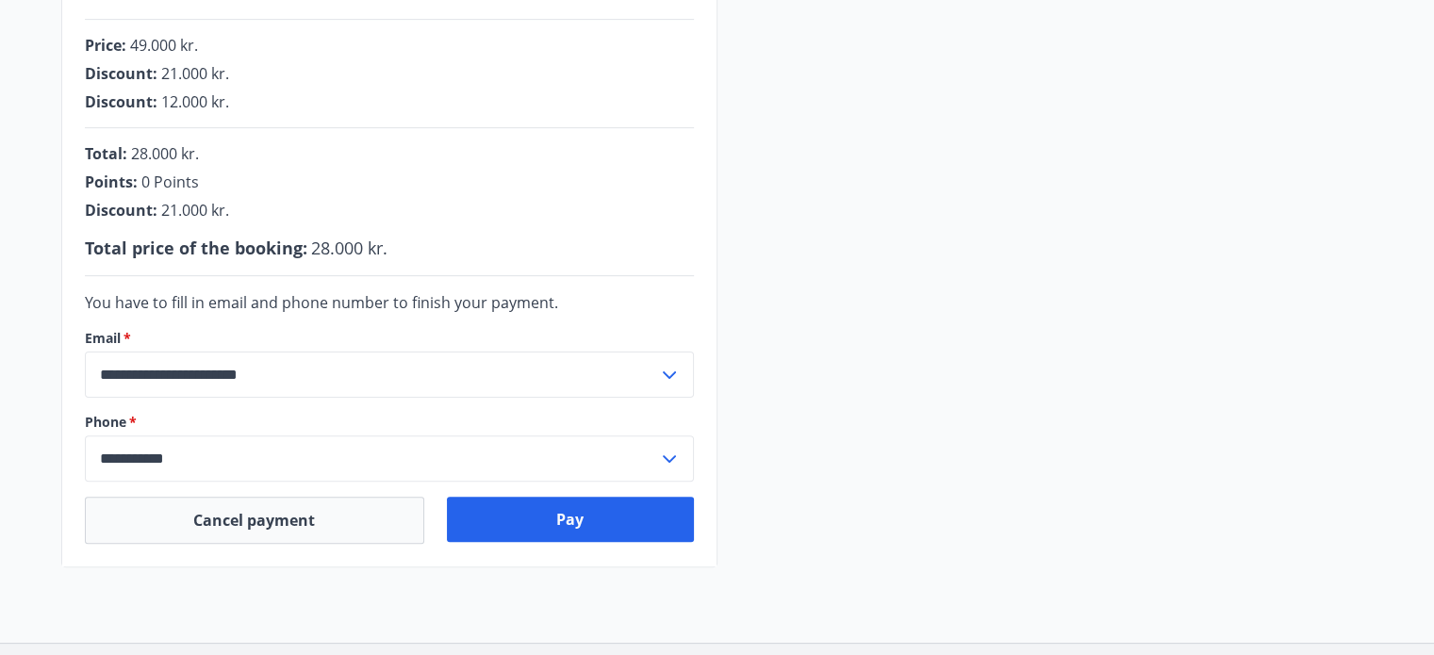
scroll to position [481, 0]
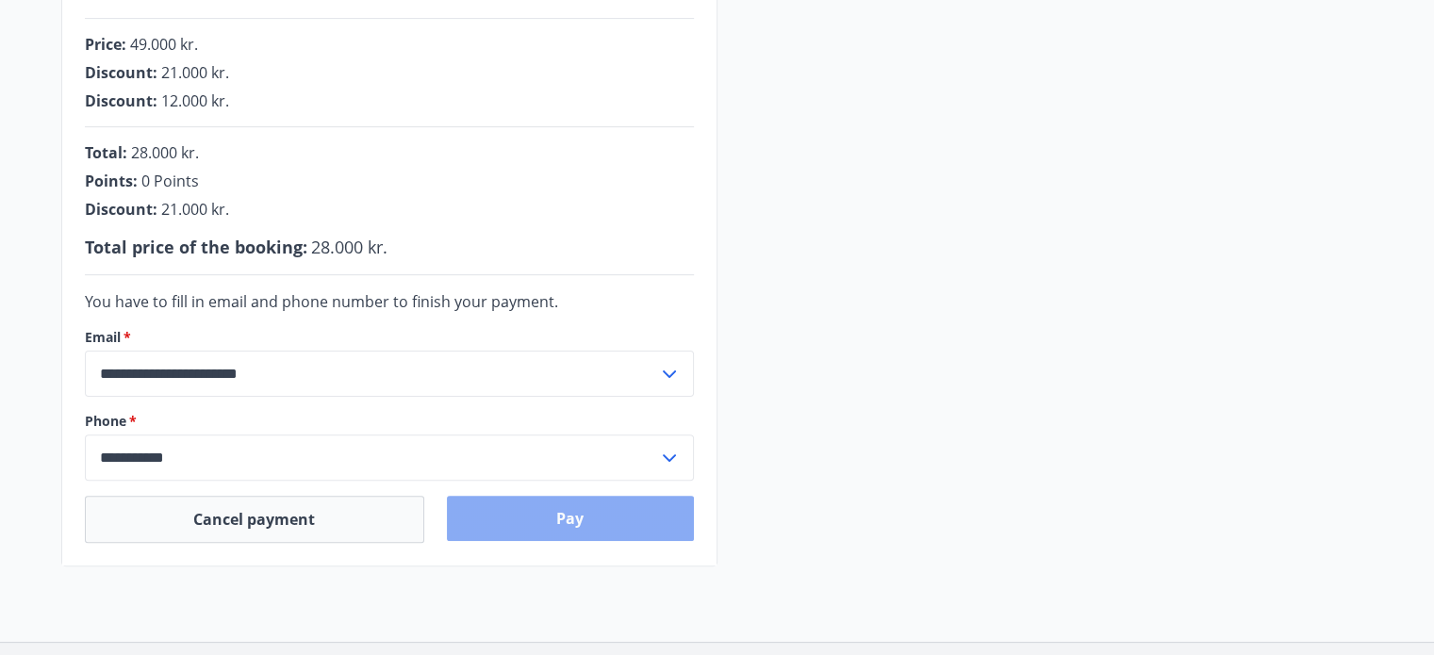
click at [598, 512] on button "Pay" at bounding box center [570, 518] width 247 height 45
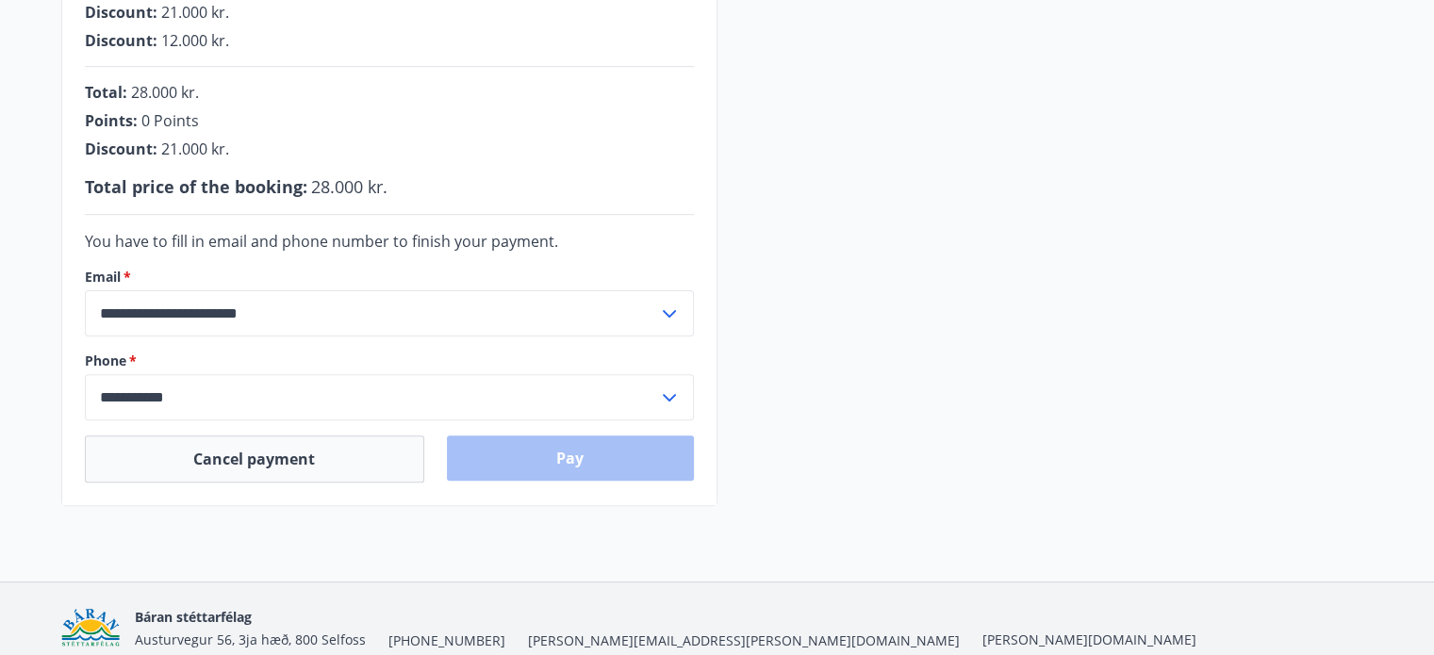
scroll to position [555, 0]
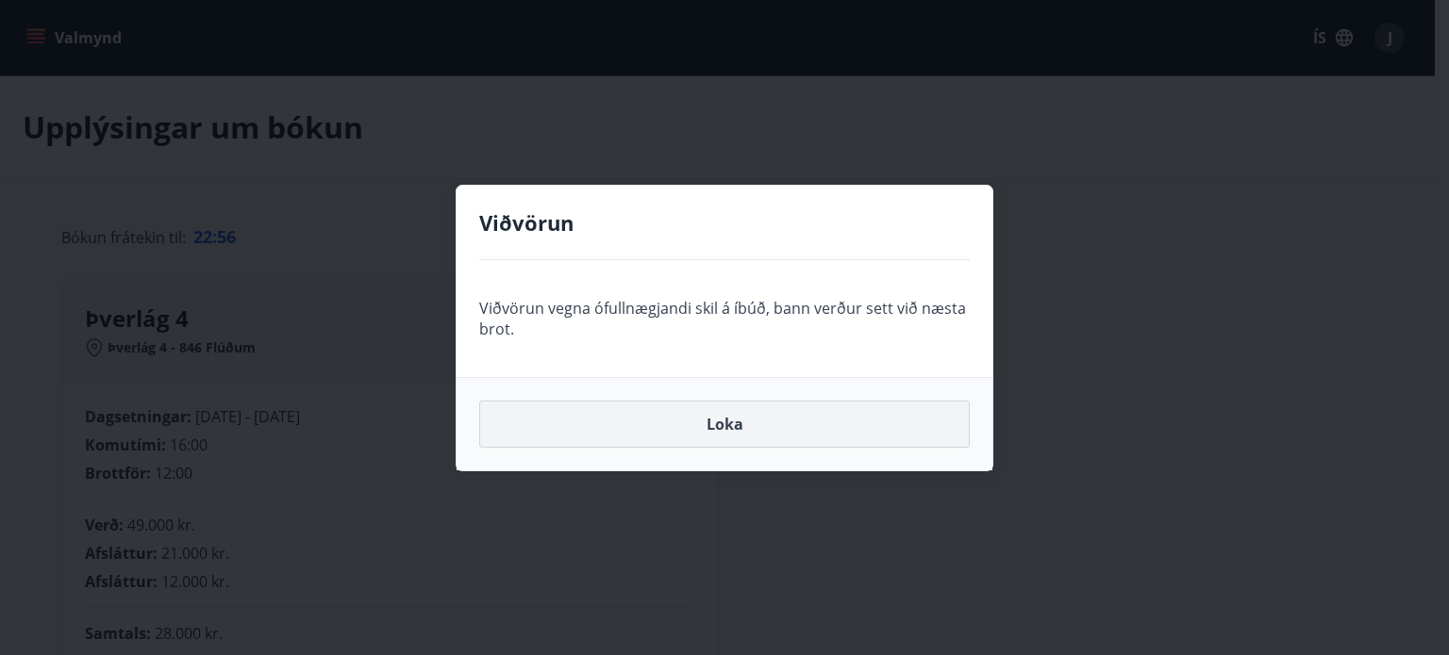
click at [596, 436] on button "Loka" at bounding box center [724, 424] width 490 height 47
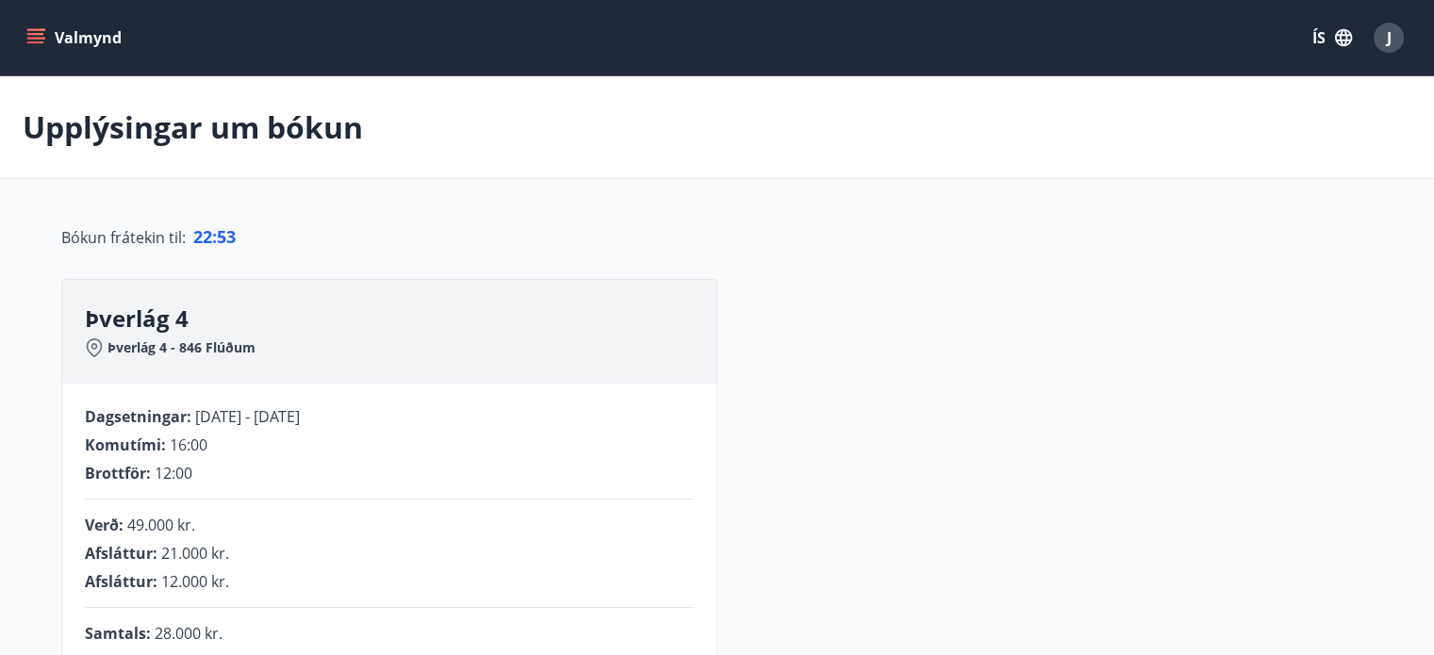
click at [49, 25] on button "Valmynd" at bounding box center [76, 38] width 107 height 34
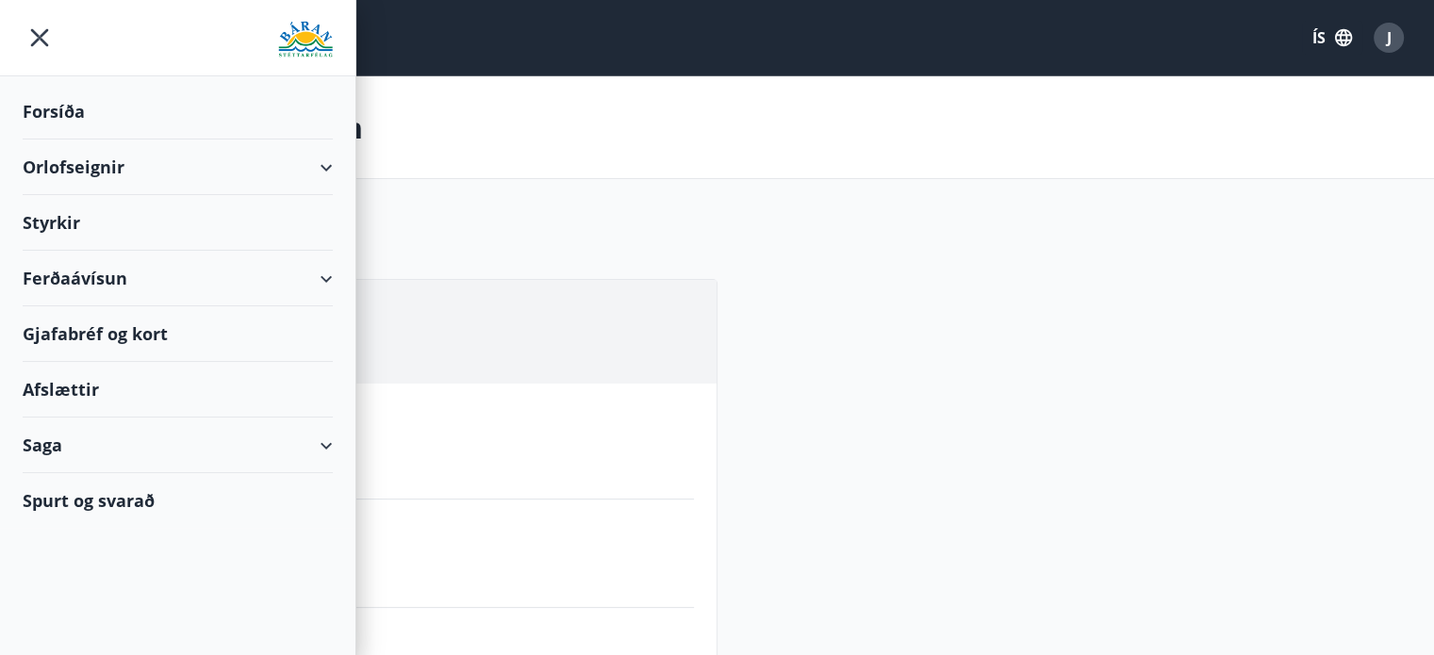
click at [112, 165] on div "Orlofseignir" at bounding box center [178, 168] width 310 height 56
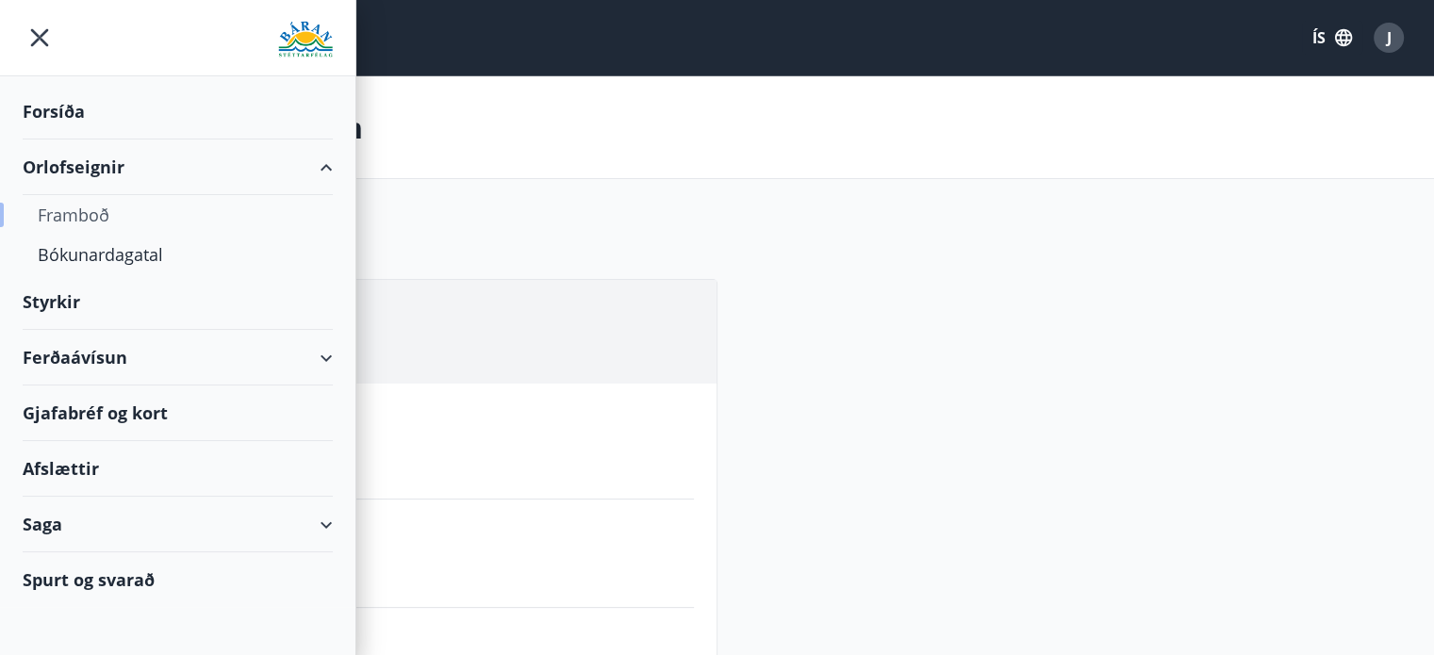
click at [89, 214] on div "Framboð" at bounding box center [178, 215] width 280 height 40
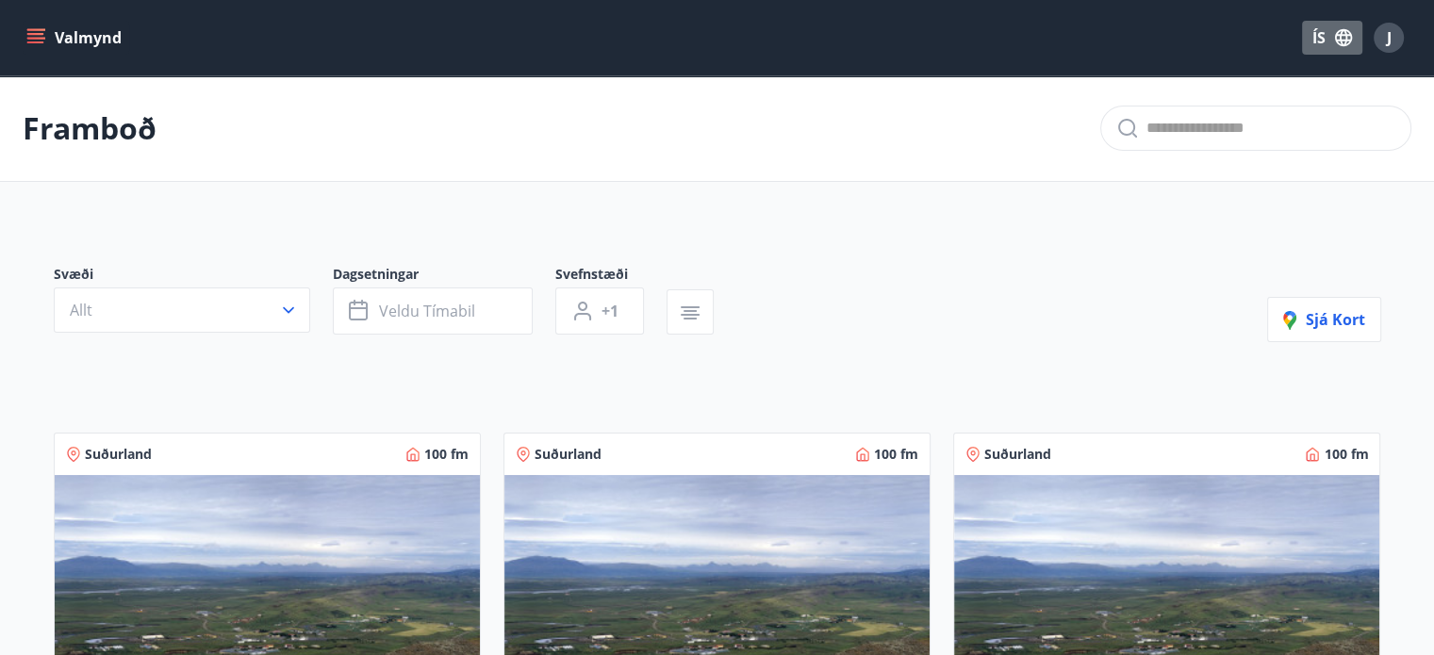
click at [1332, 41] on button "ÍS" at bounding box center [1332, 38] width 60 height 34
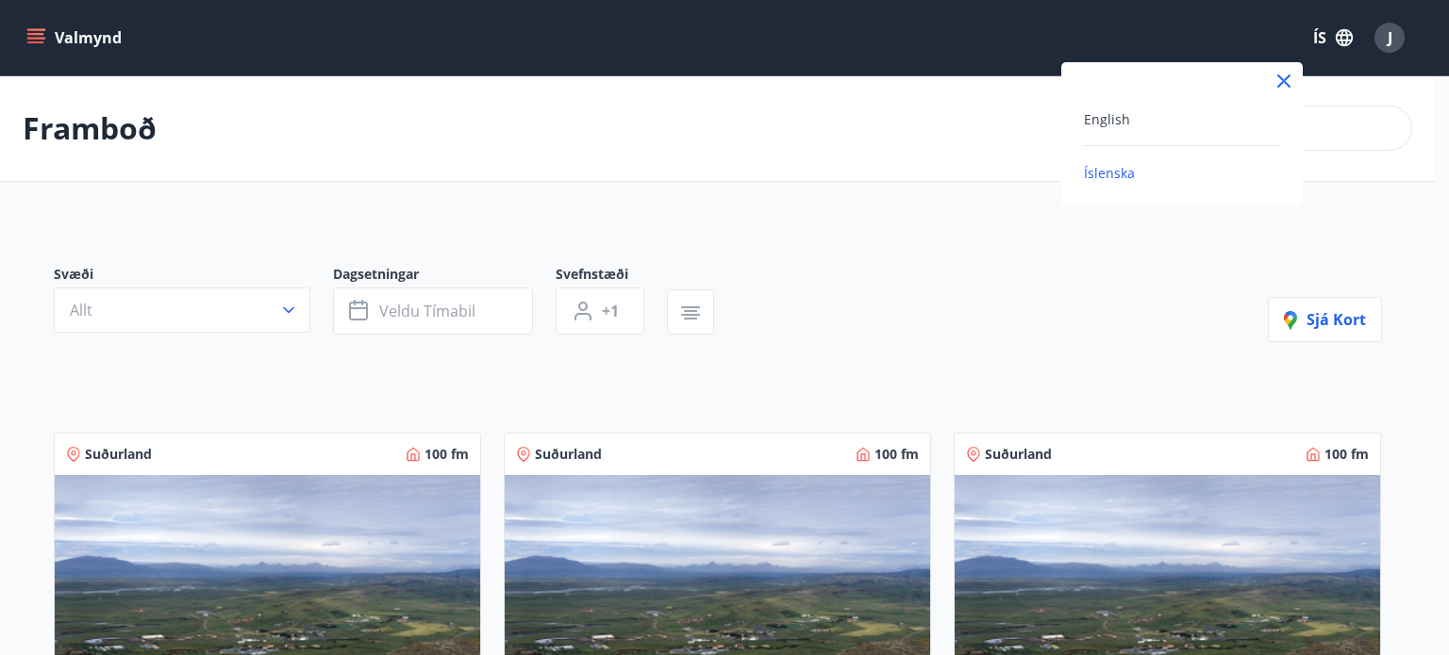
click at [1109, 108] on div "English" at bounding box center [1182, 119] width 196 height 23
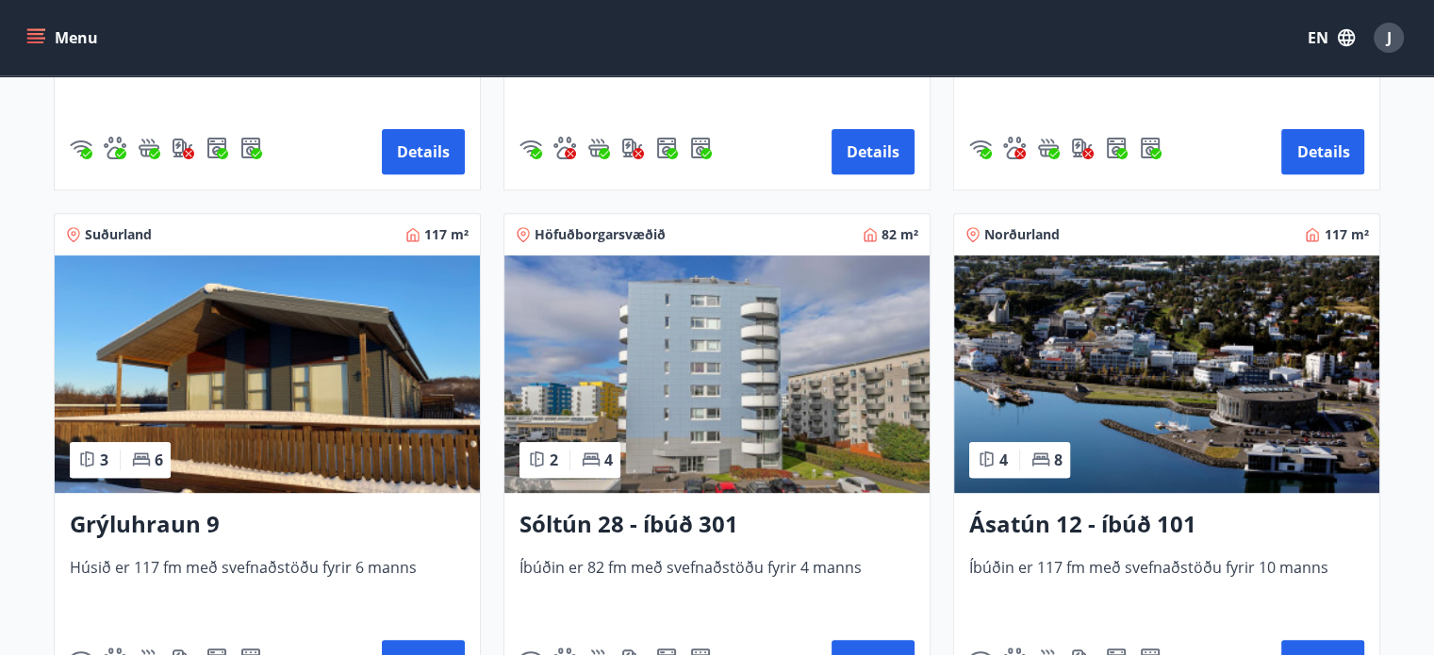
scroll to position [734, 0]
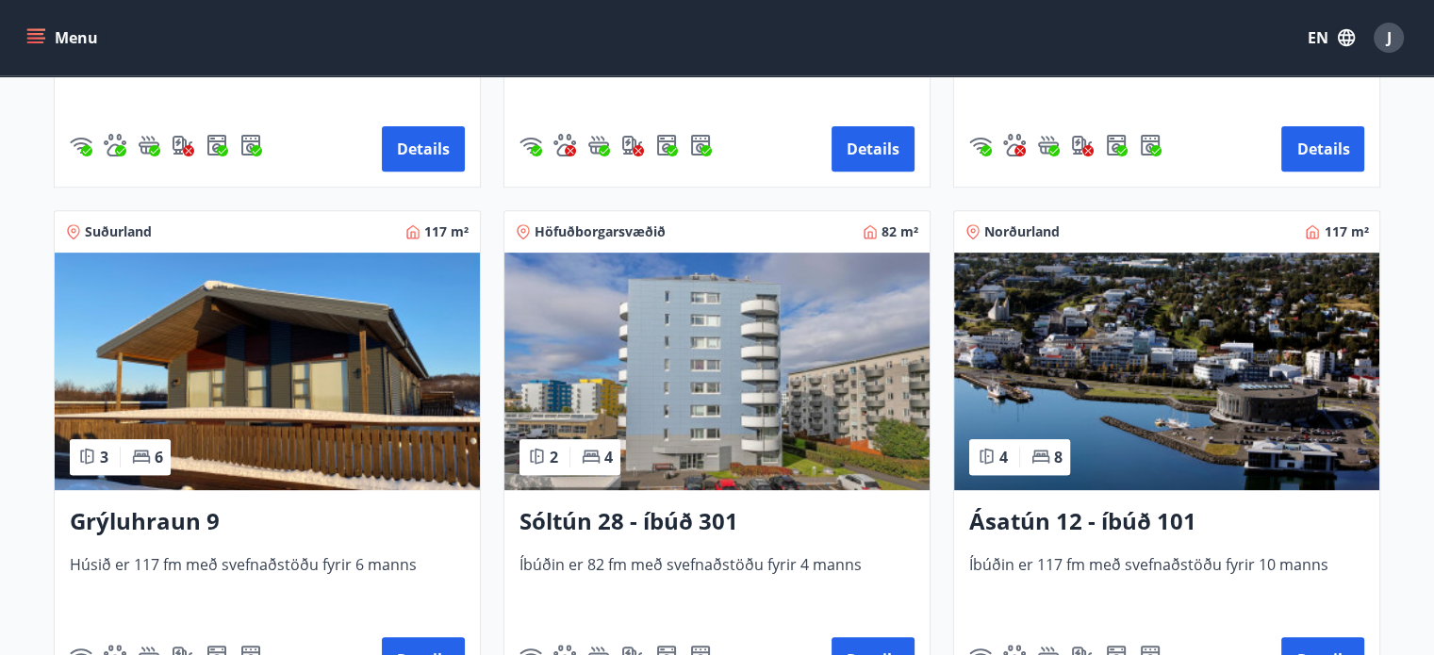
click at [1042, 227] on span "Norðurland" at bounding box center [1022, 232] width 75 height 19
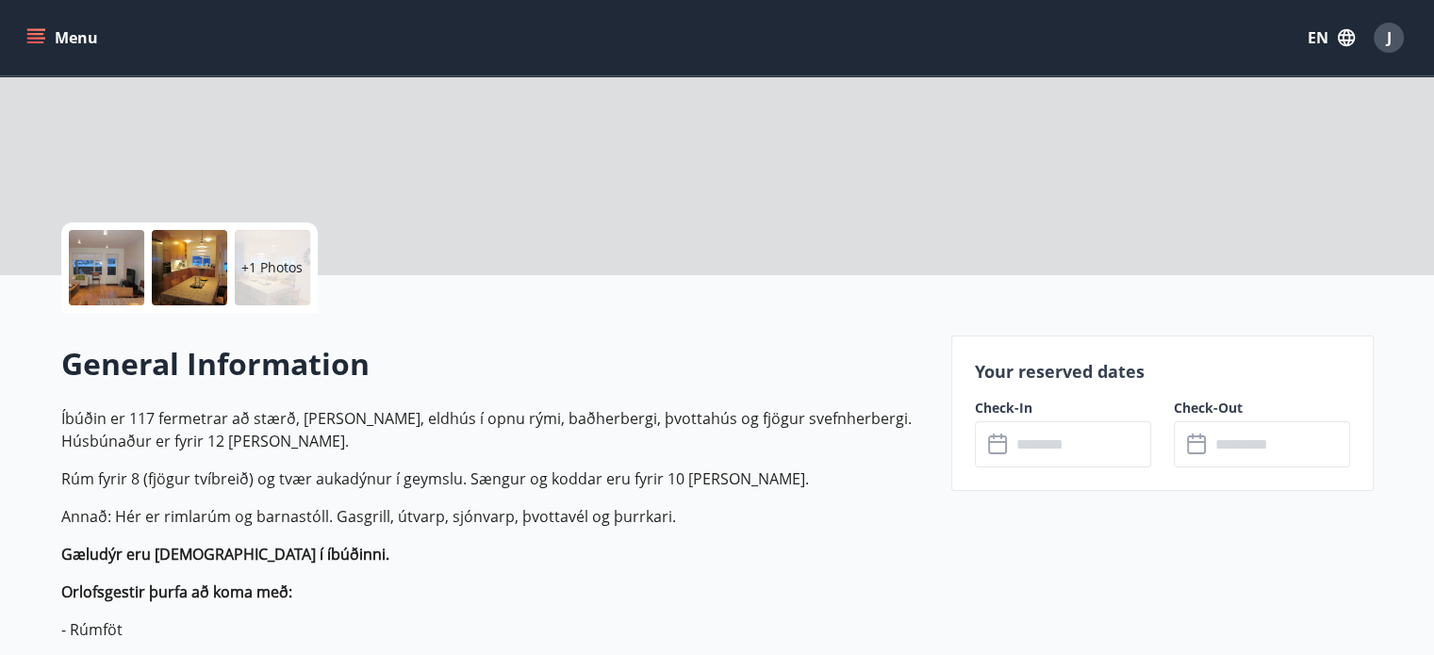
scroll to position [505, 0]
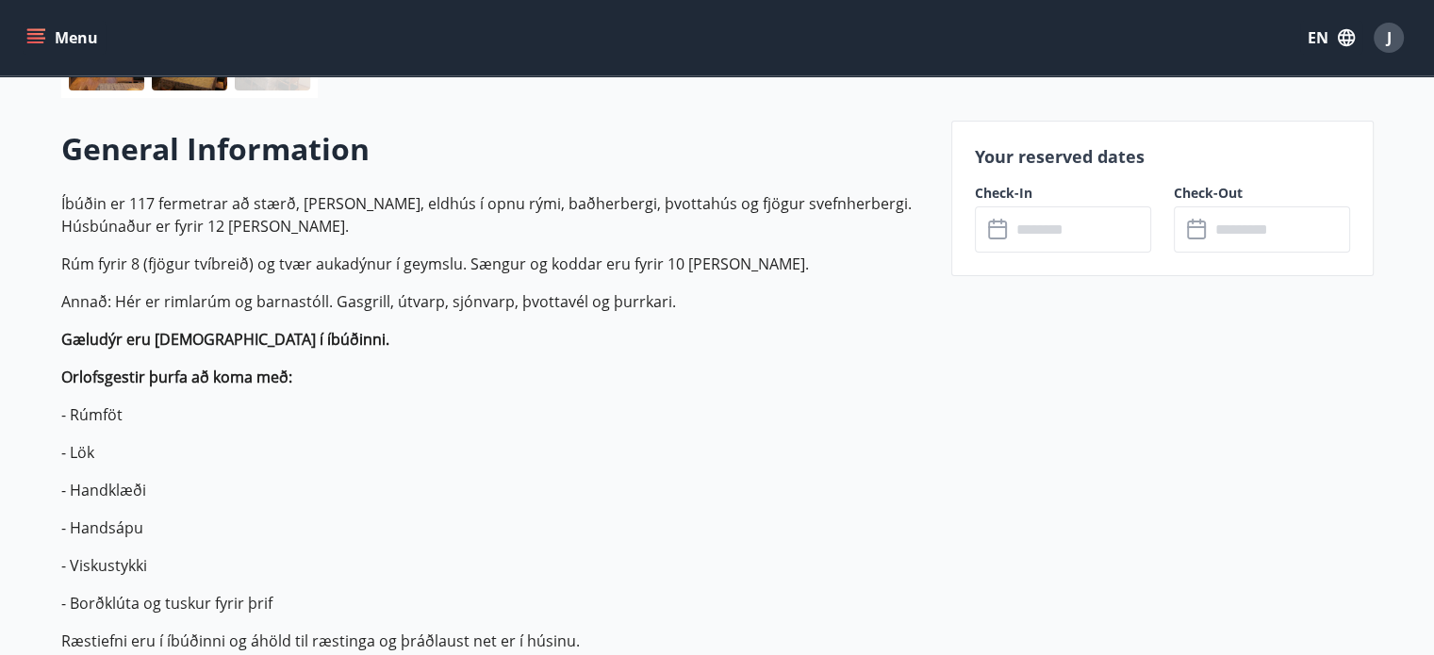
click at [1045, 222] on input "text" at bounding box center [1081, 230] width 141 height 46
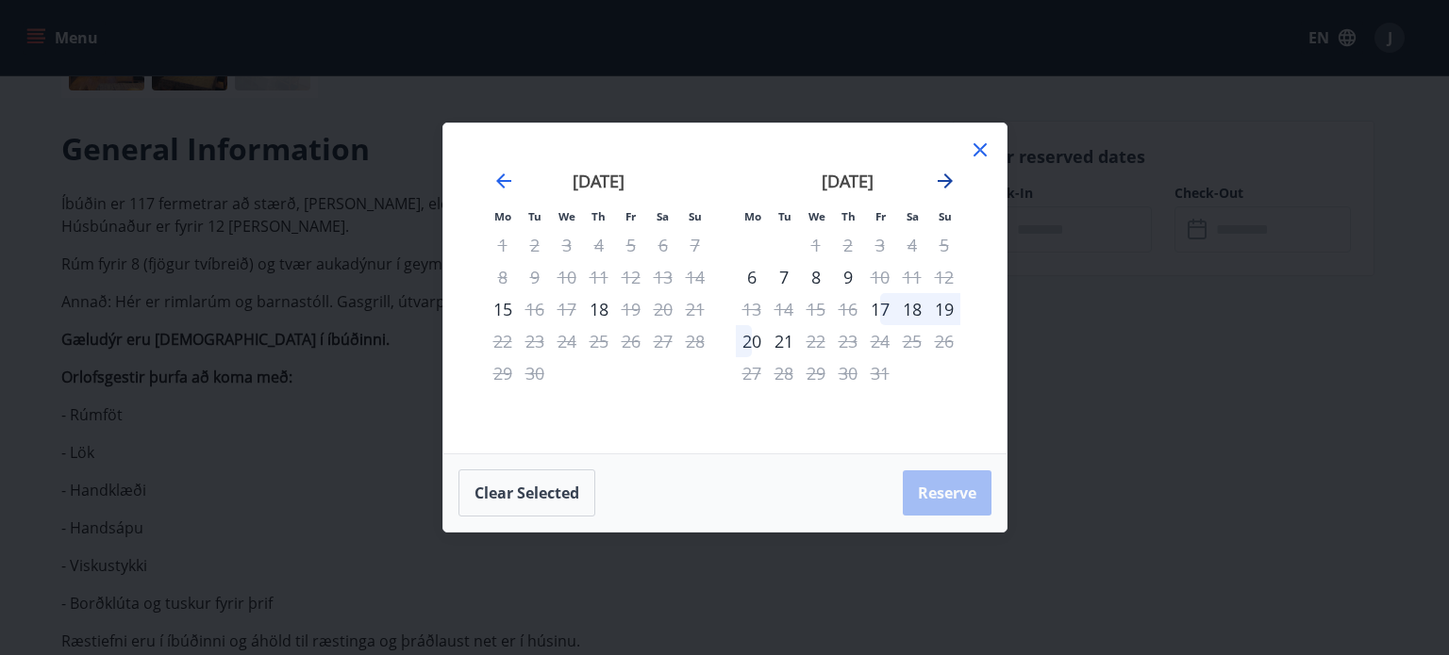
click at [946, 188] on icon "Move forward to switch to the next month." at bounding box center [945, 181] width 23 height 23
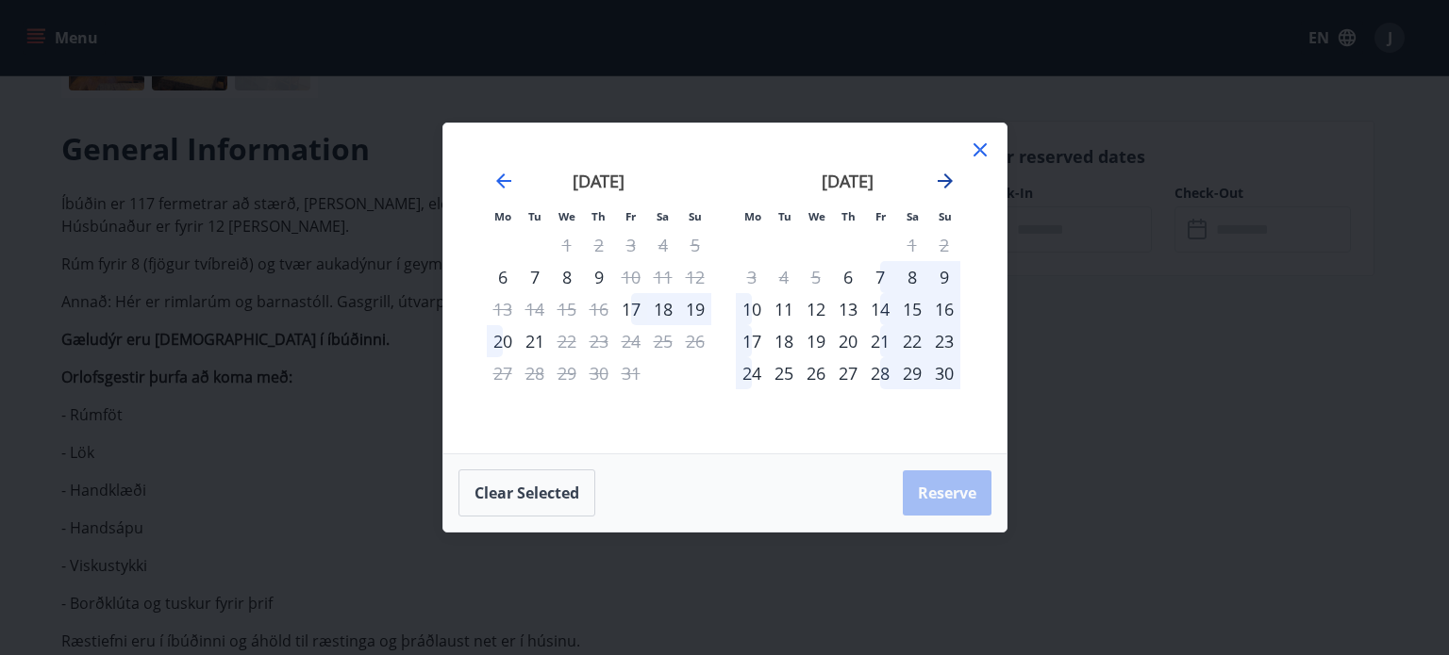
click at [938, 185] on icon "Move forward to switch to the next month." at bounding box center [945, 181] width 23 height 23
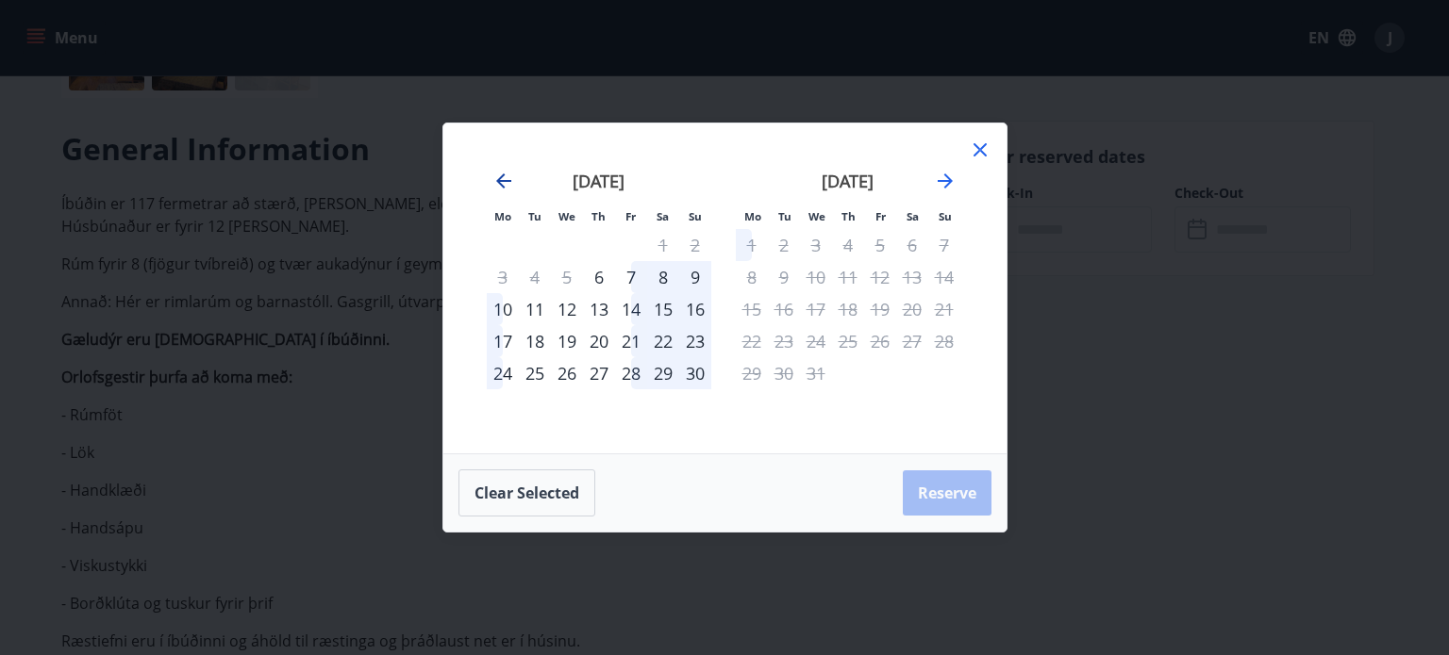
click at [492, 180] on icon "Move backward to switch to the previous month." at bounding box center [503, 181] width 23 height 23
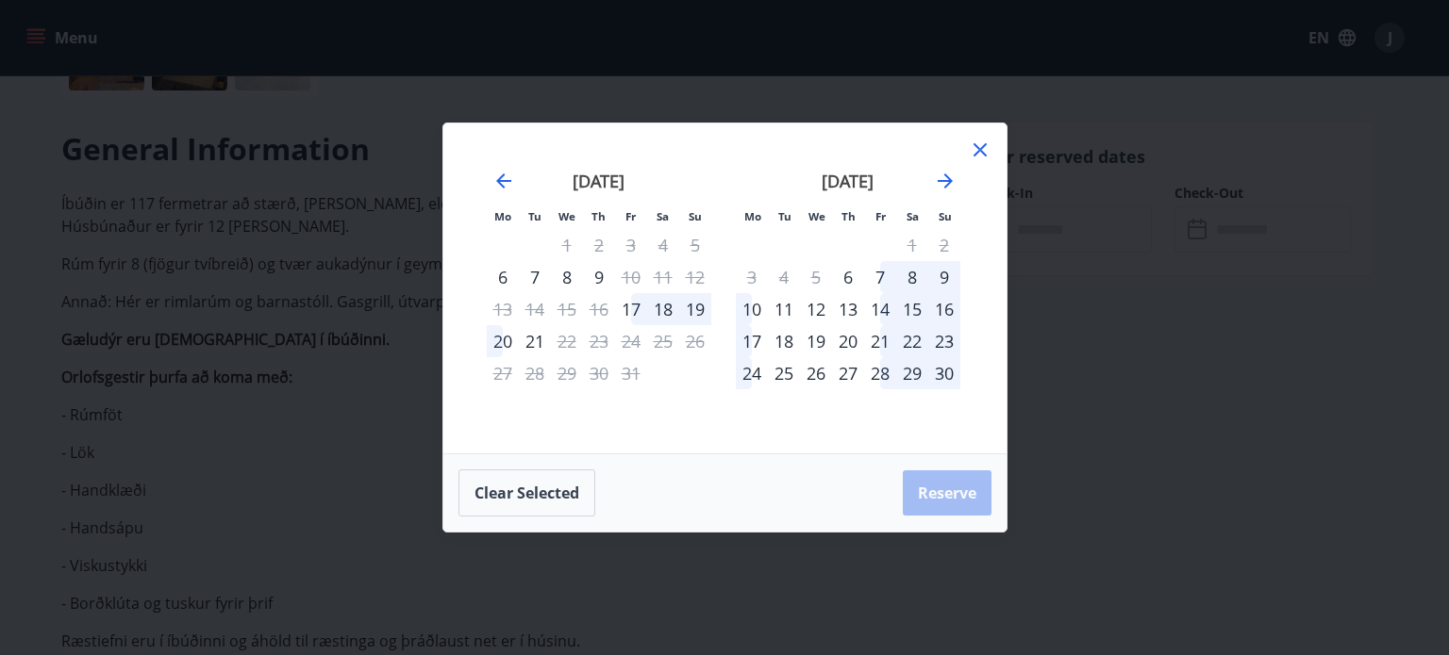
click at [984, 152] on icon at bounding box center [980, 150] width 23 height 23
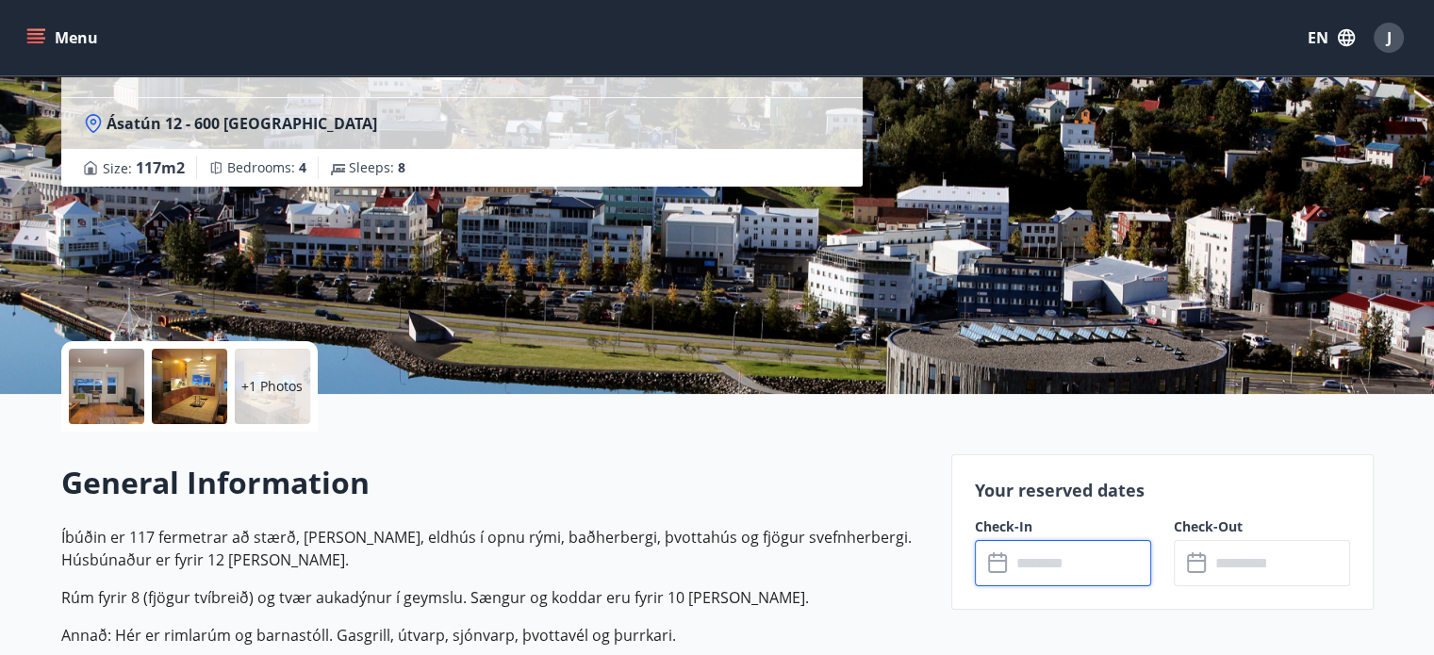
scroll to position [179, 0]
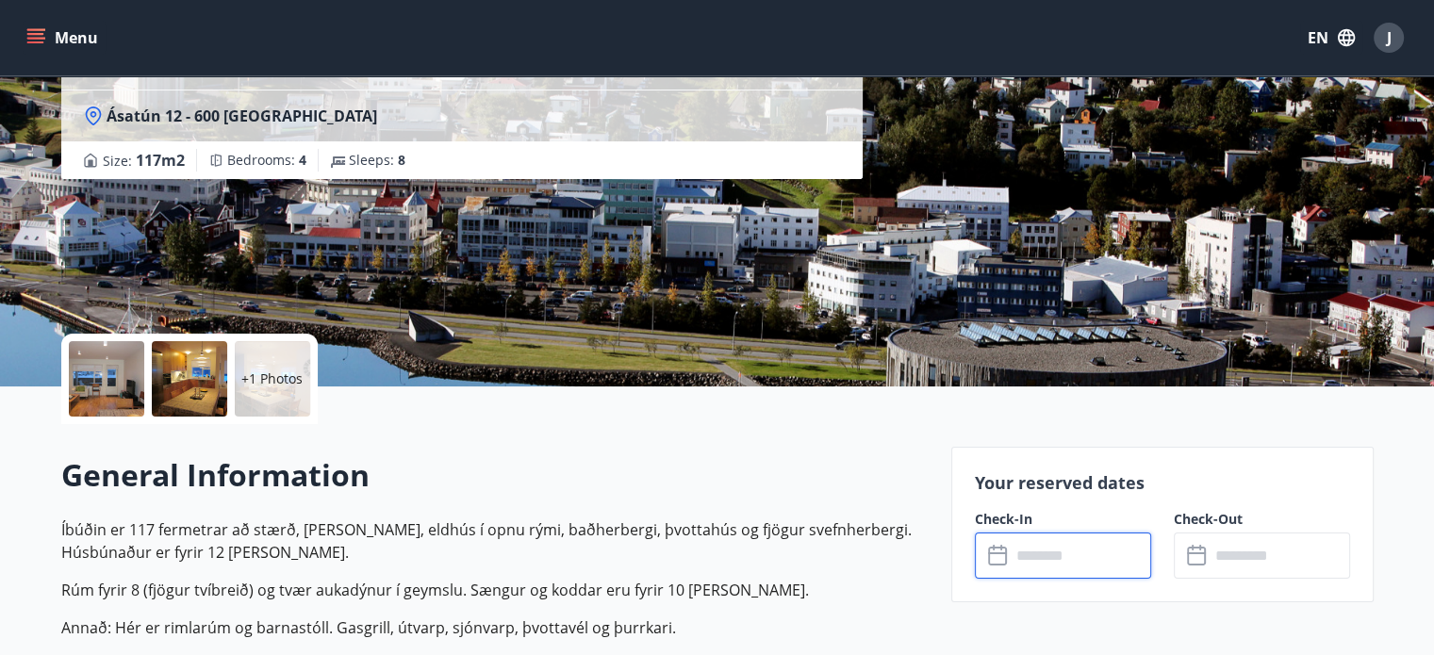
click at [83, 380] on div at bounding box center [106, 378] width 75 height 75
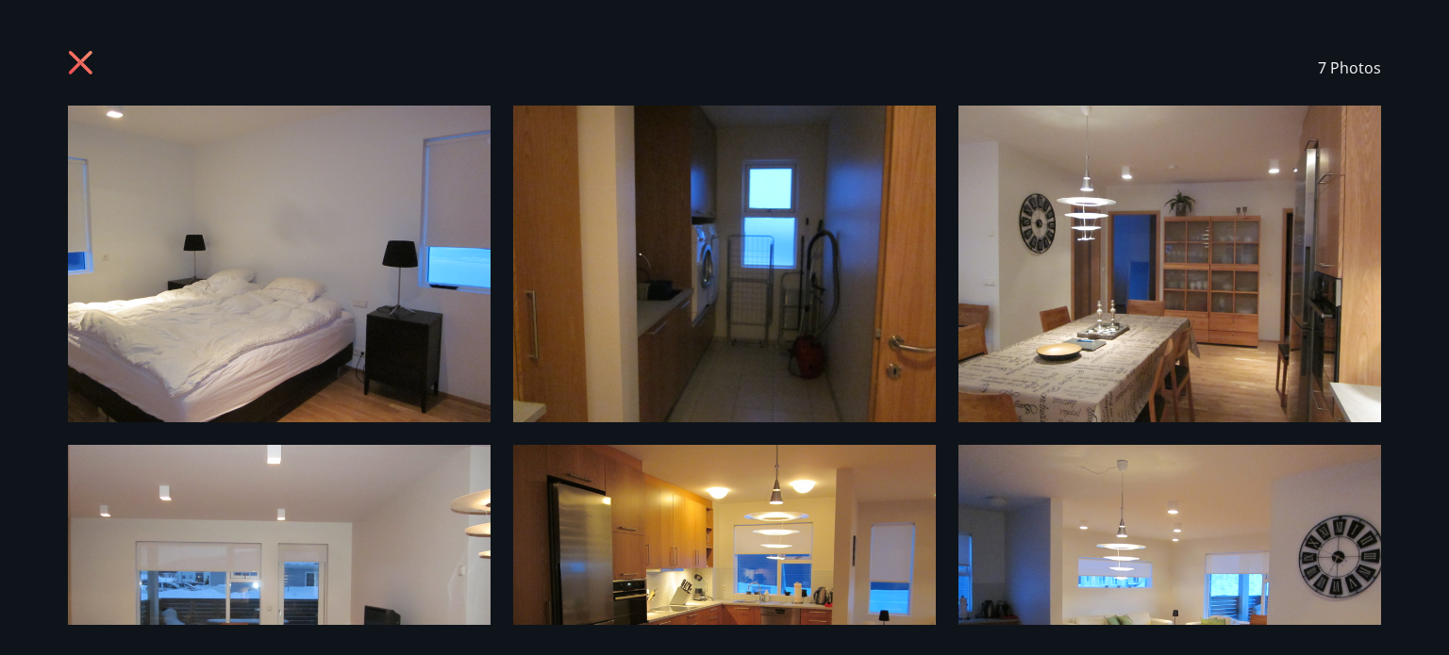
drag, startPoint x: 1448, startPoint y: 28, endPoint x: 1448, endPoint y: 109, distance: 81.1
click at [1448, 109] on div "7 Photos" at bounding box center [724, 327] width 1449 height 655
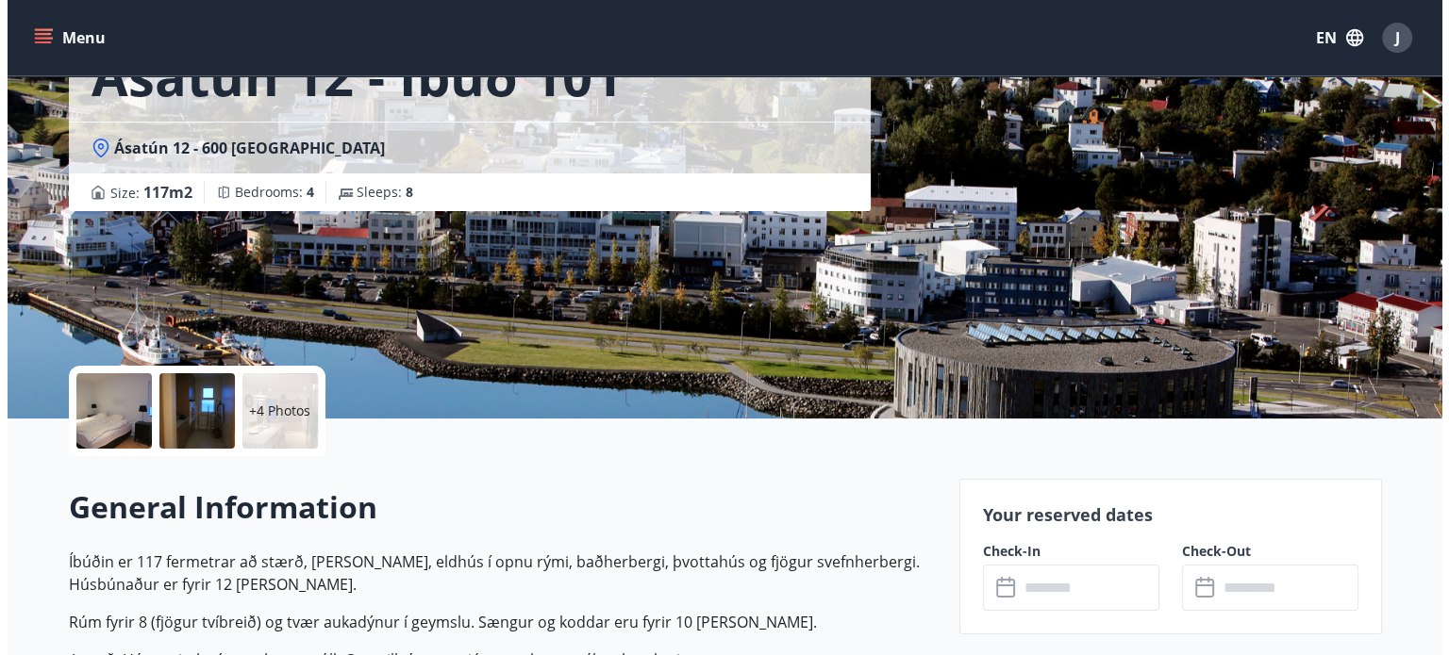
scroll to position [160, 0]
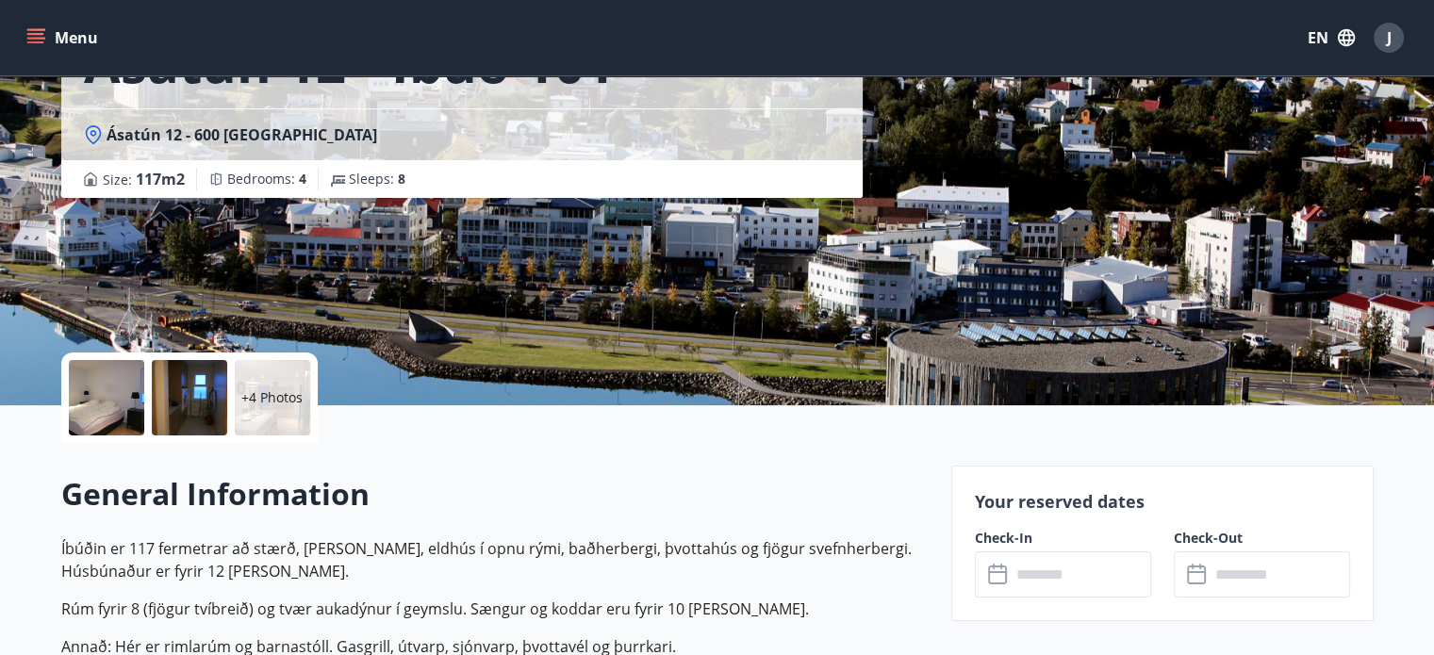
click at [262, 421] on div "+4 Photos" at bounding box center [272, 397] width 75 height 75
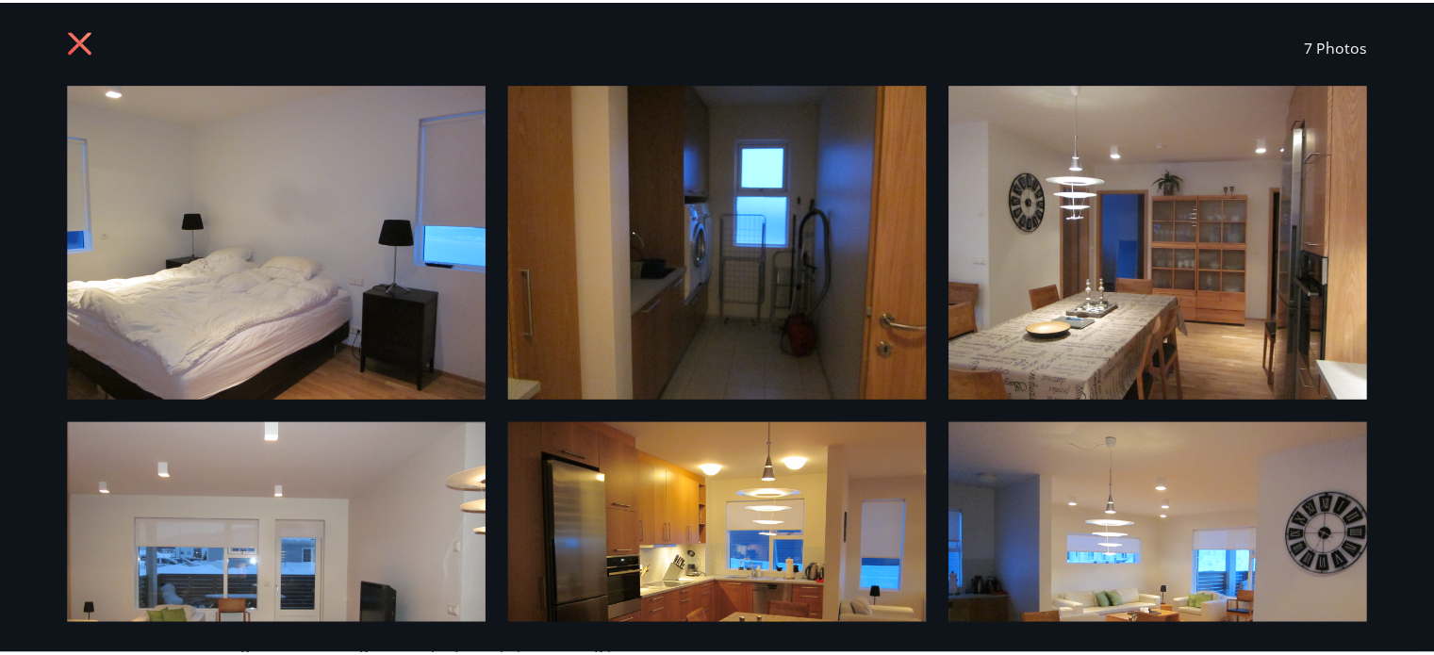
scroll to position [0, 0]
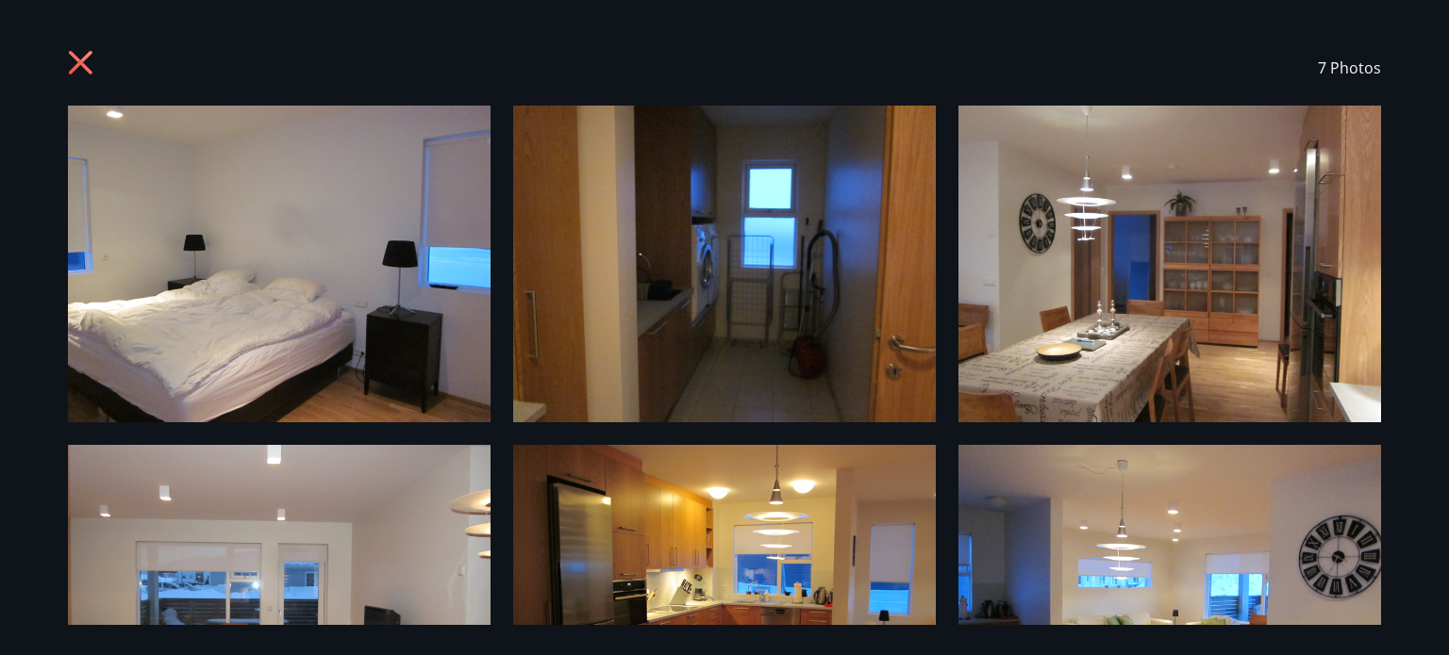
click at [78, 70] on icon at bounding box center [83, 65] width 30 height 30
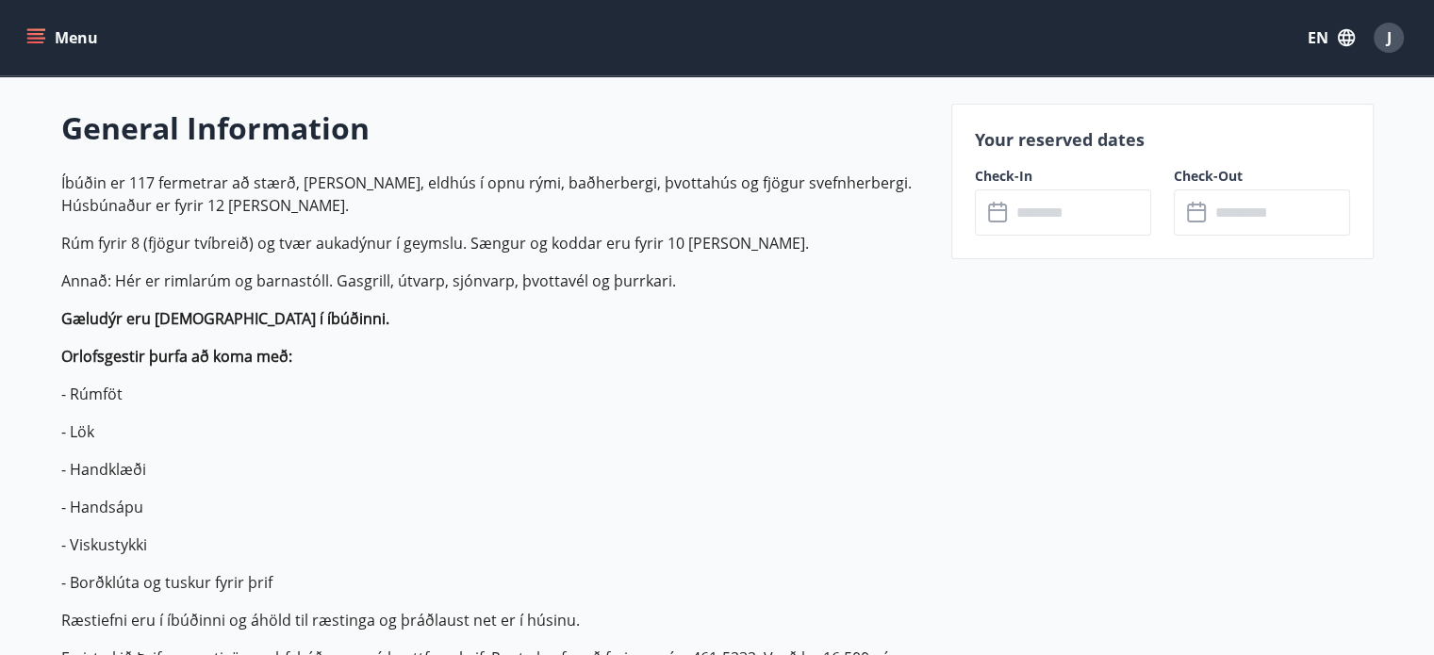
scroll to position [533, 0]
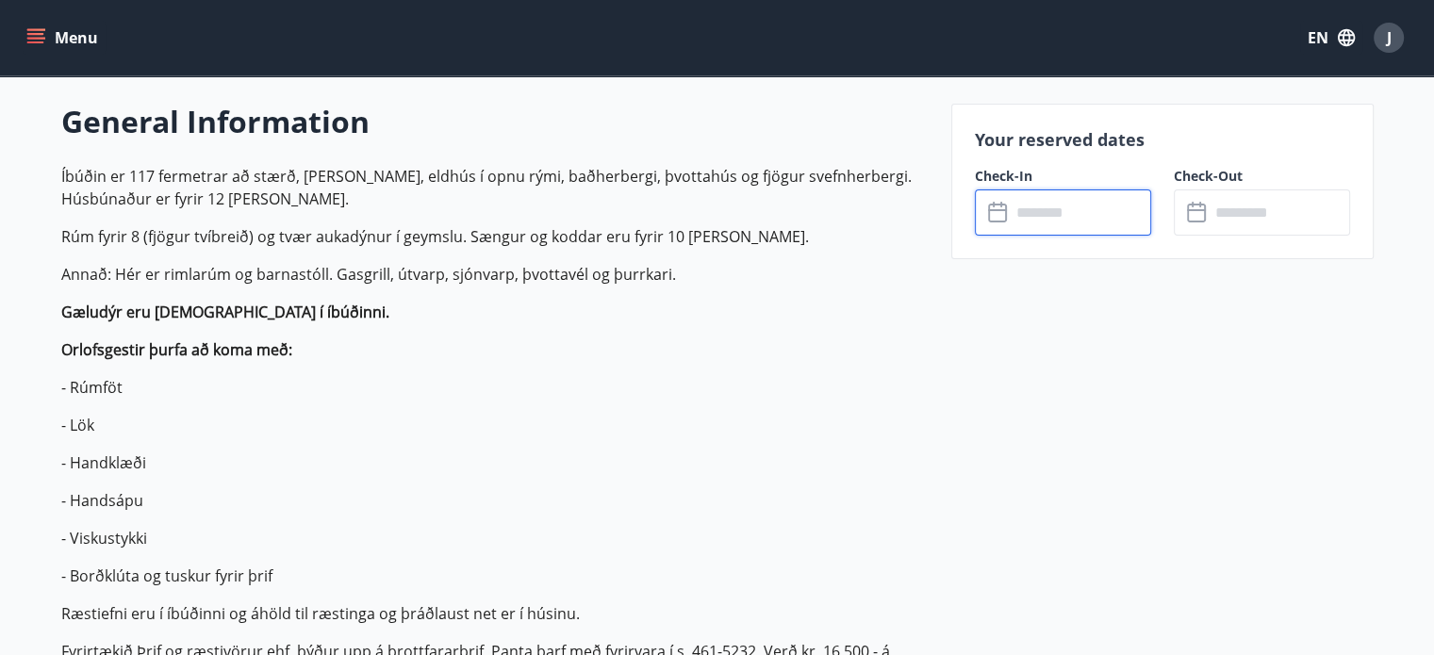
click at [1086, 199] on input "text" at bounding box center [1081, 213] width 141 height 46
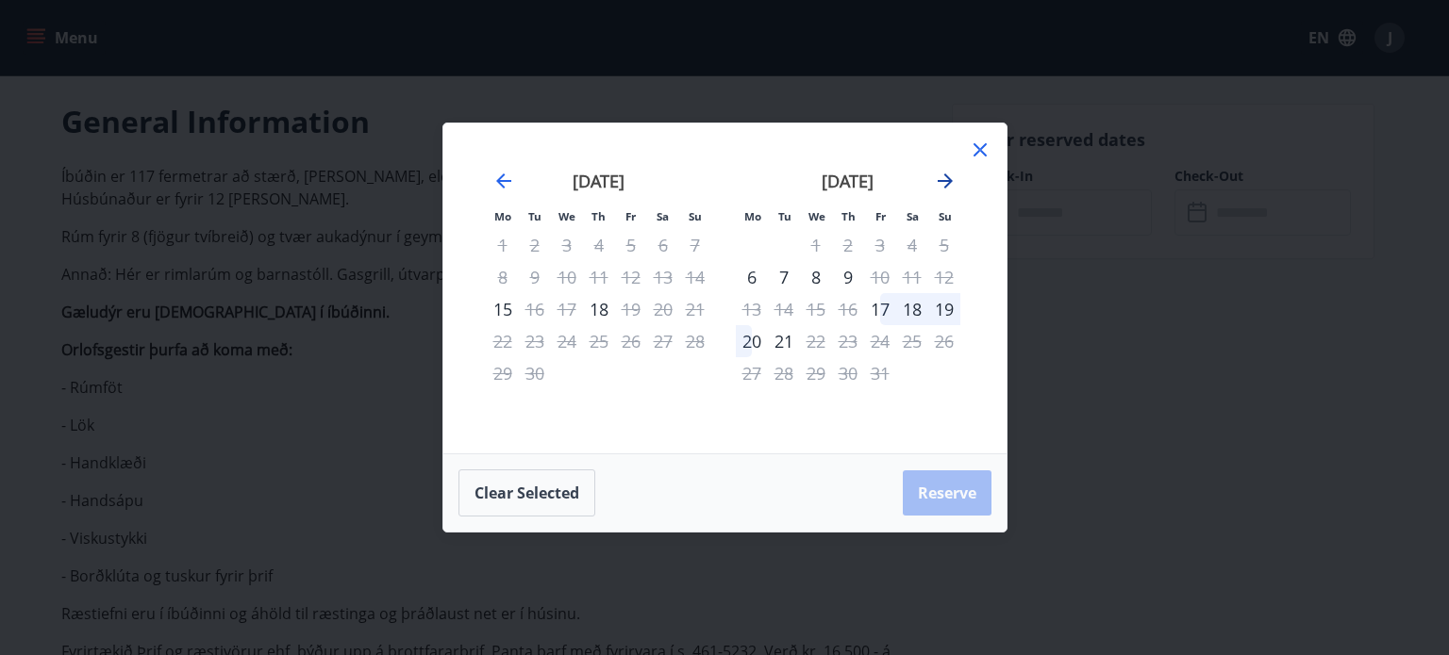
click at [942, 179] on icon "Move forward to switch to the next month." at bounding box center [945, 181] width 23 height 23
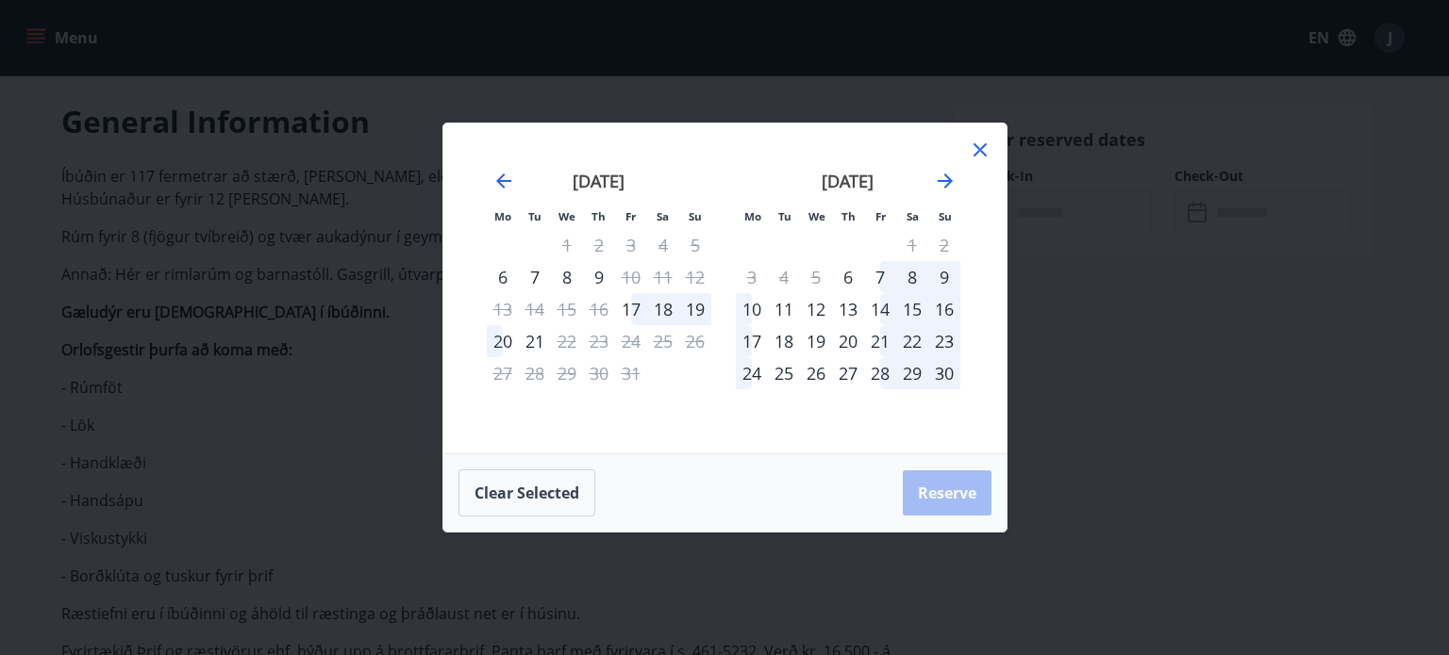
click at [911, 312] on div "15" at bounding box center [912, 309] width 32 height 32
click at [747, 342] on div "17" at bounding box center [752, 341] width 32 height 32
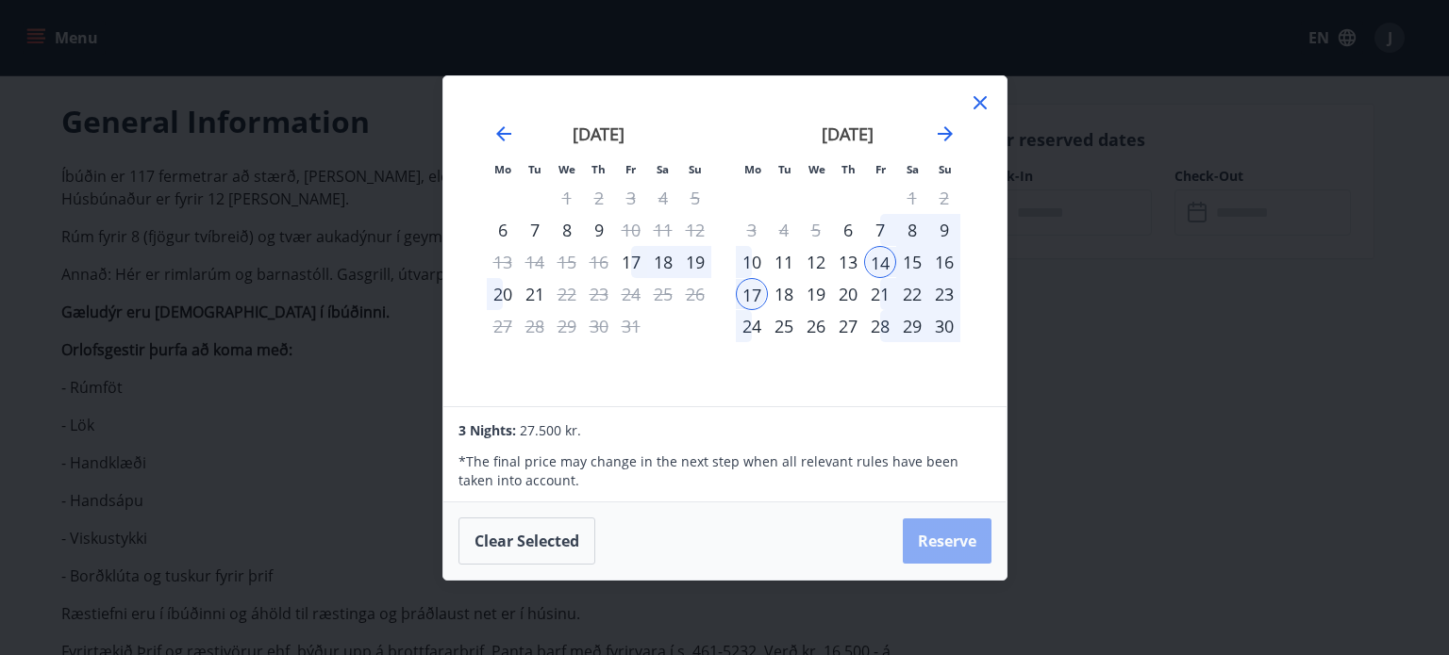
click at [925, 527] on button "Reserve" at bounding box center [947, 541] width 89 height 45
click at [489, 542] on button "Clear selected" at bounding box center [526, 541] width 137 height 47
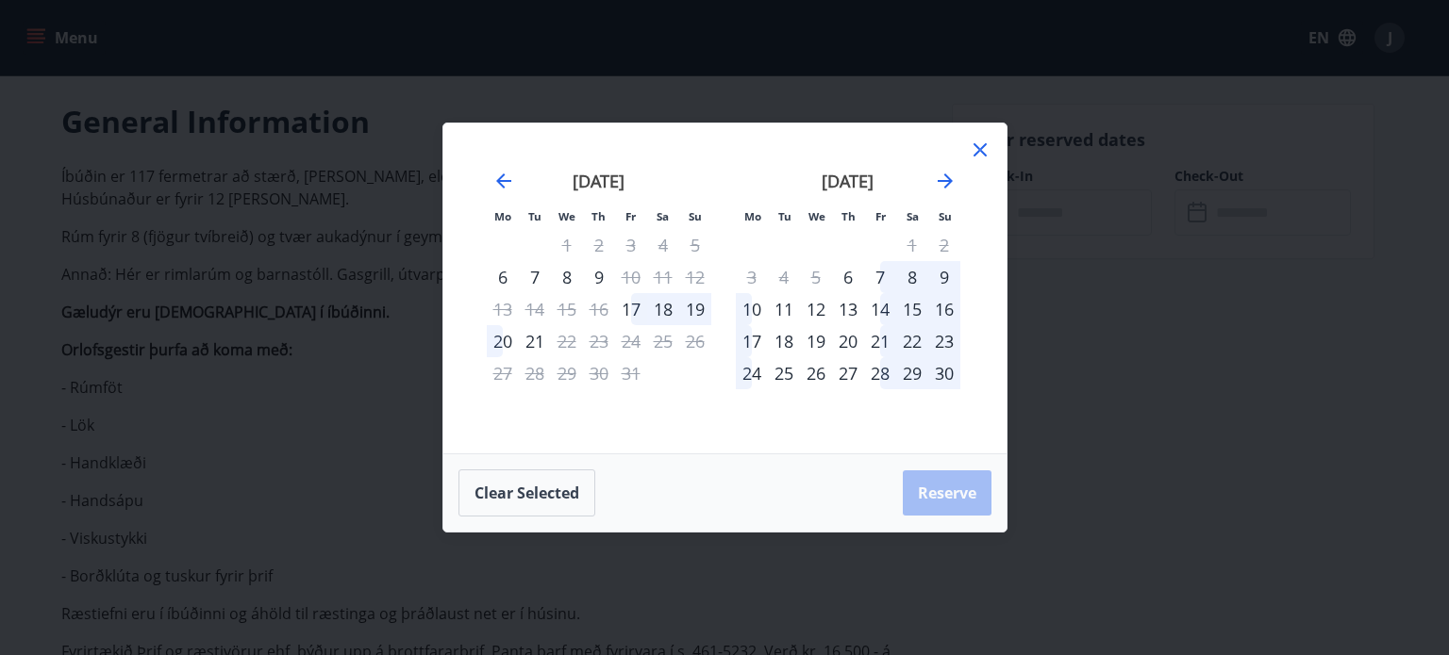
click at [113, 3] on div "Mo Tu We Th Fr Sa Su Mo Tu We Th Fr Sa Su [DATE] 1 2 3 4 5 6 7 8 9 10 11 12 13 …" at bounding box center [724, 327] width 1449 height 655
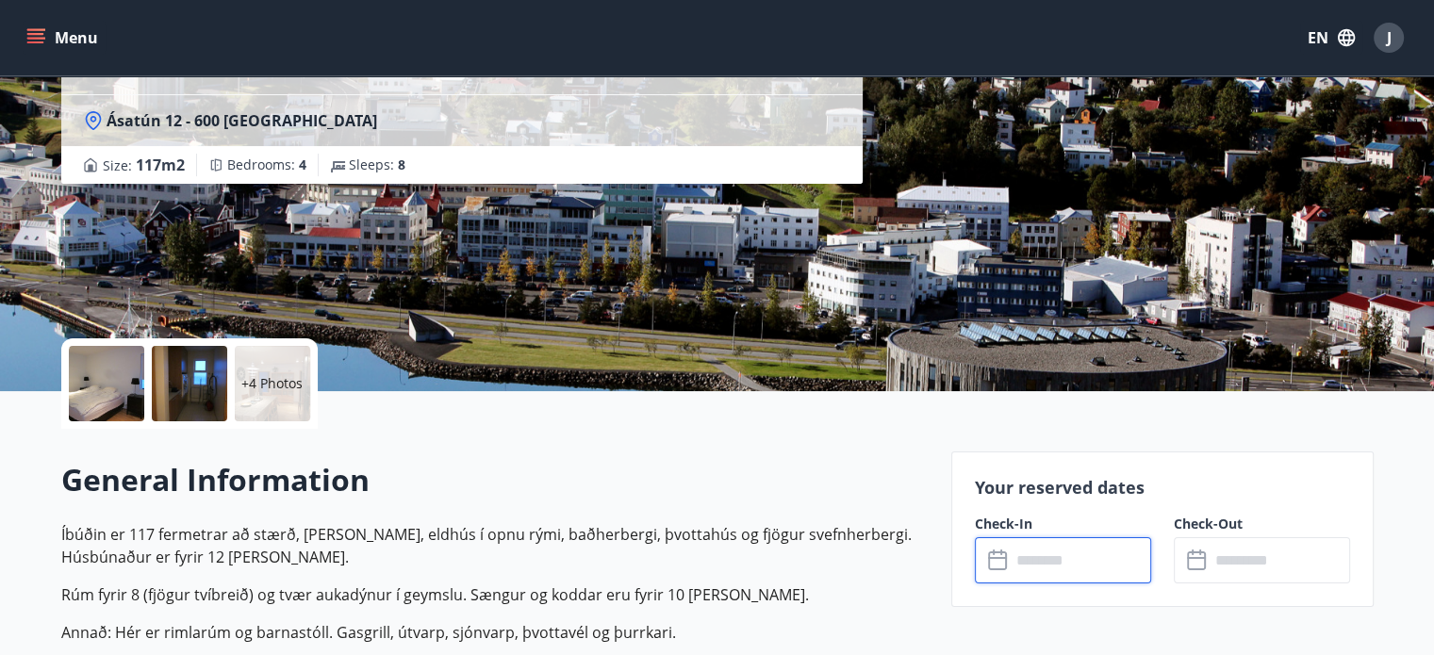
scroll to position [0, 0]
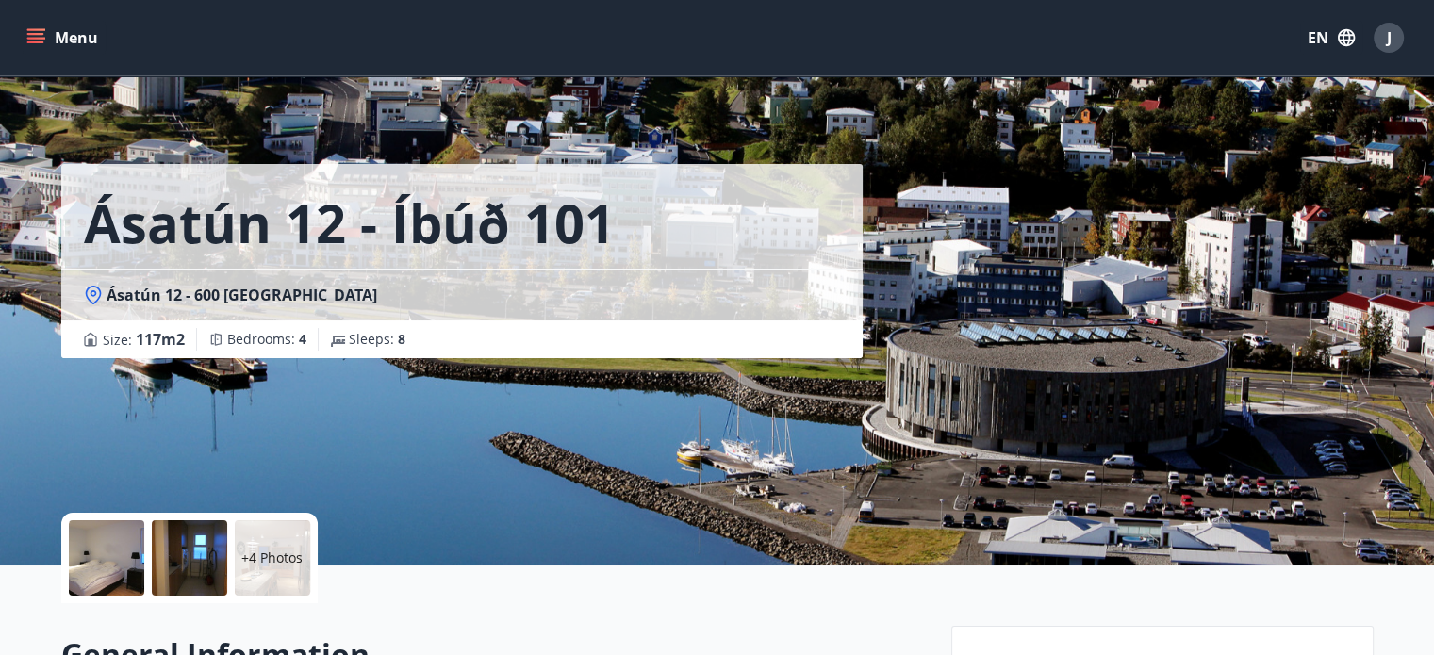
click at [58, 55] on div "Menu EN J" at bounding box center [717, 37] width 1389 height 45
click at [45, 40] on button "Menu" at bounding box center [64, 38] width 83 height 34
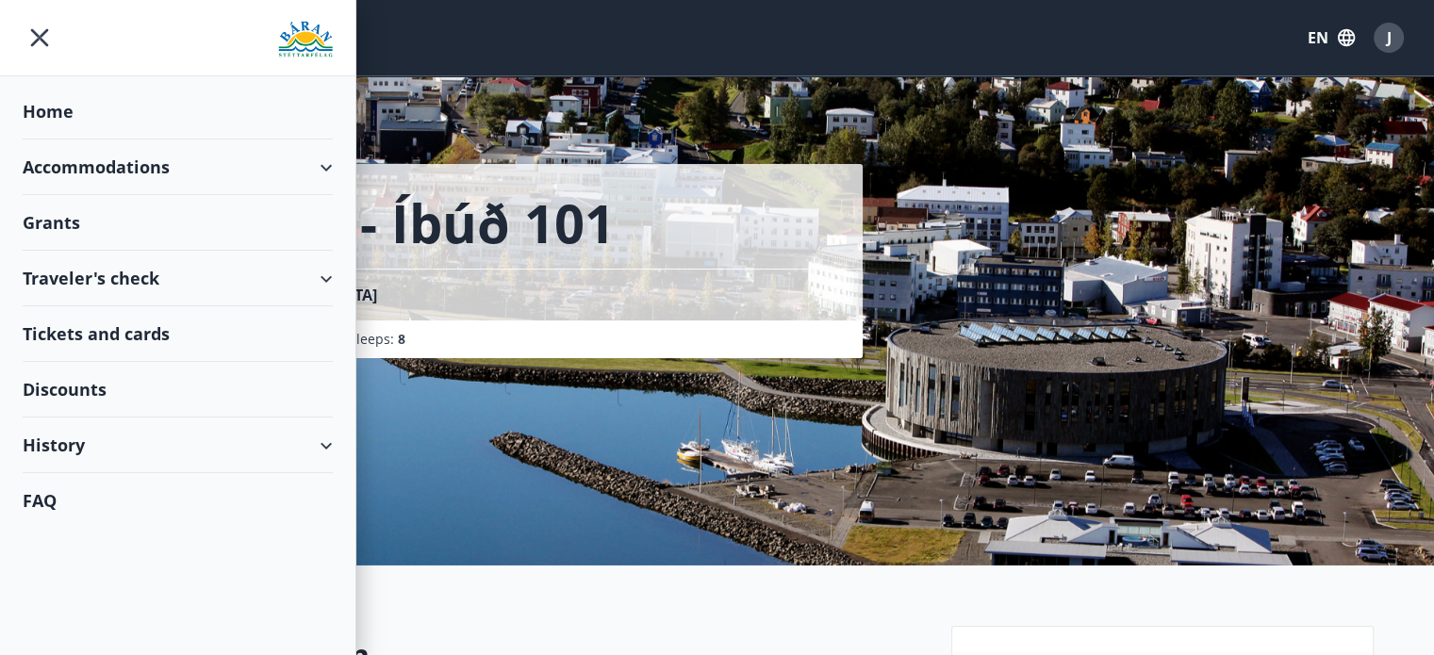
click at [96, 162] on div "Accommodations" at bounding box center [178, 168] width 310 height 56
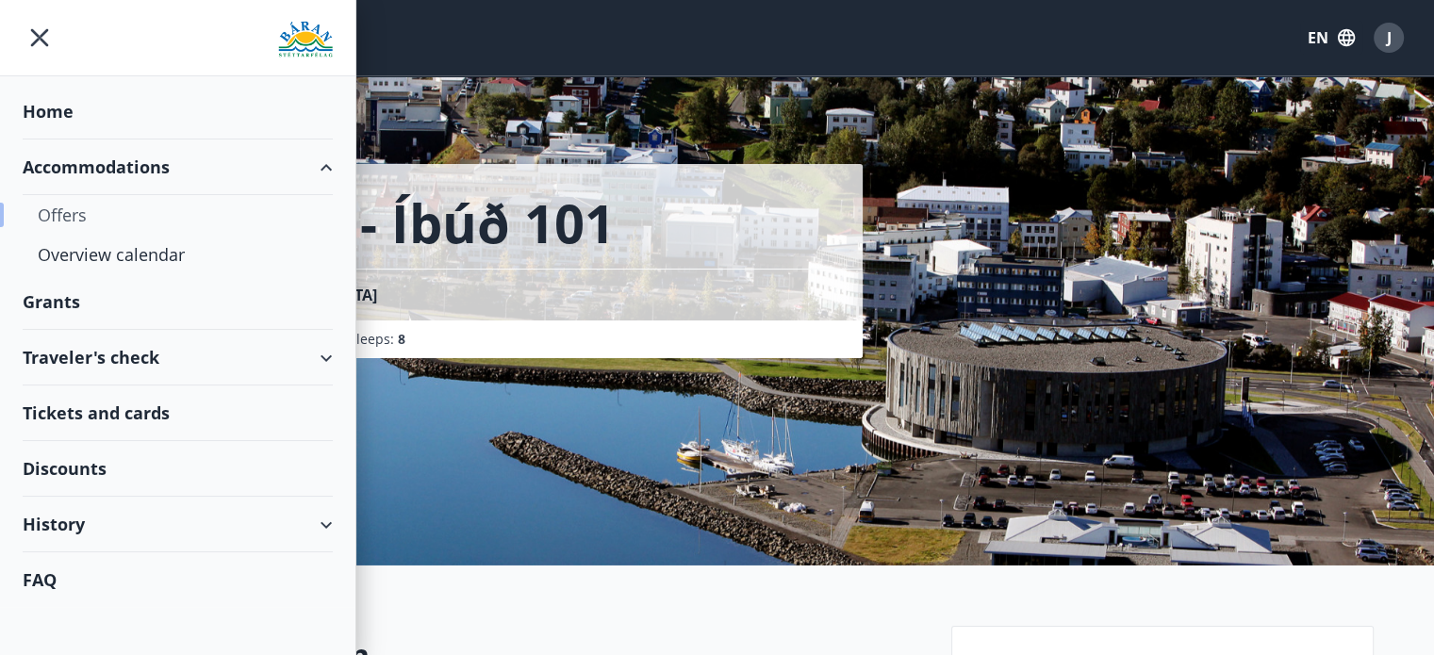
click at [64, 204] on div "Offers" at bounding box center [178, 215] width 280 height 40
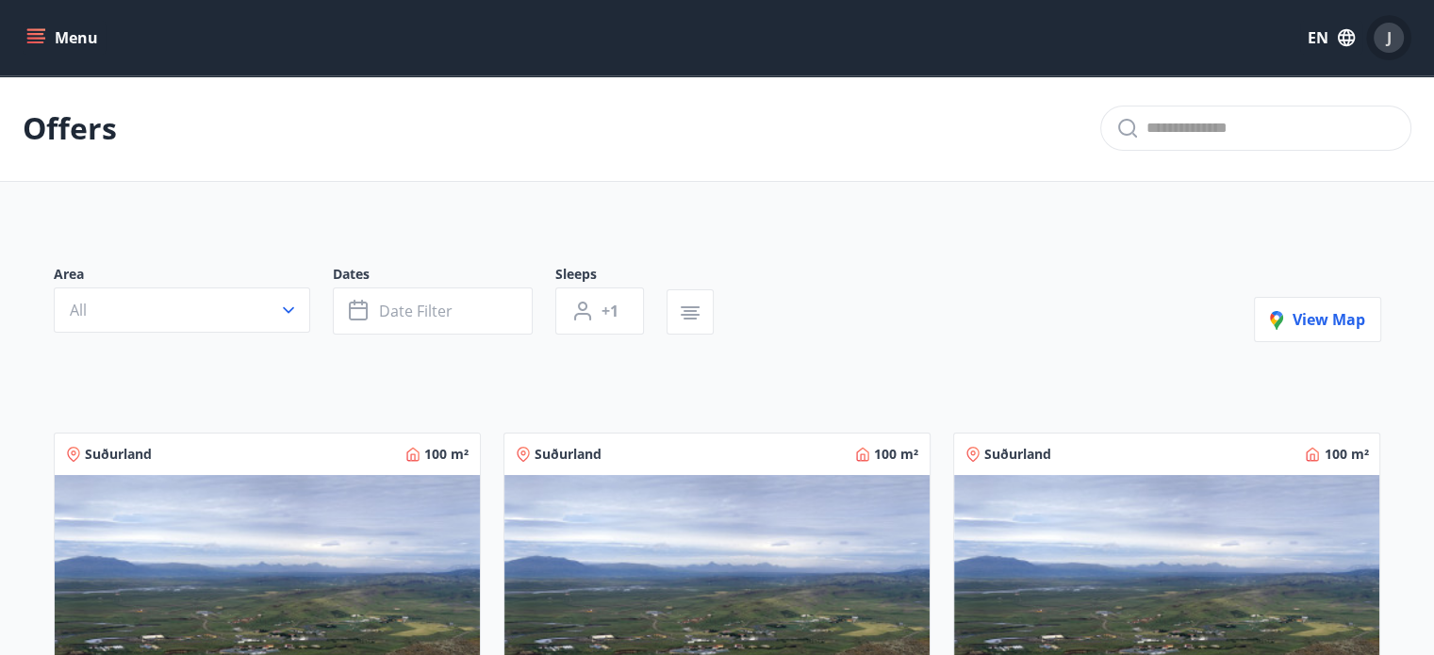
click at [1389, 35] on span "J" at bounding box center [1389, 37] width 5 height 21
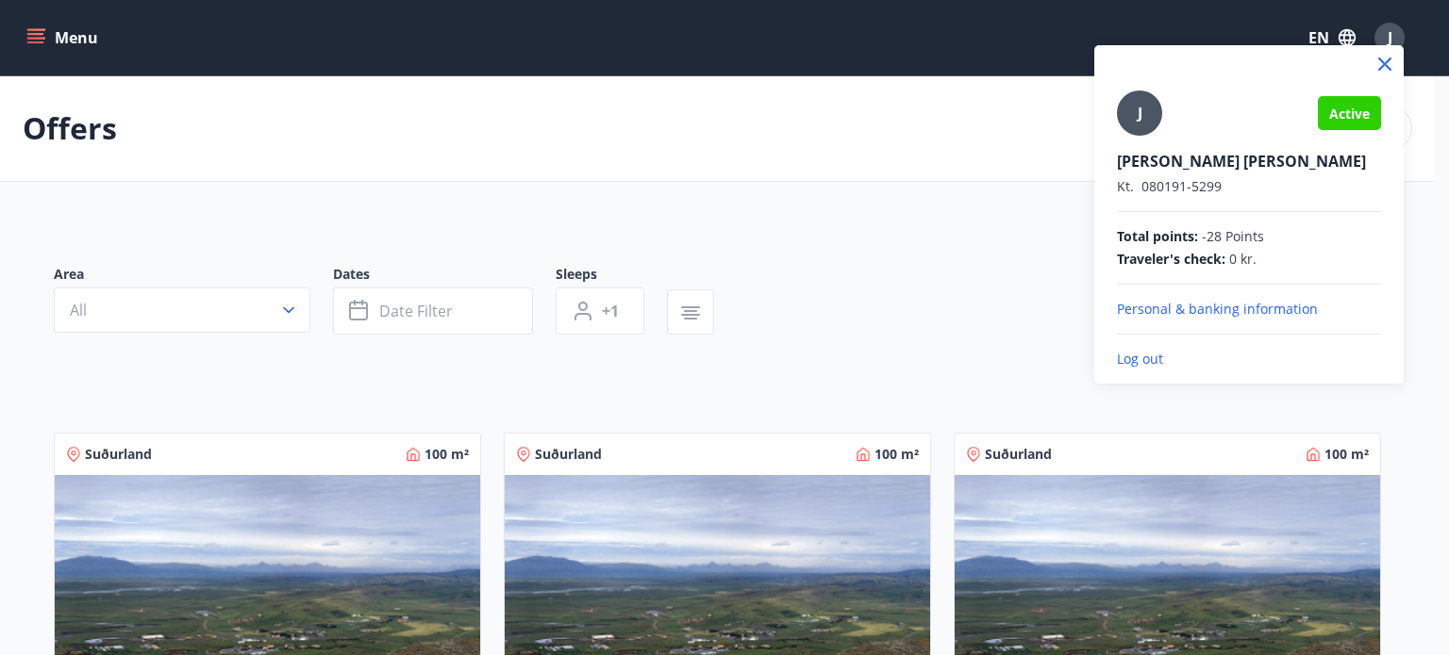
click at [1179, 301] on p "Personal & banking information" at bounding box center [1249, 309] width 264 height 19
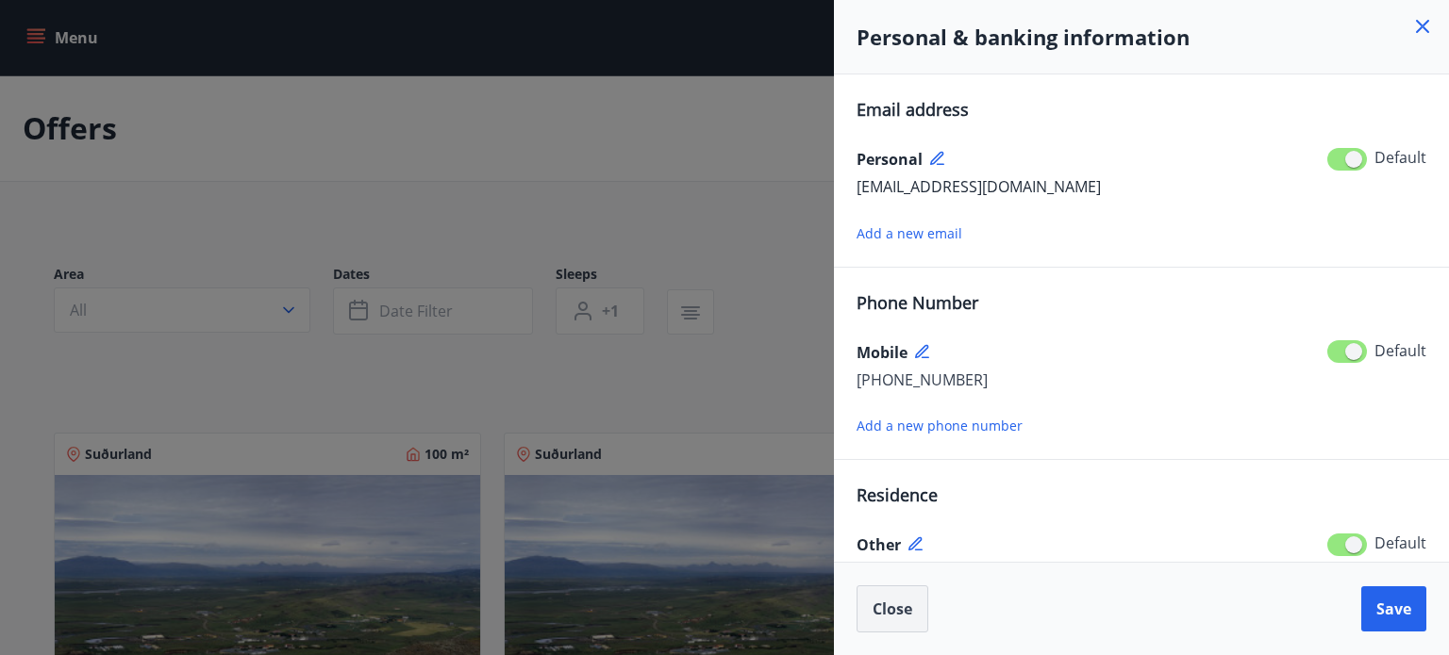
click at [894, 616] on span "Close" at bounding box center [892, 609] width 40 height 21
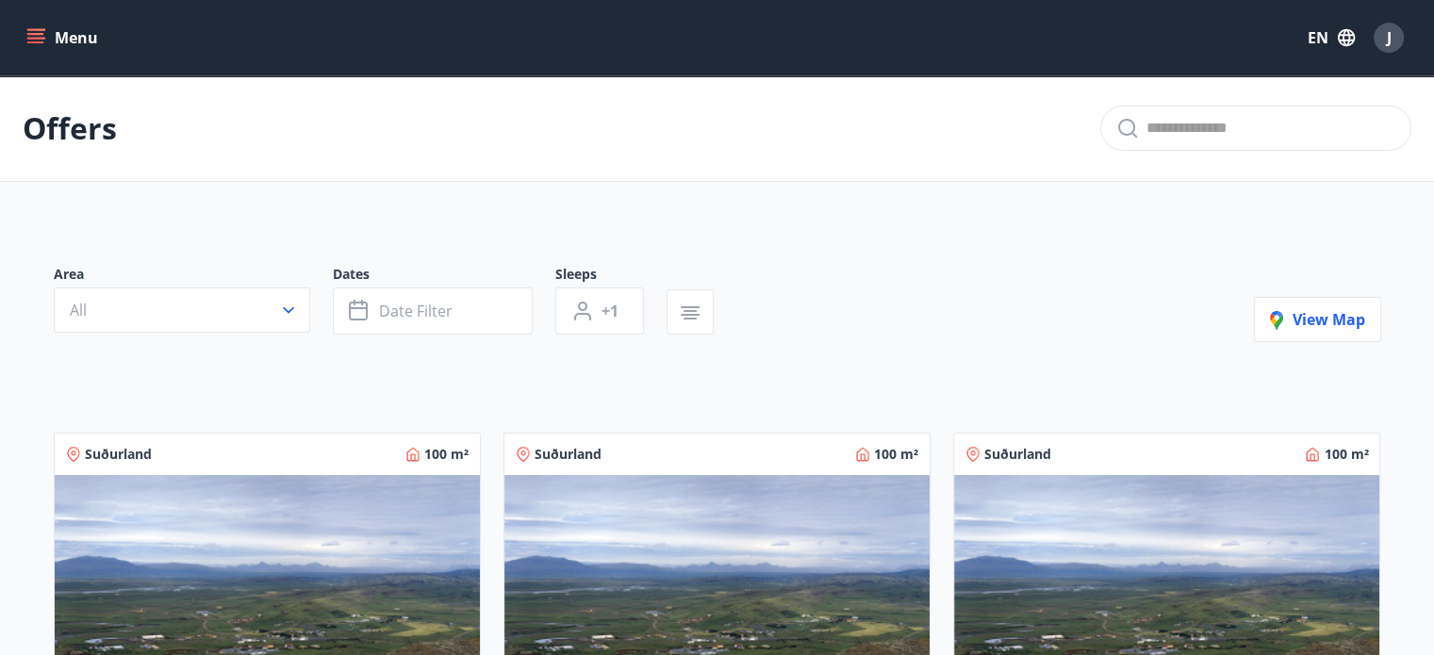
click at [20, 47] on div "Menu EN J" at bounding box center [717, 37] width 1434 height 75
click at [29, 47] on button "Menu" at bounding box center [64, 38] width 83 height 34
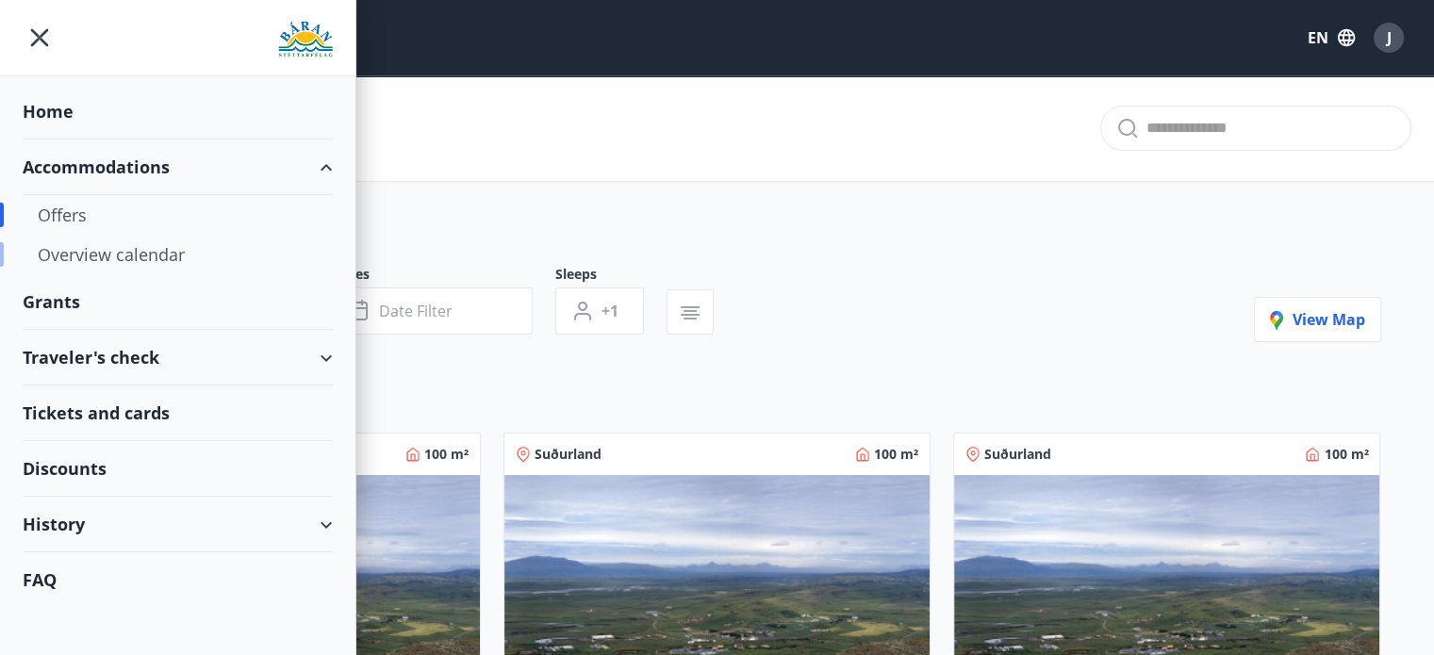
click at [121, 251] on div "Overview calendar" at bounding box center [178, 255] width 280 height 40
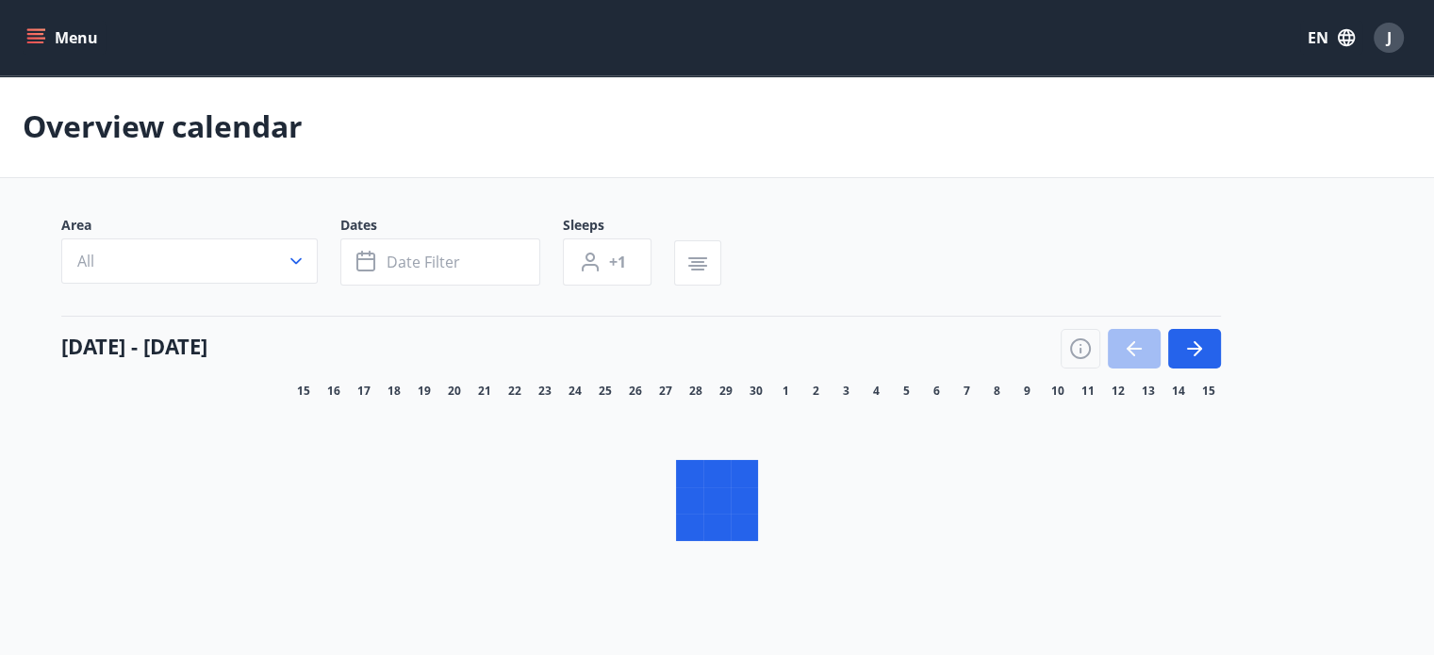
click at [26, 40] on icon "menu" at bounding box center [35, 37] width 19 height 19
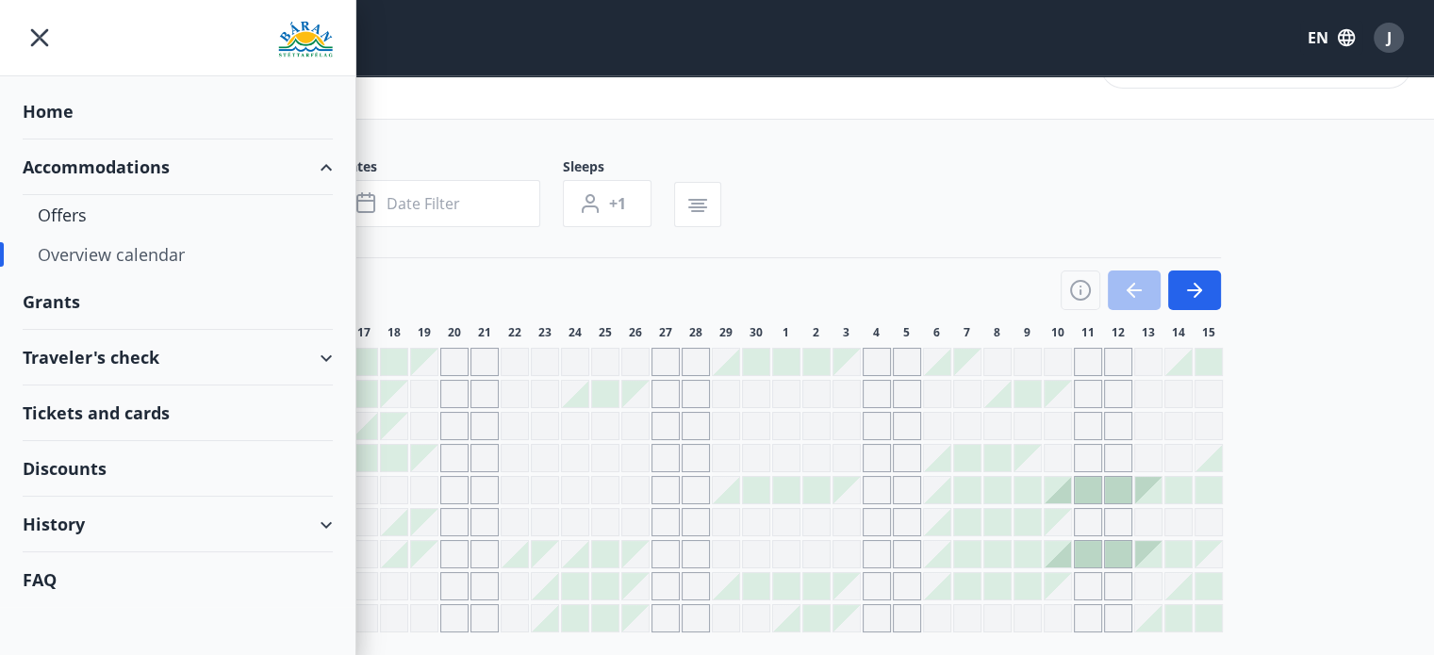
scroll to position [68, 0]
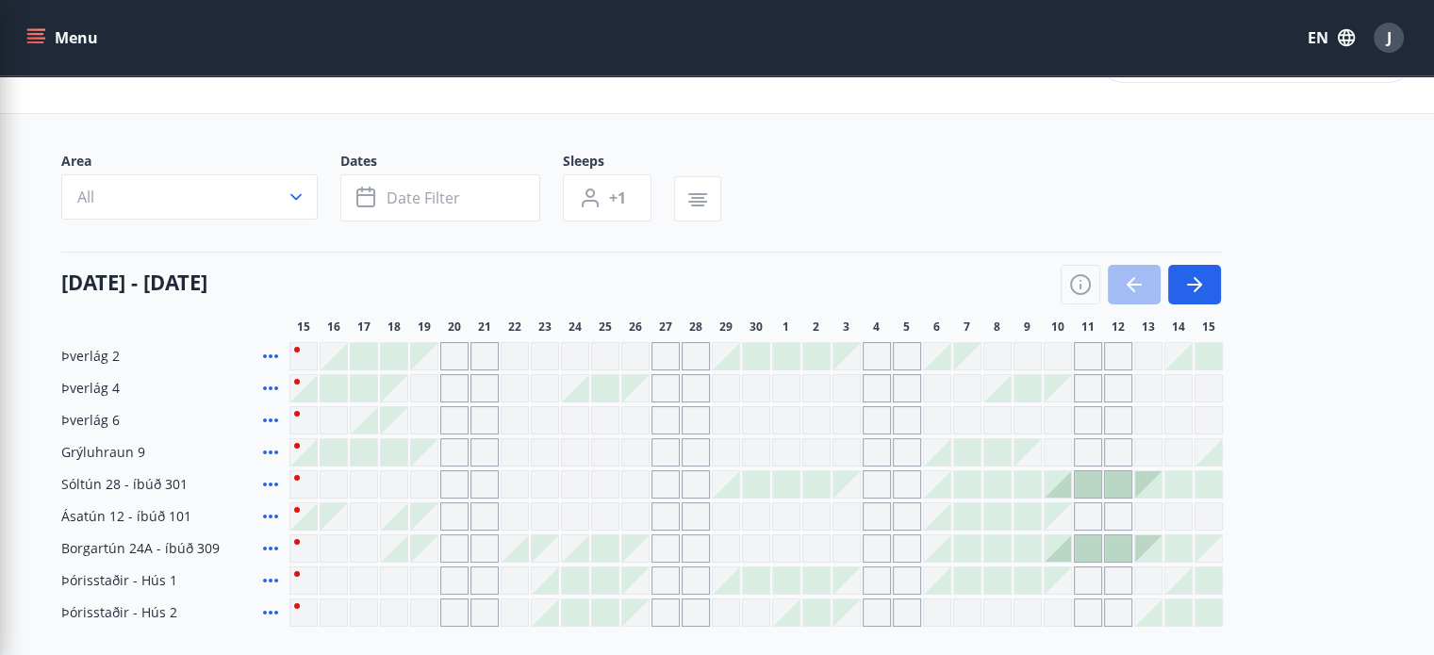
click at [1323, 245] on div "Area All Dates Date filter Sleeps +1 [DATE] - [DATE] 16 17 18 19 20 21 22 23 24…" at bounding box center [717, 389] width 1313 height 475
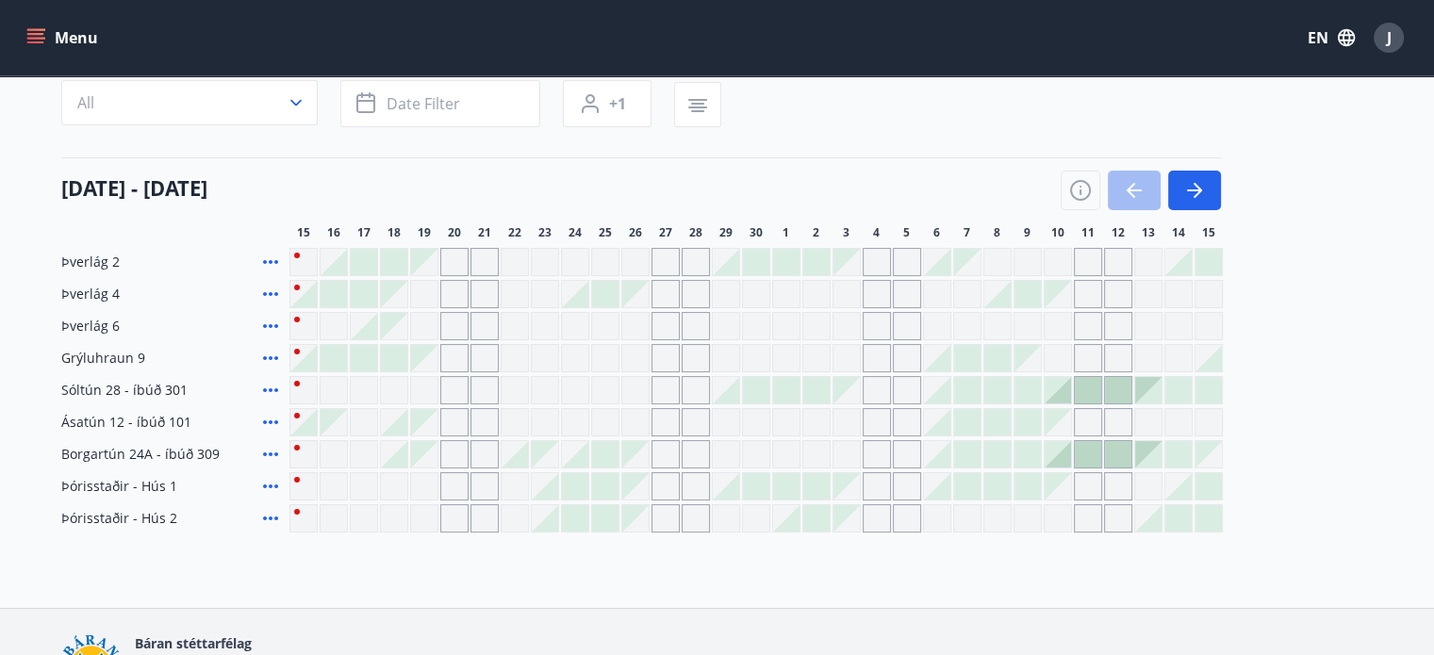
scroll to position [164, 0]
click at [1216, 188] on button "button" at bounding box center [1194, 189] width 53 height 40
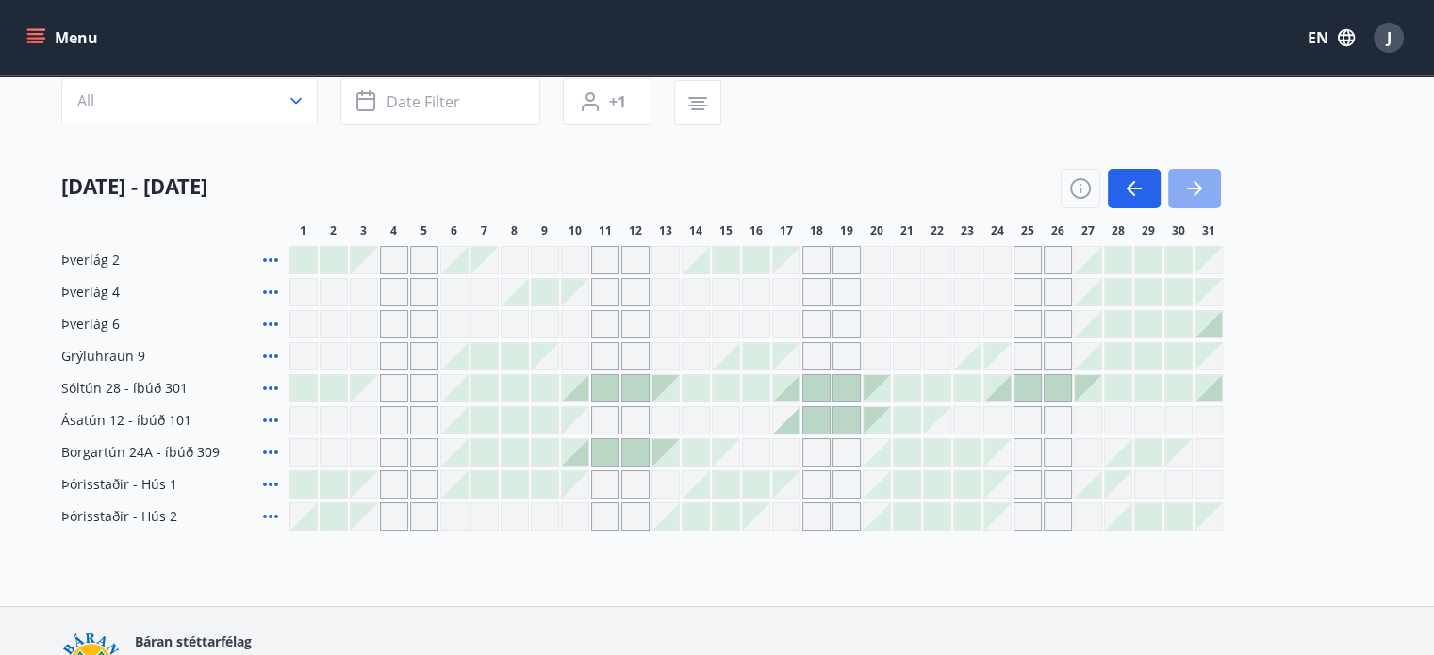
click at [1216, 188] on button "button" at bounding box center [1194, 189] width 53 height 40
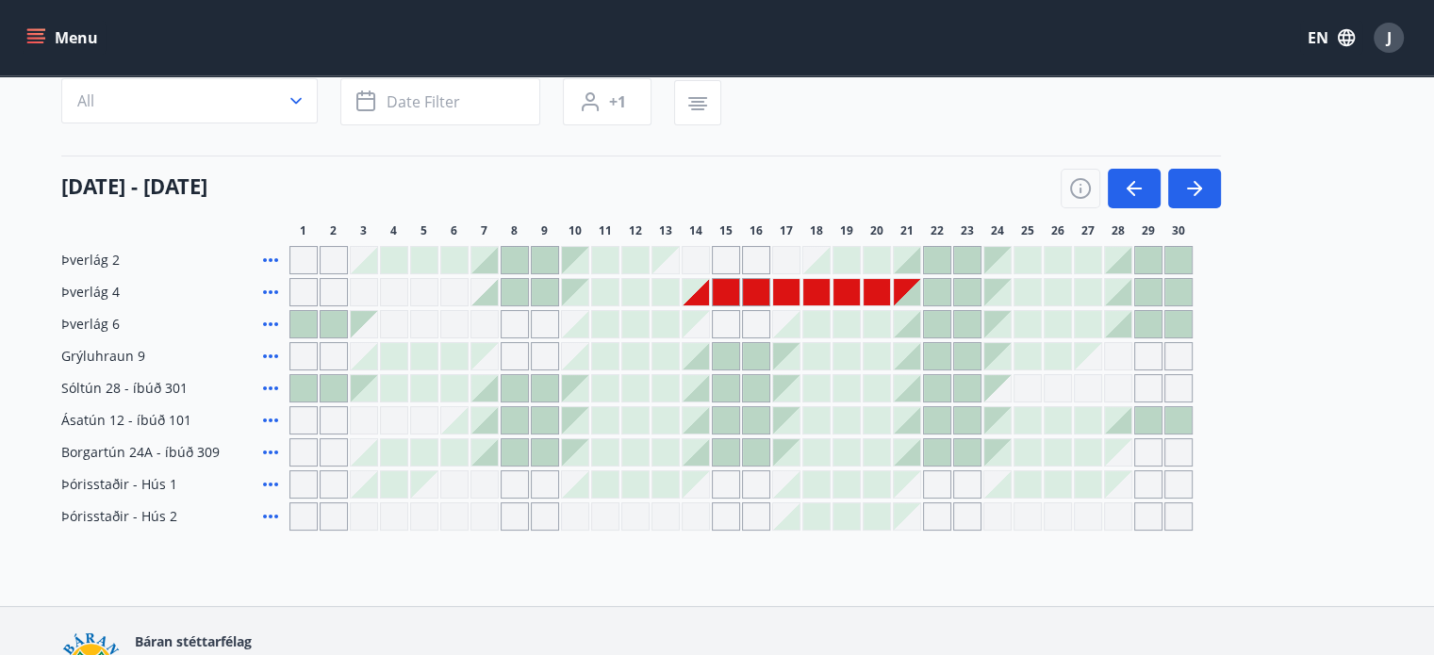
click at [728, 296] on div at bounding box center [726, 292] width 26 height 26
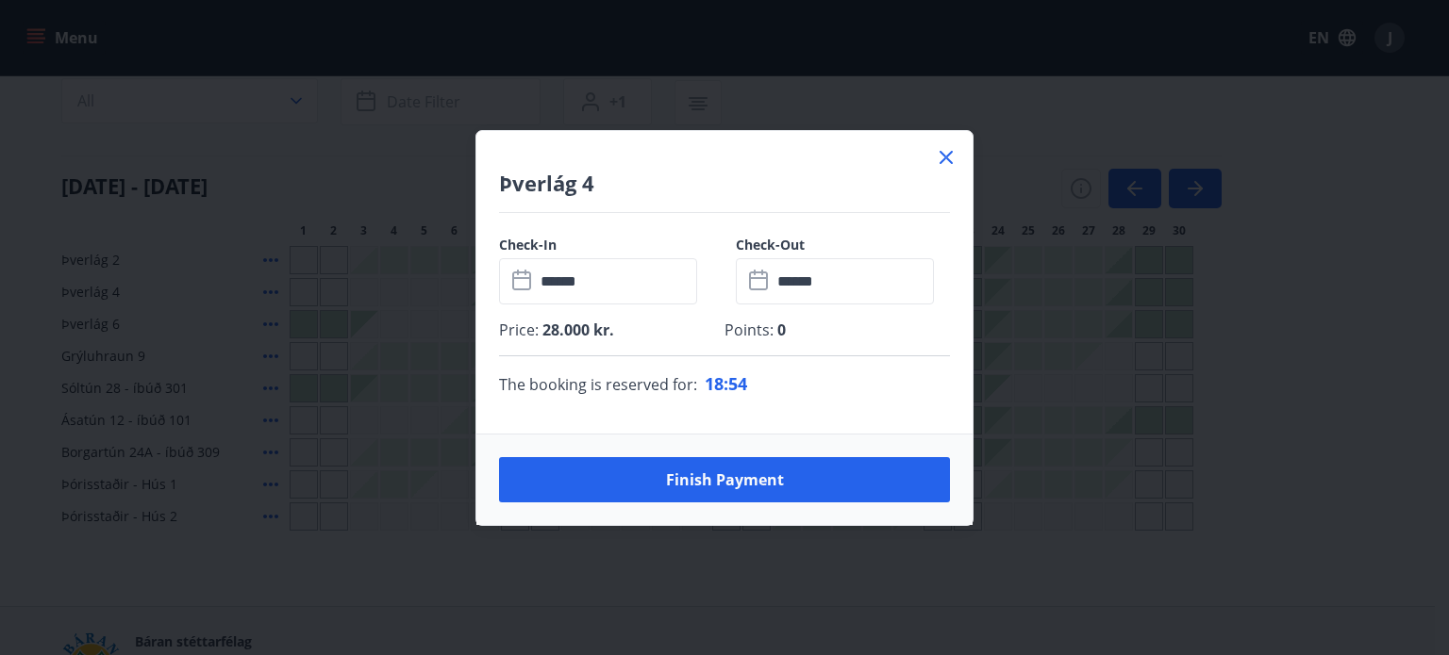
click at [947, 156] on icon at bounding box center [945, 157] width 13 height 13
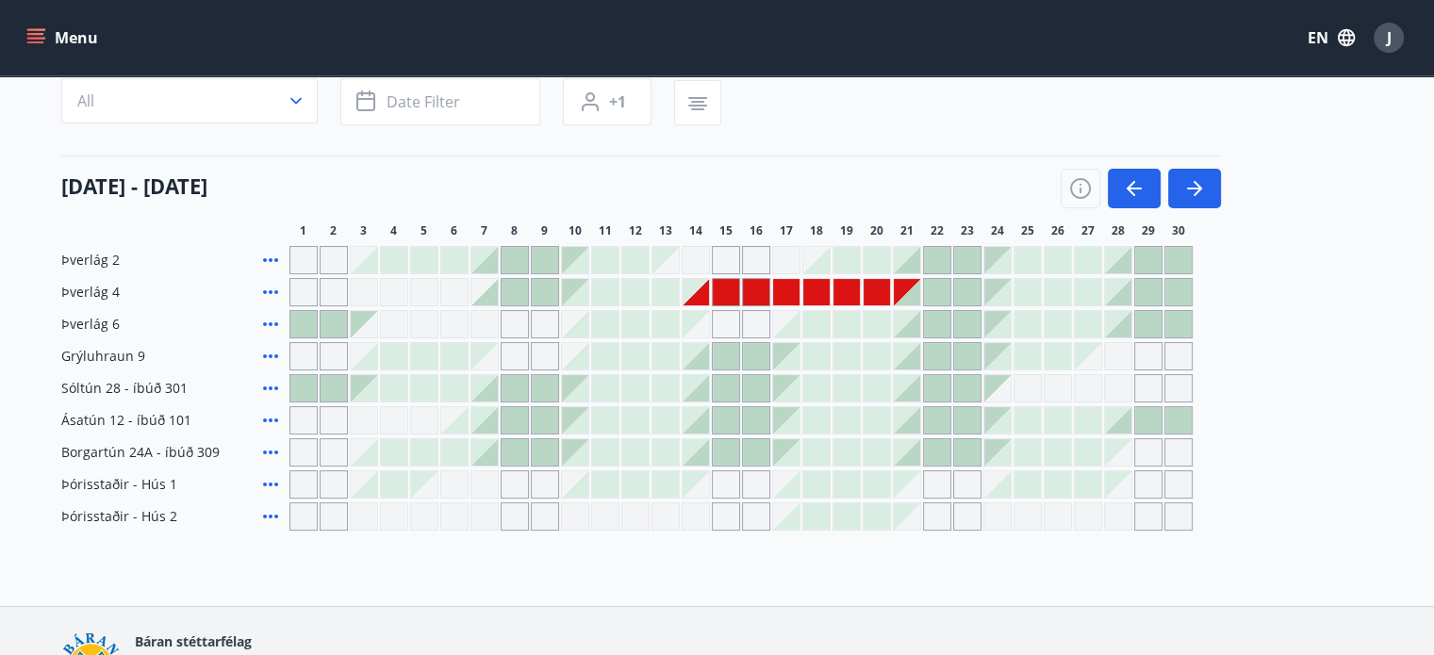
click at [694, 304] on div "Grey days are not available" at bounding box center [696, 292] width 26 height 26
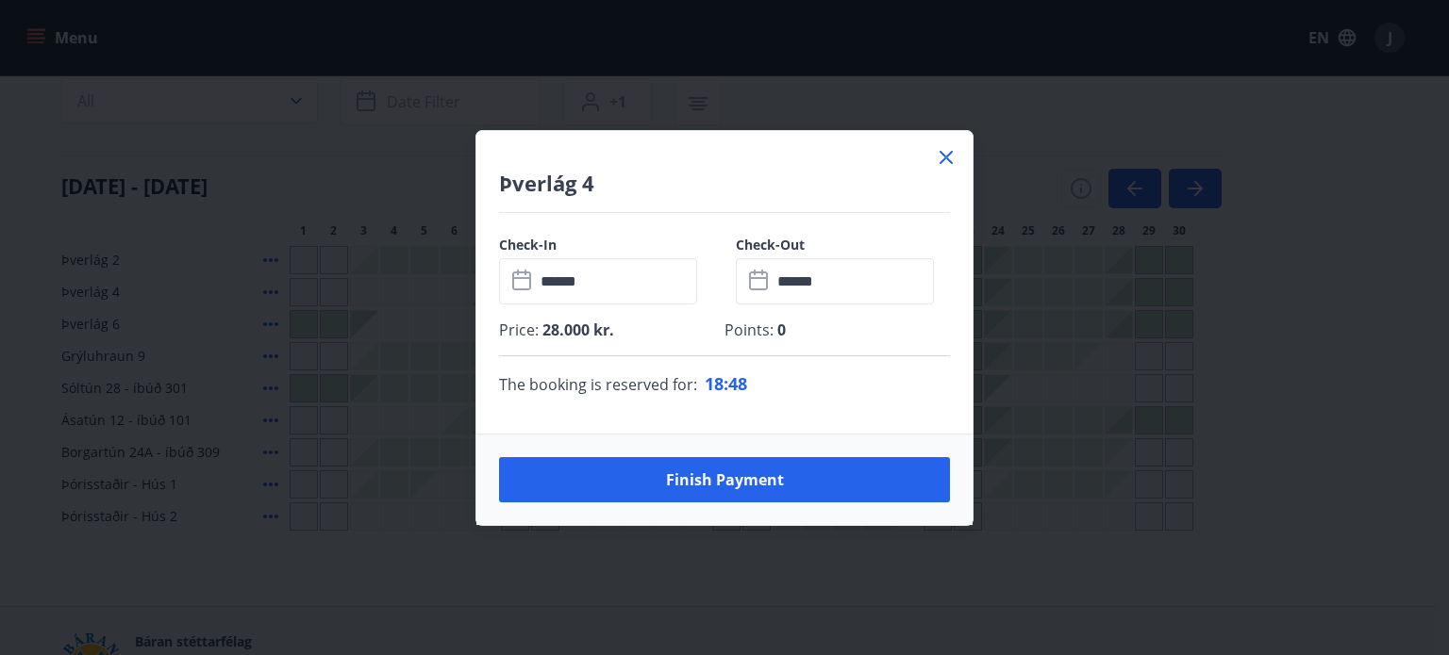
click at [952, 157] on icon at bounding box center [946, 157] width 23 height 23
